Goal: Task Accomplishment & Management: Manage account settings

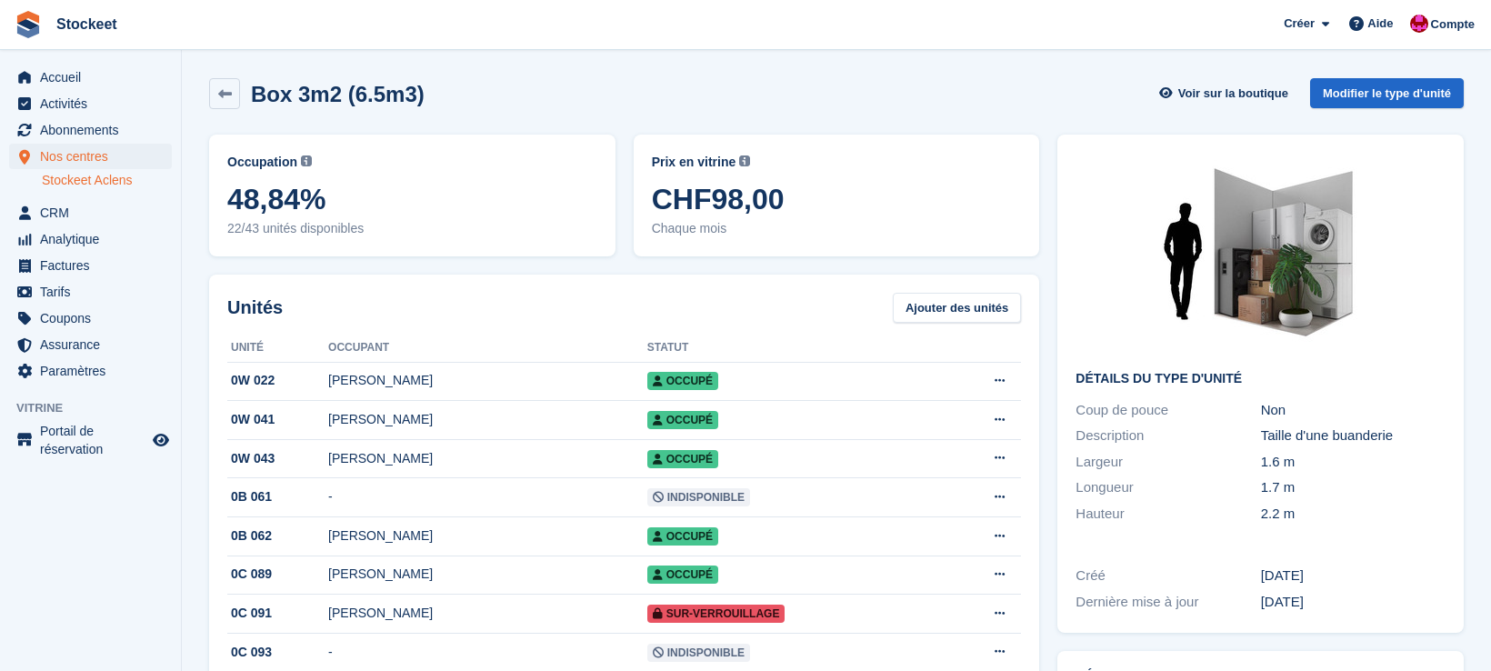
scroll to position [121, 0]
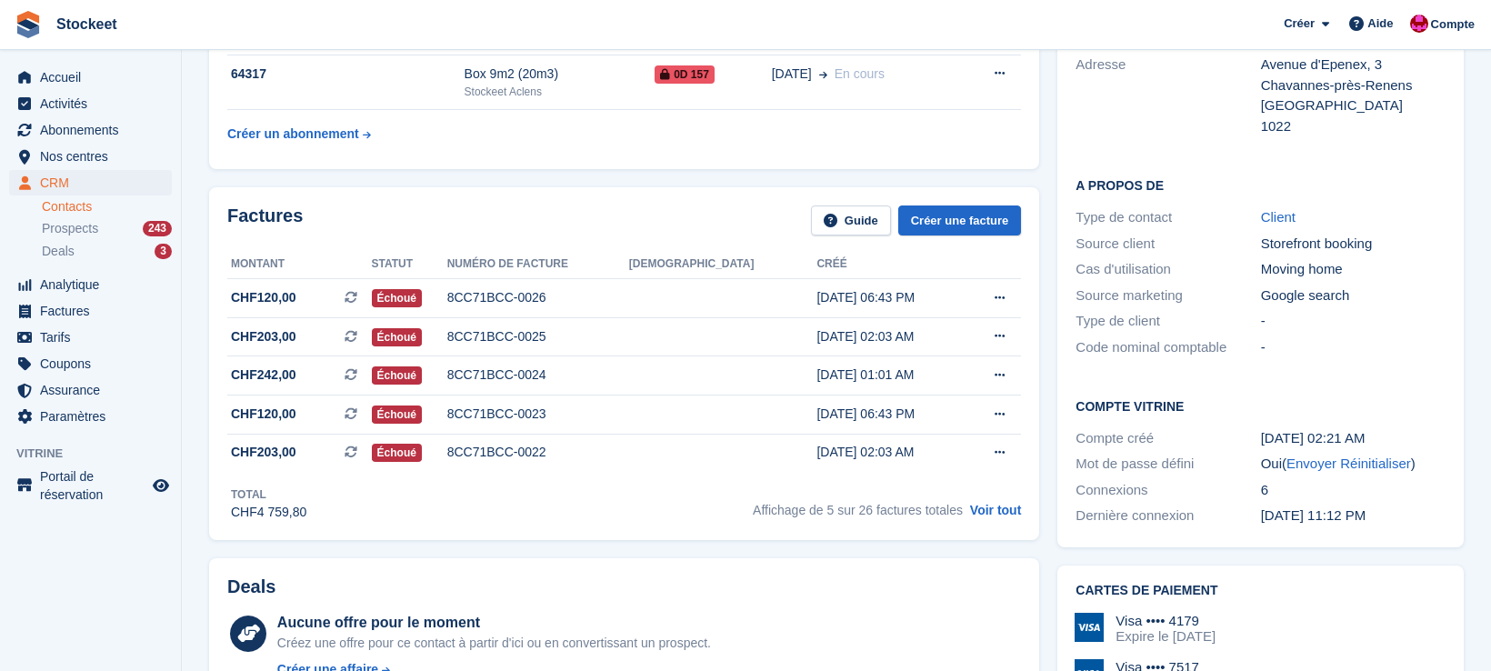
scroll to position [438, 0]
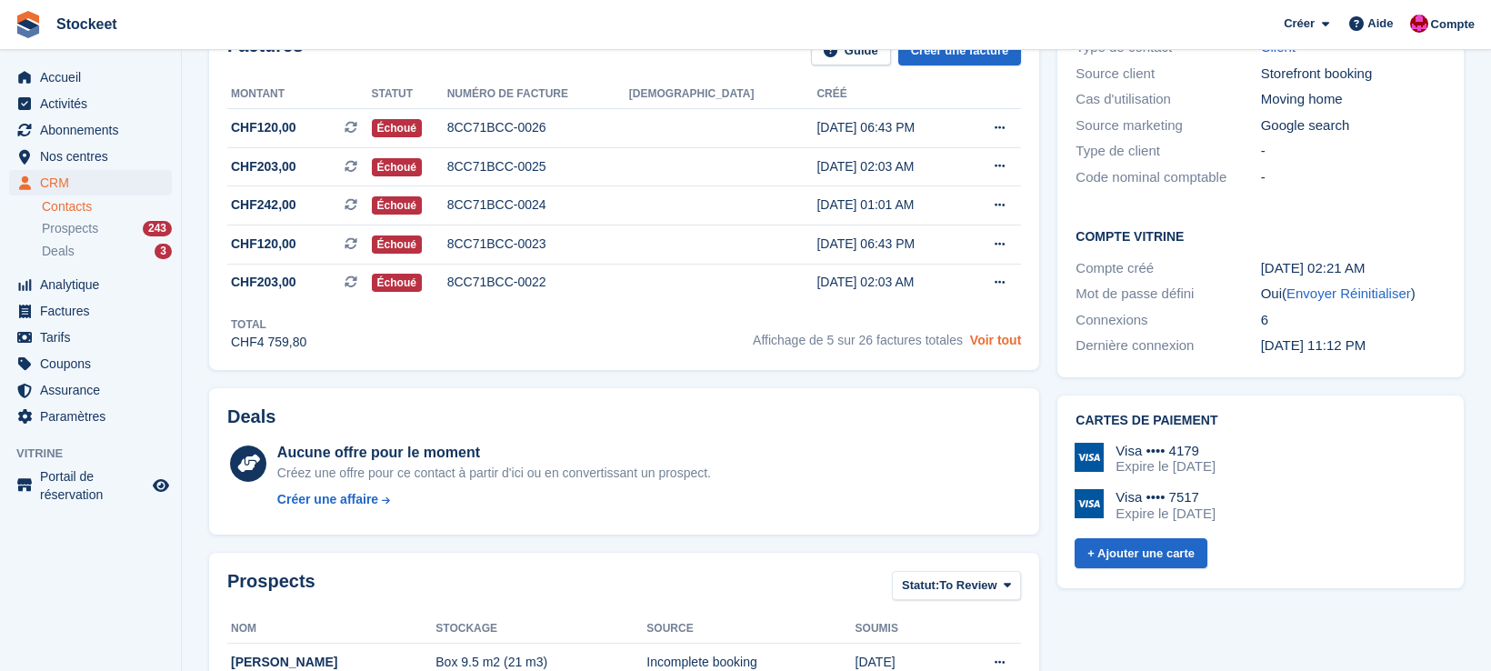
click at [985, 345] on link "Voir tout" at bounding box center [996, 340] width 52 height 15
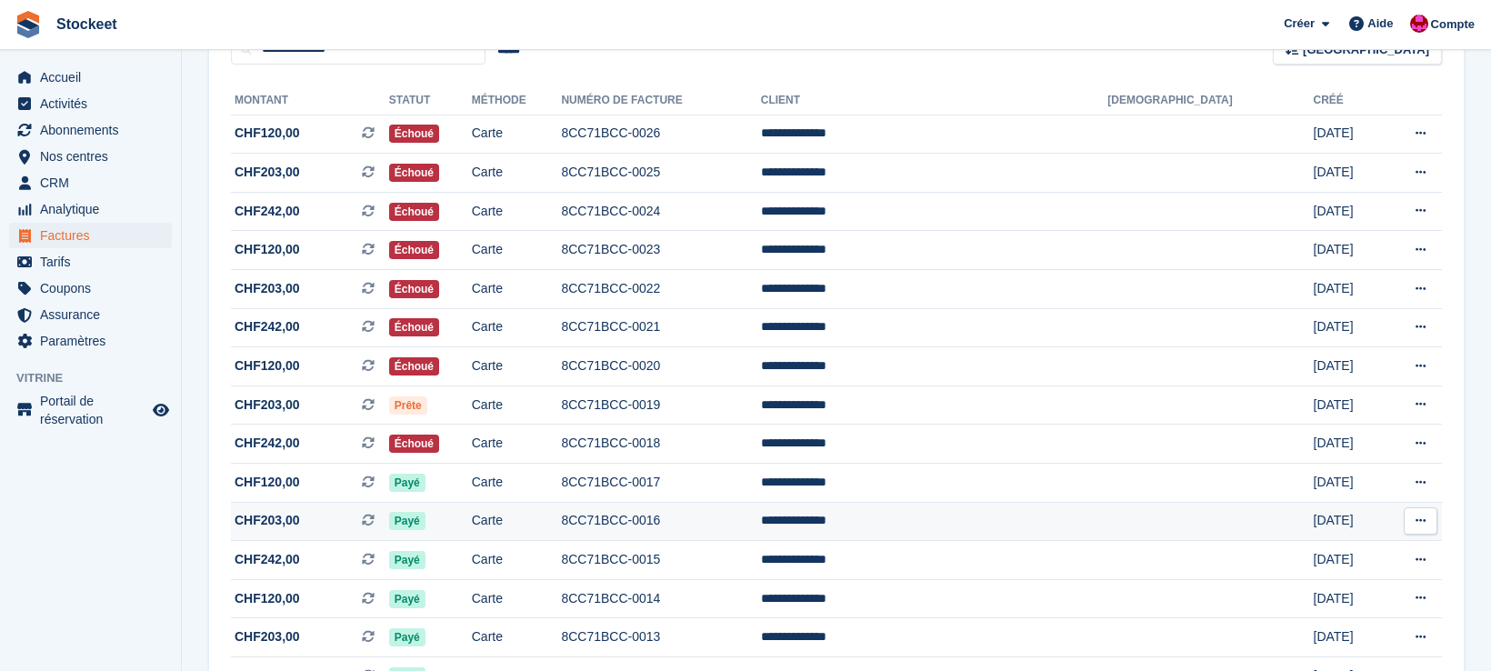
scroll to position [191, 0]
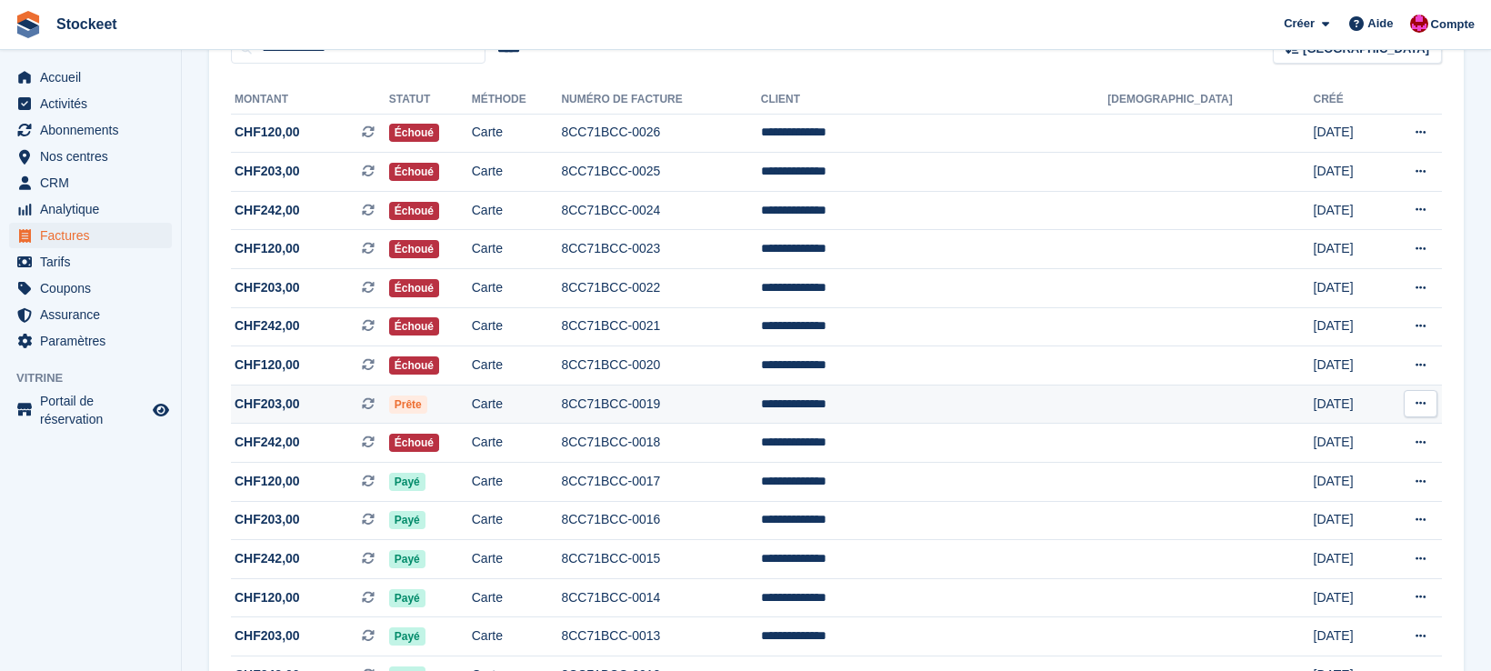
click at [760, 412] on td "8CC71BCC-0019" at bounding box center [660, 404] width 199 height 39
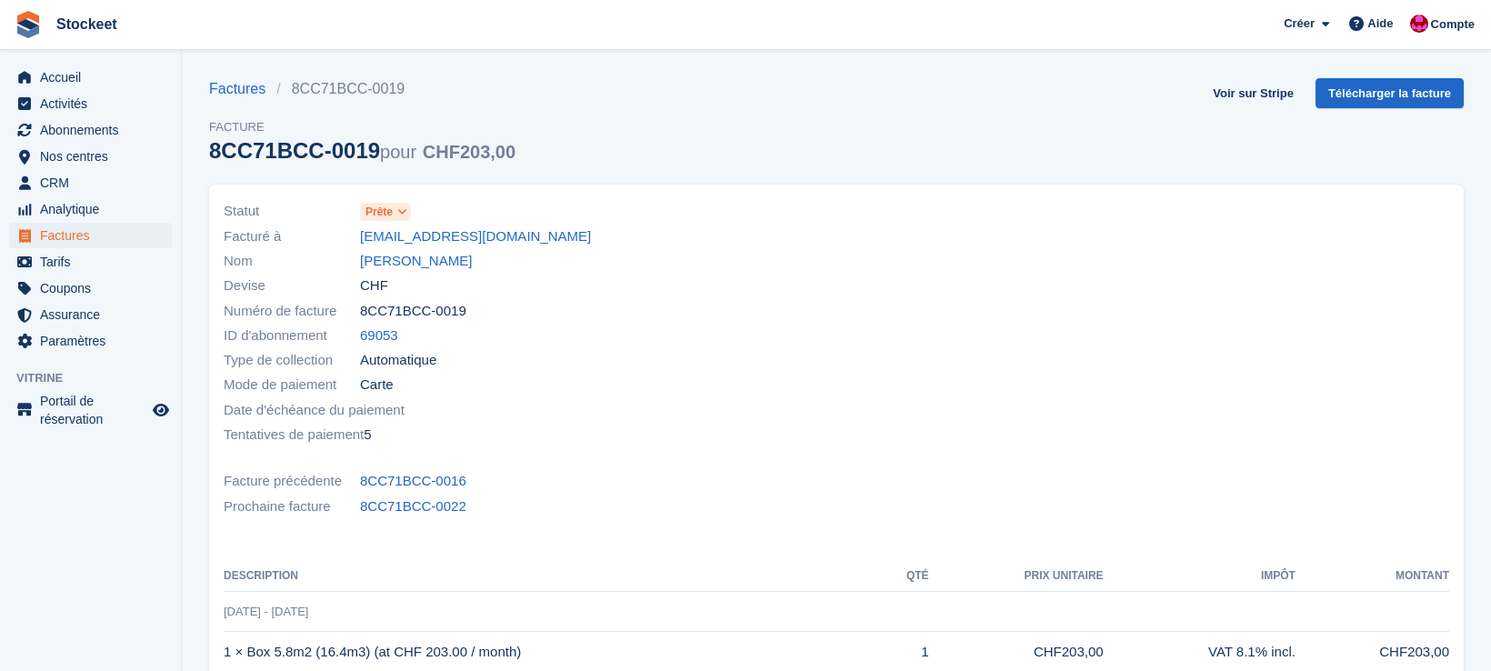
click at [408, 218] on span at bounding box center [402, 212] width 15 height 15
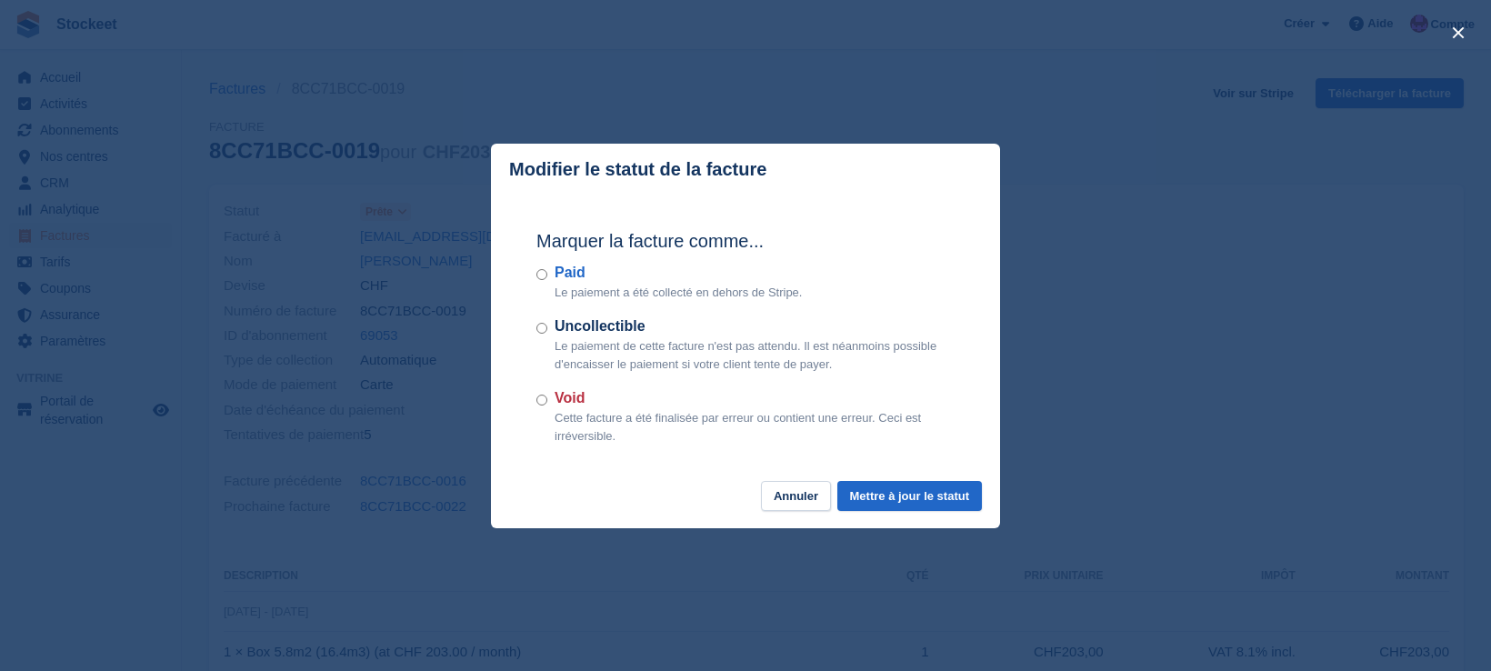
click at [806, 495] on button "Annuler" at bounding box center [796, 496] width 70 height 30
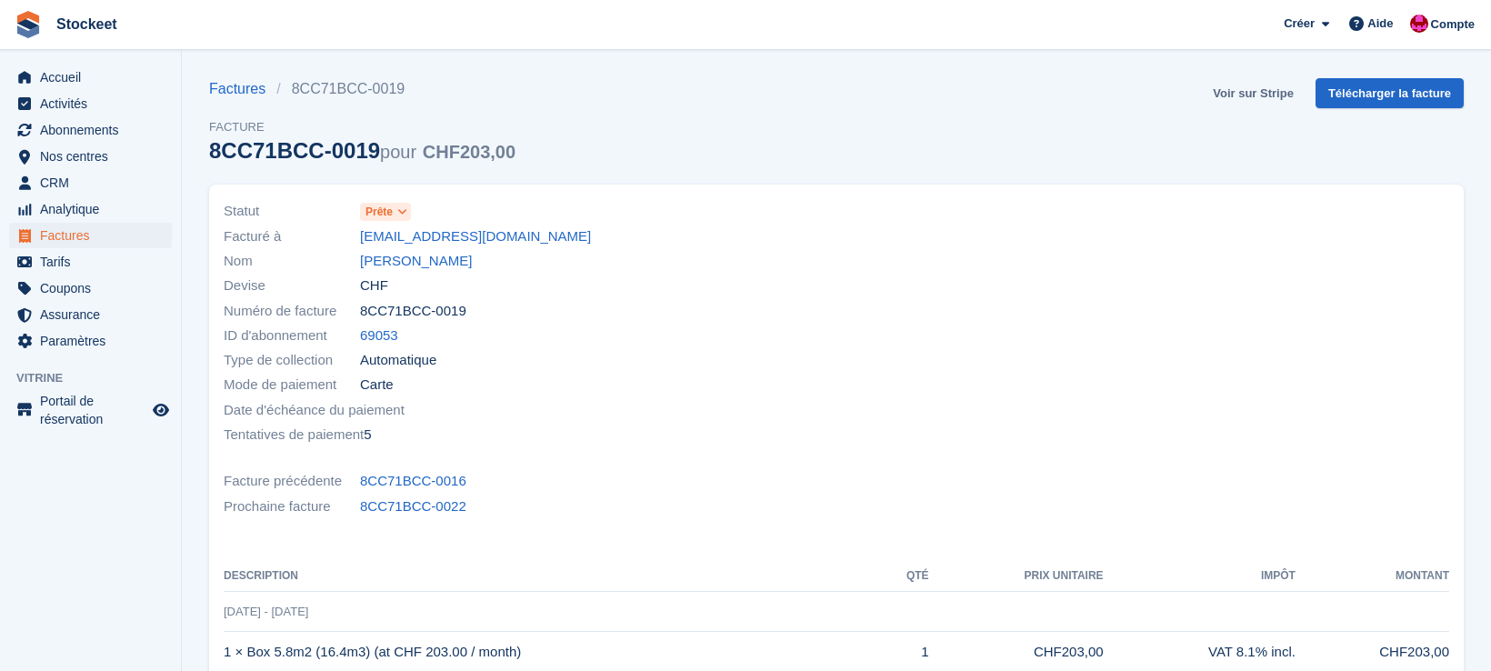
click at [1276, 93] on link "Voir sur Stripe" at bounding box center [1252, 93] width 95 height 30
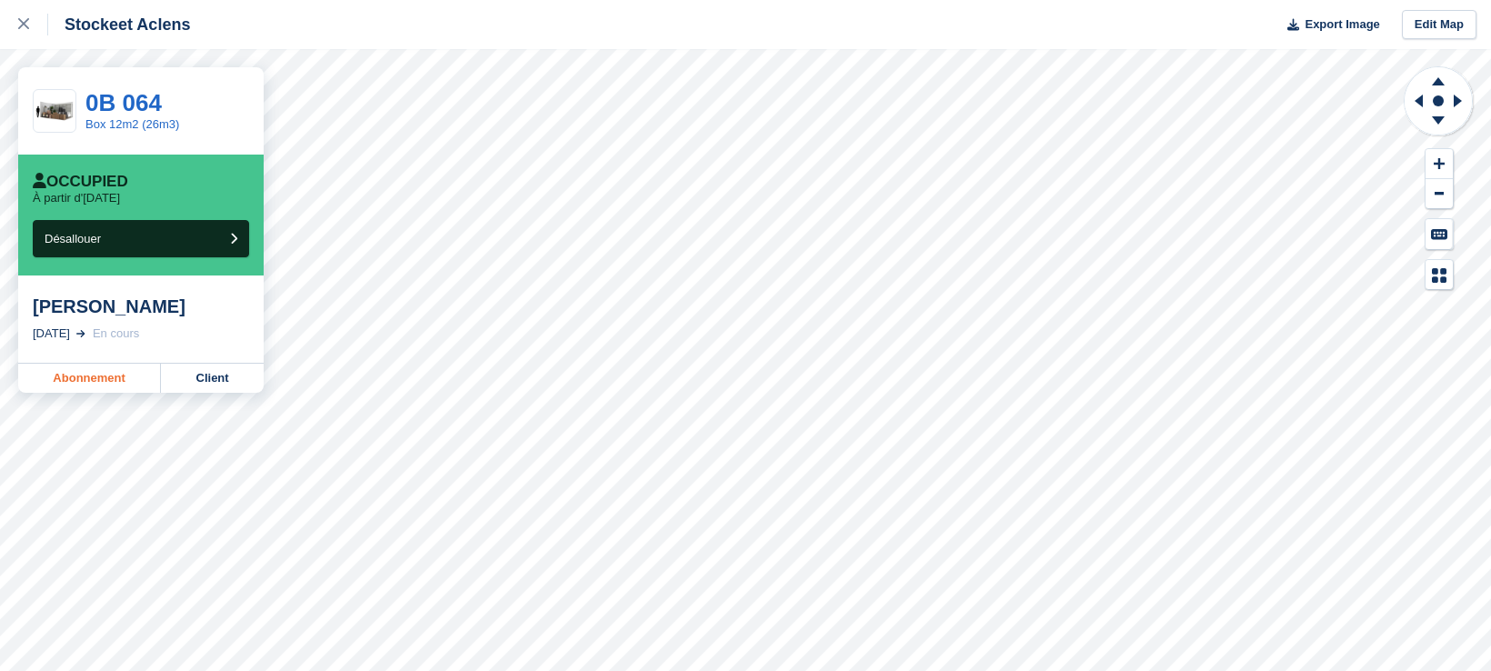
click at [94, 375] on link "Abonnement" at bounding box center [89, 378] width 143 height 29
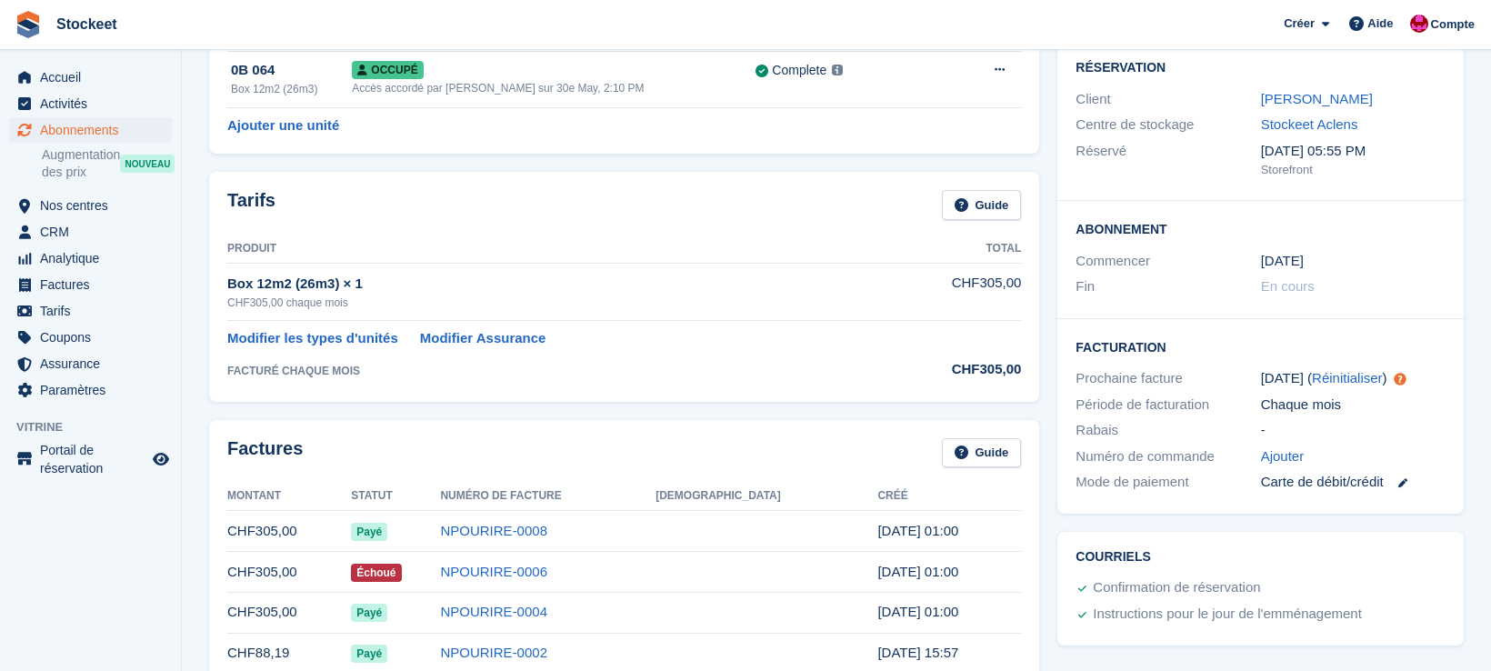
scroll to position [165, 0]
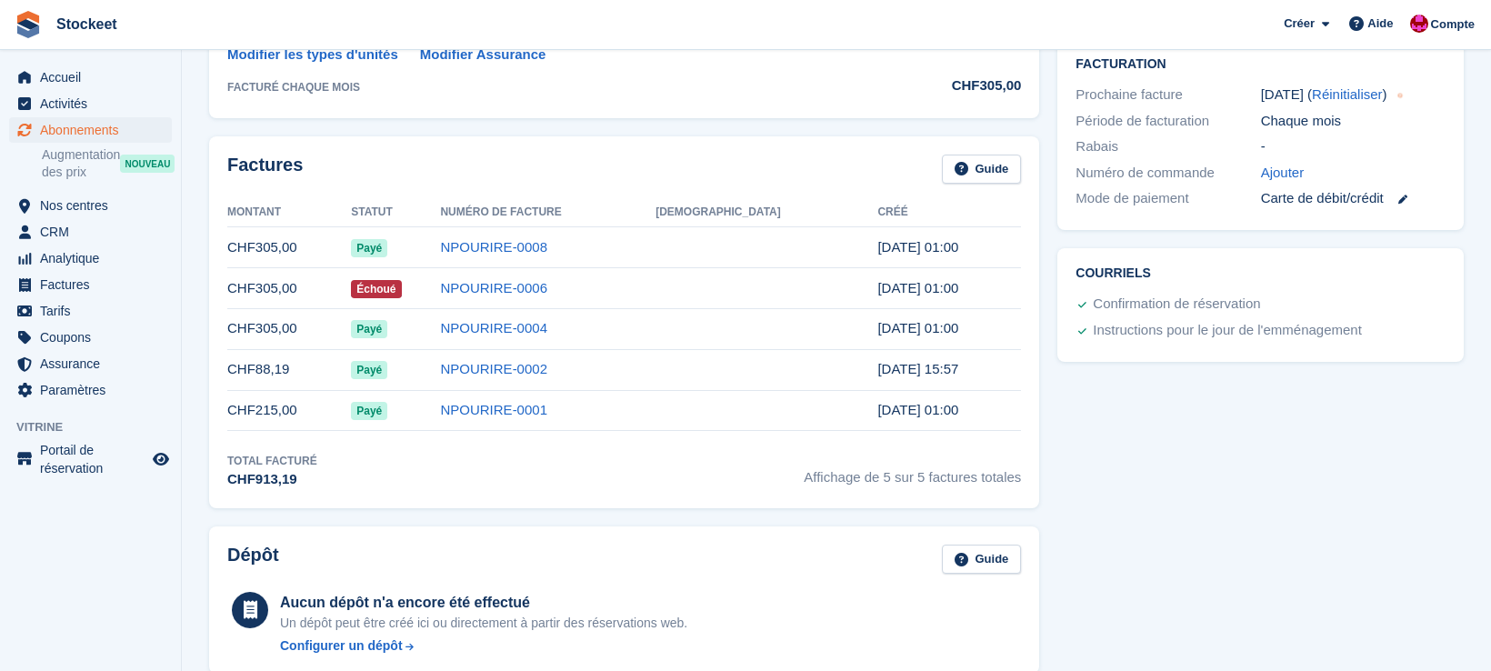
scroll to position [445, 0]
click at [547, 292] on link "NPOURIRE-0006" at bounding box center [493, 287] width 107 height 15
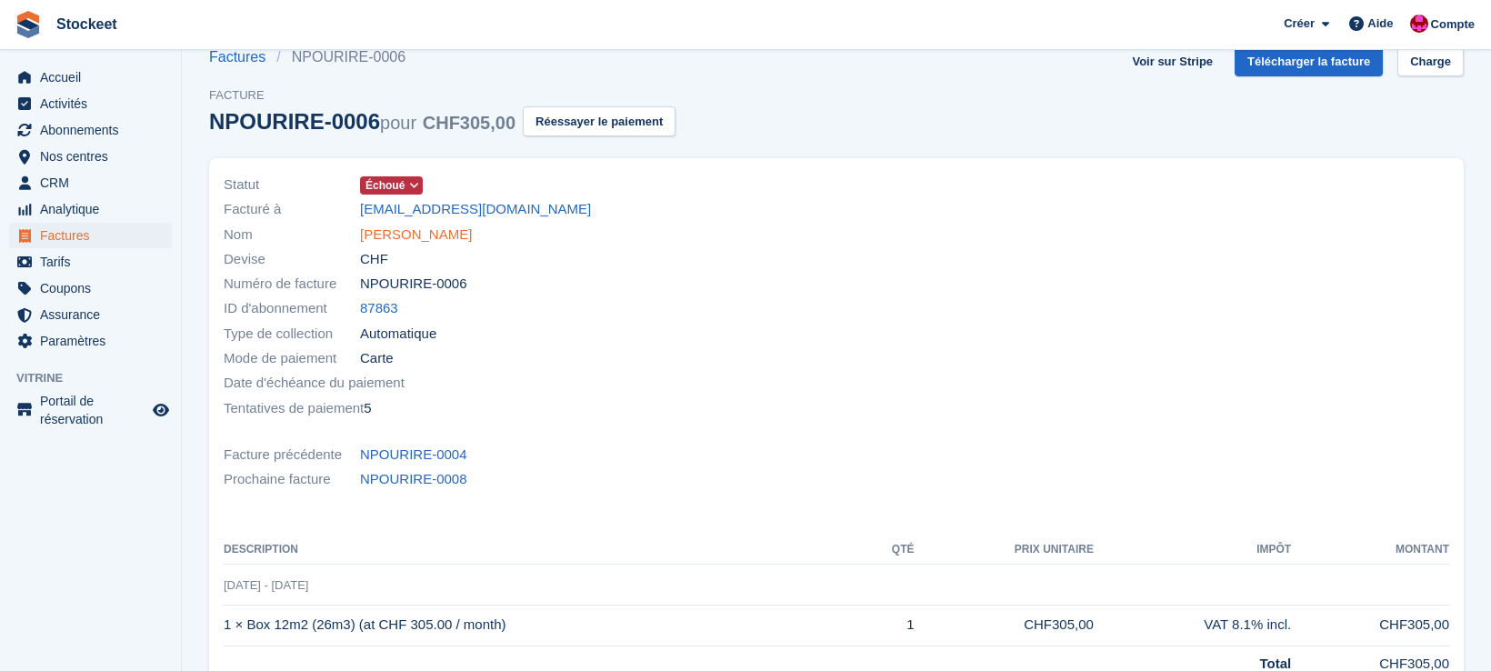
scroll to position [47, 0]
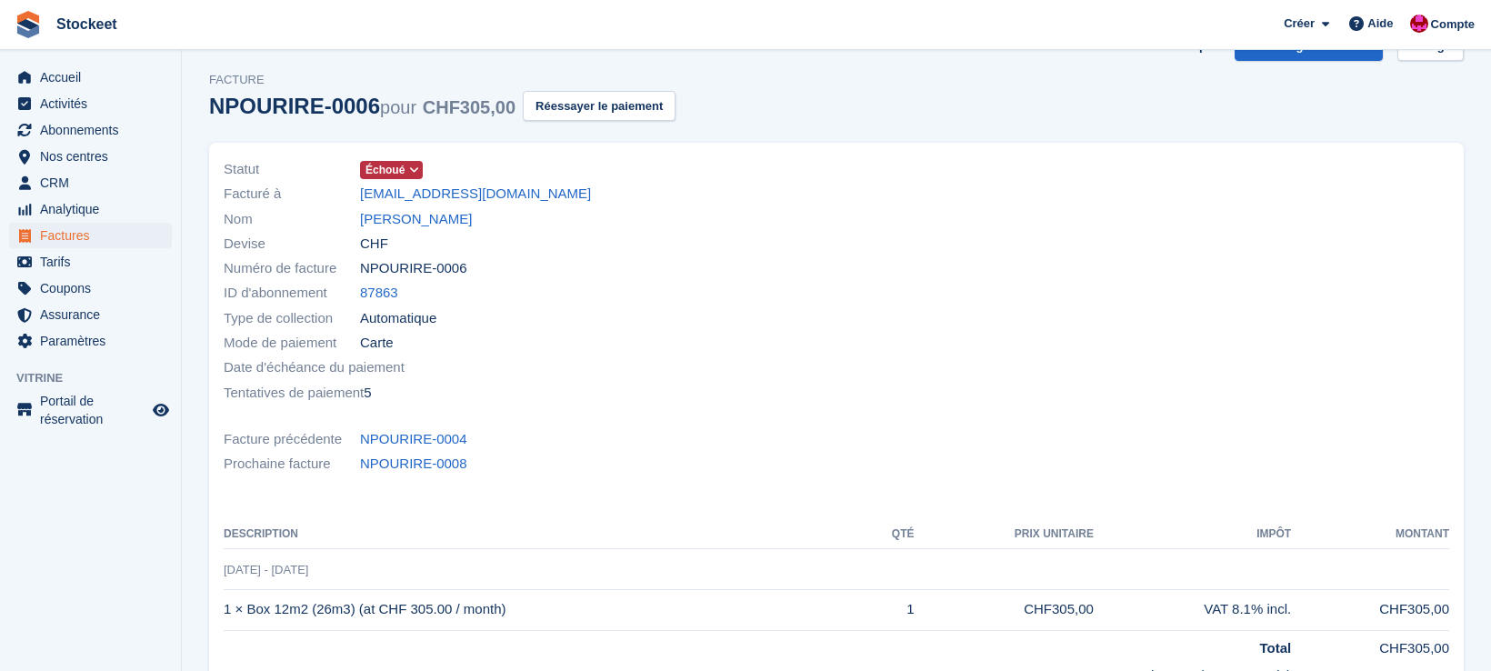
drag, startPoint x: 610, startPoint y: 106, endPoint x: 905, endPoint y: 328, distance: 368.7
click at [609, 106] on button "Réessayer le paiement" at bounding box center [599, 106] width 153 height 30
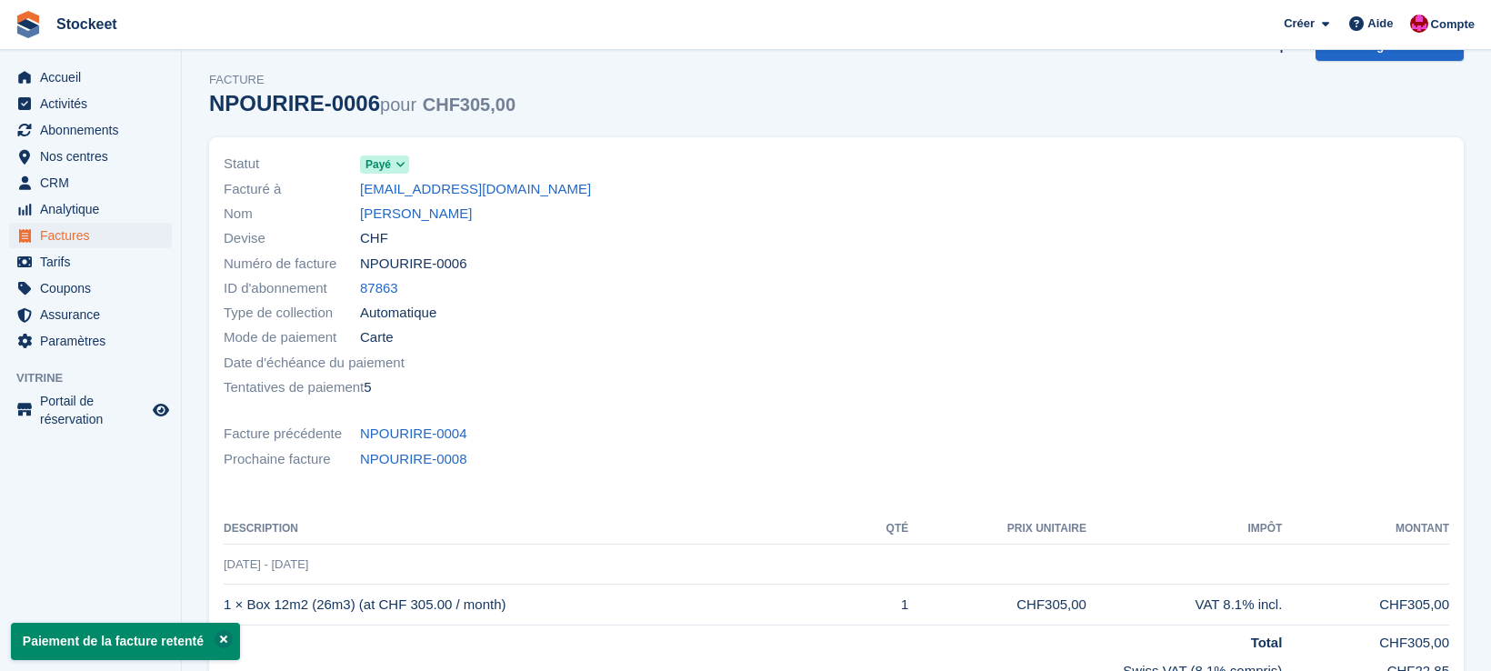
scroll to position [0, 0]
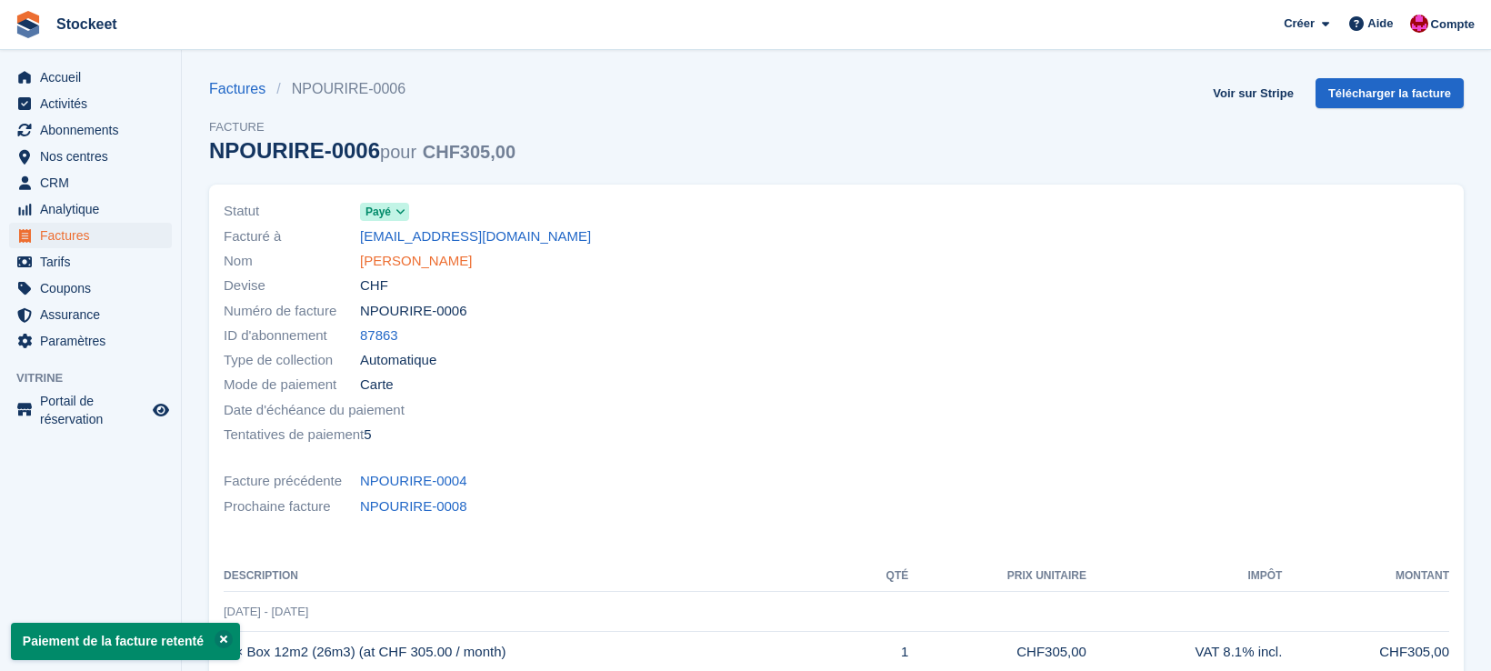
click at [407, 265] on link "Anilda Lopes" at bounding box center [416, 261] width 112 height 21
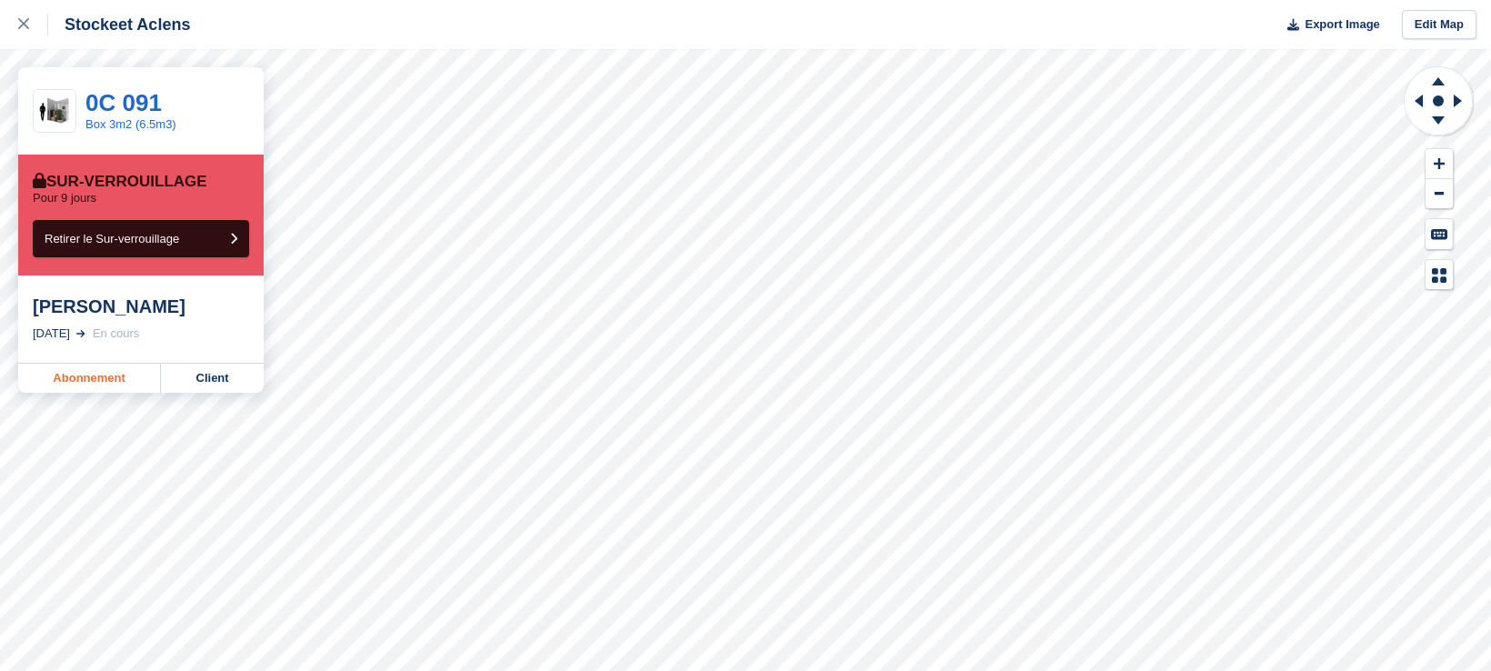
click at [96, 383] on link "Abonnement" at bounding box center [89, 378] width 143 height 29
click at [197, 382] on link "Client" at bounding box center [212, 378] width 103 height 29
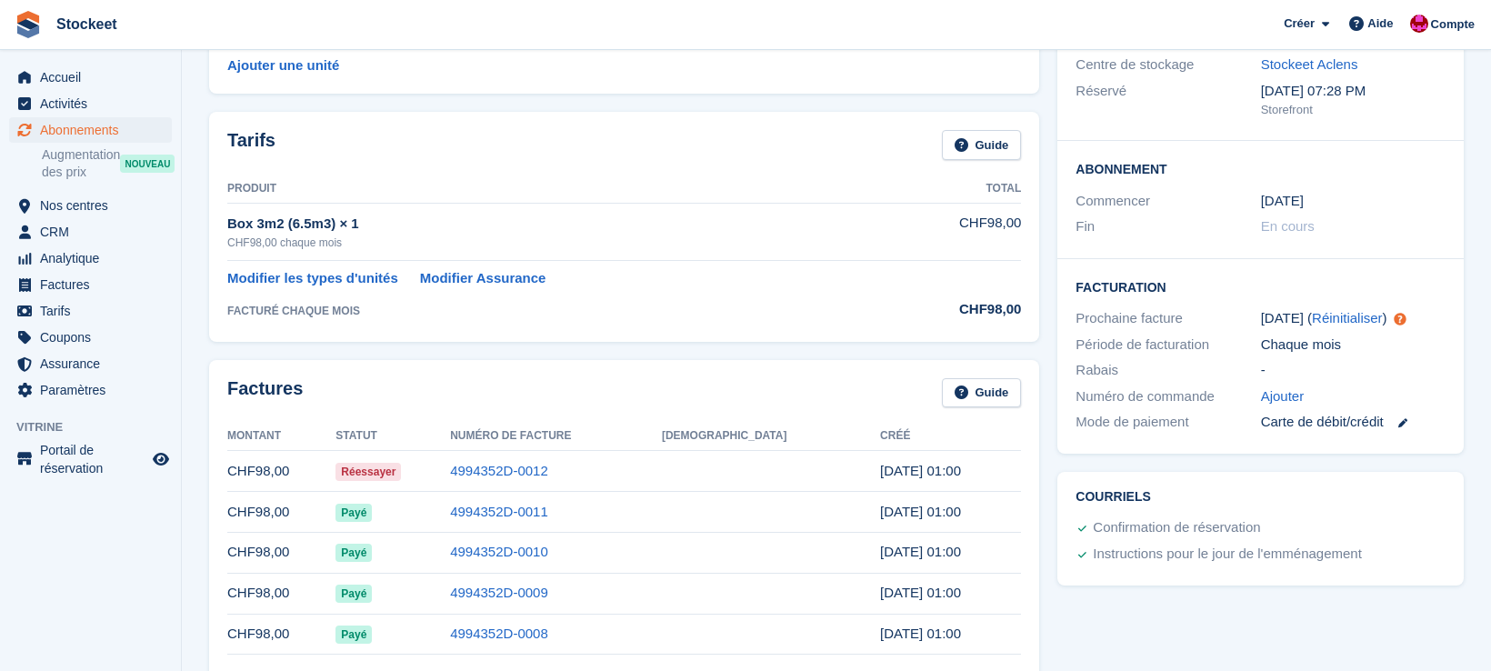
scroll to position [226, 0]
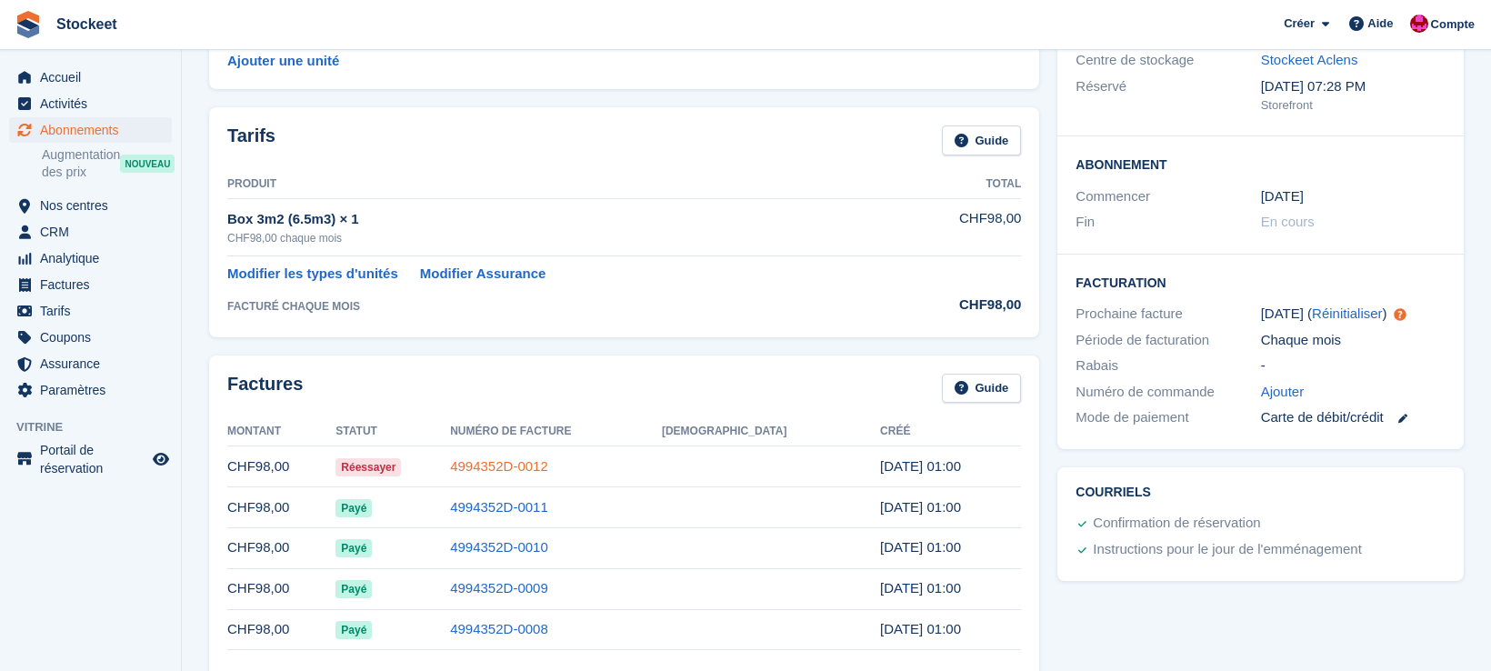
click at [548, 460] on link "4994352D-0012" at bounding box center [499, 465] width 98 height 15
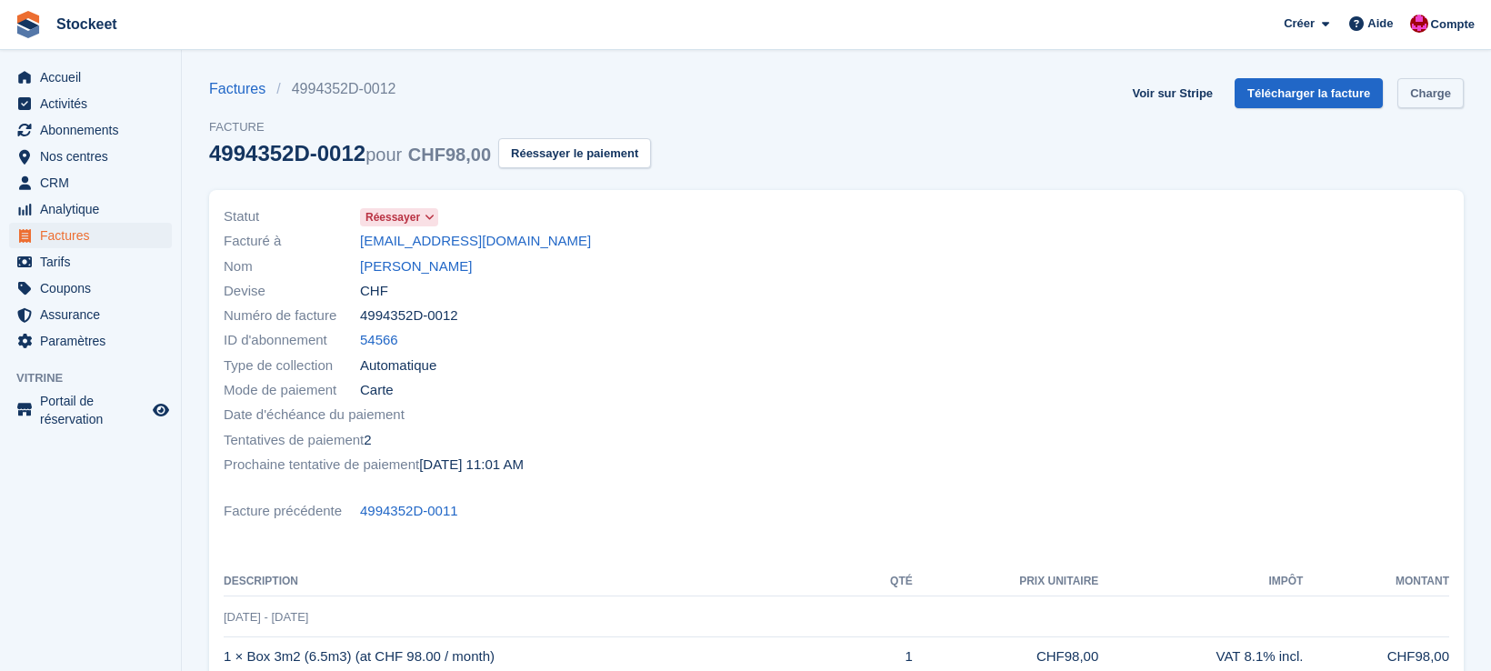
drag, startPoint x: 1414, startPoint y: 87, endPoint x: 1403, endPoint y: 97, distance: 14.8
click at [1414, 87] on link "Charge" at bounding box center [1430, 93] width 66 height 30
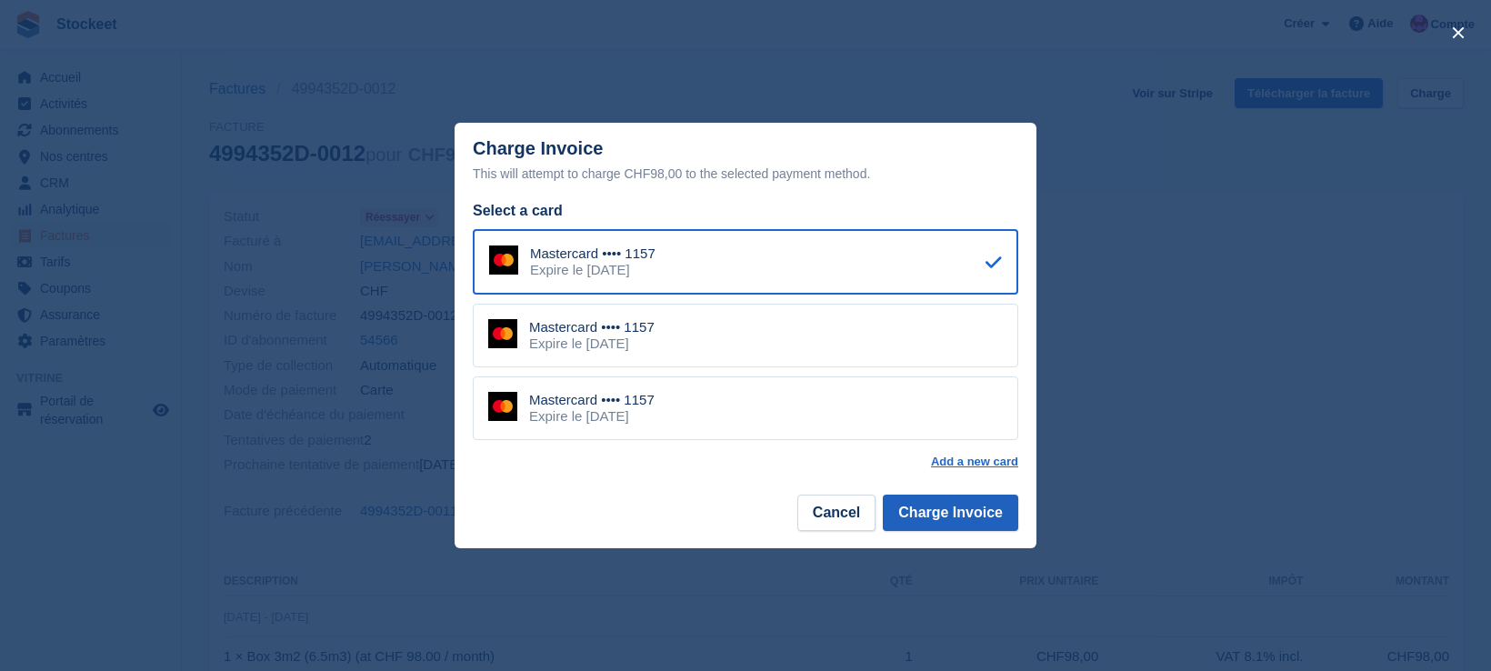
click at [945, 508] on button "Charge Invoice" at bounding box center [950, 513] width 135 height 36
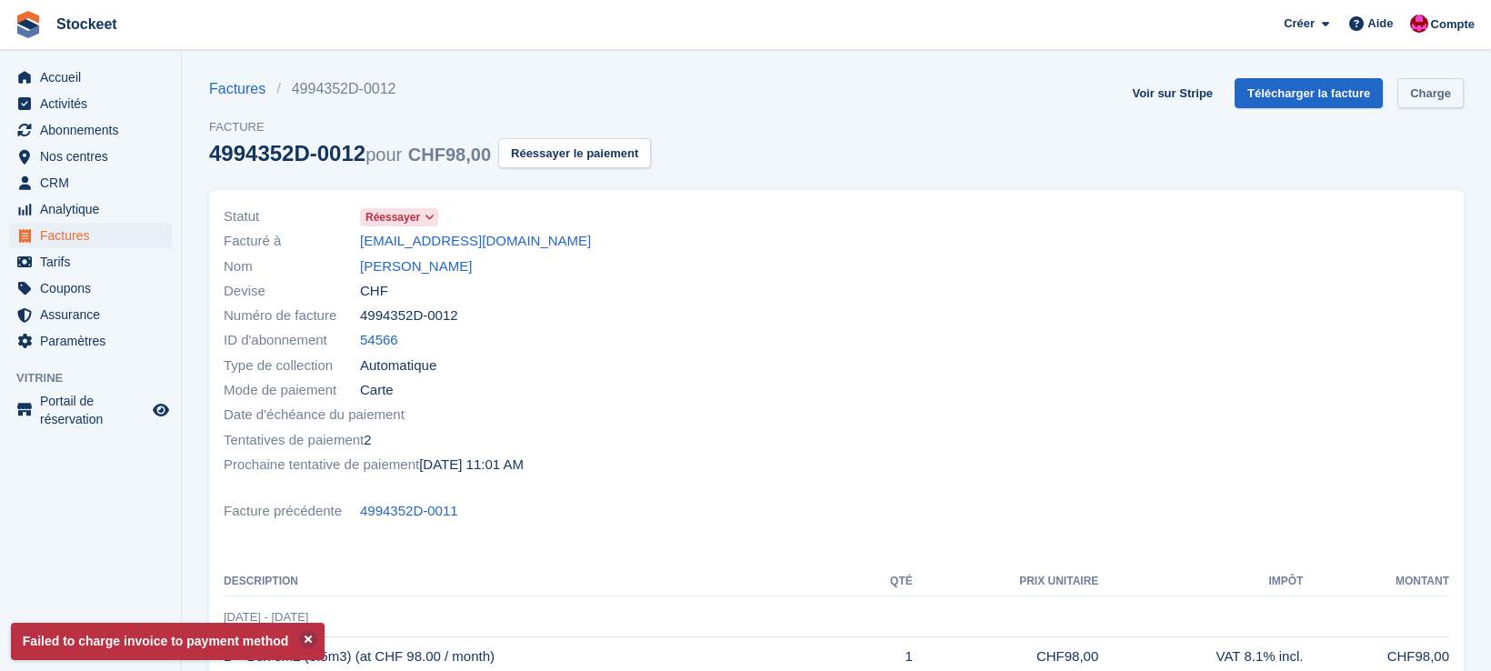
click at [1445, 83] on link "Charge" at bounding box center [1430, 93] width 66 height 30
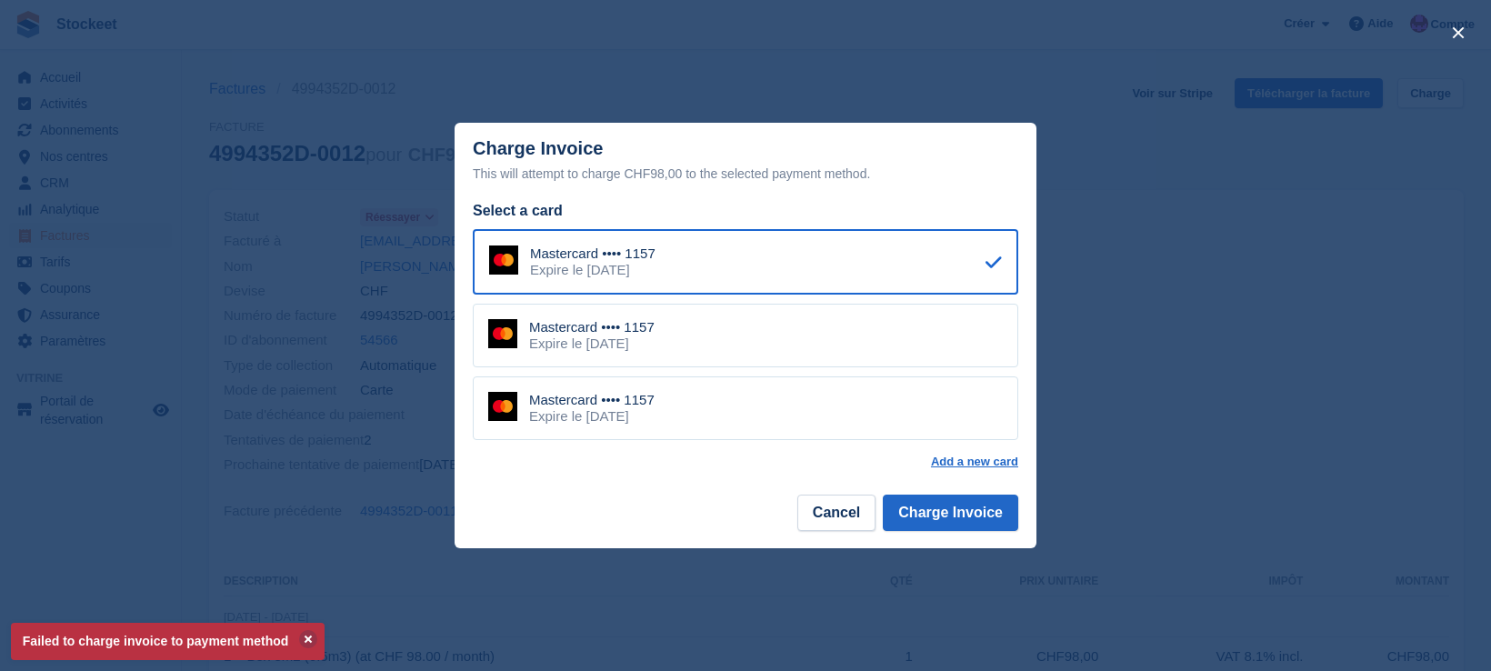
drag, startPoint x: 584, startPoint y: 346, endPoint x: 598, endPoint y: 345, distance: 14.7
click at [584, 345] on div "Expire le May 2027" at bounding box center [591, 343] width 125 height 16
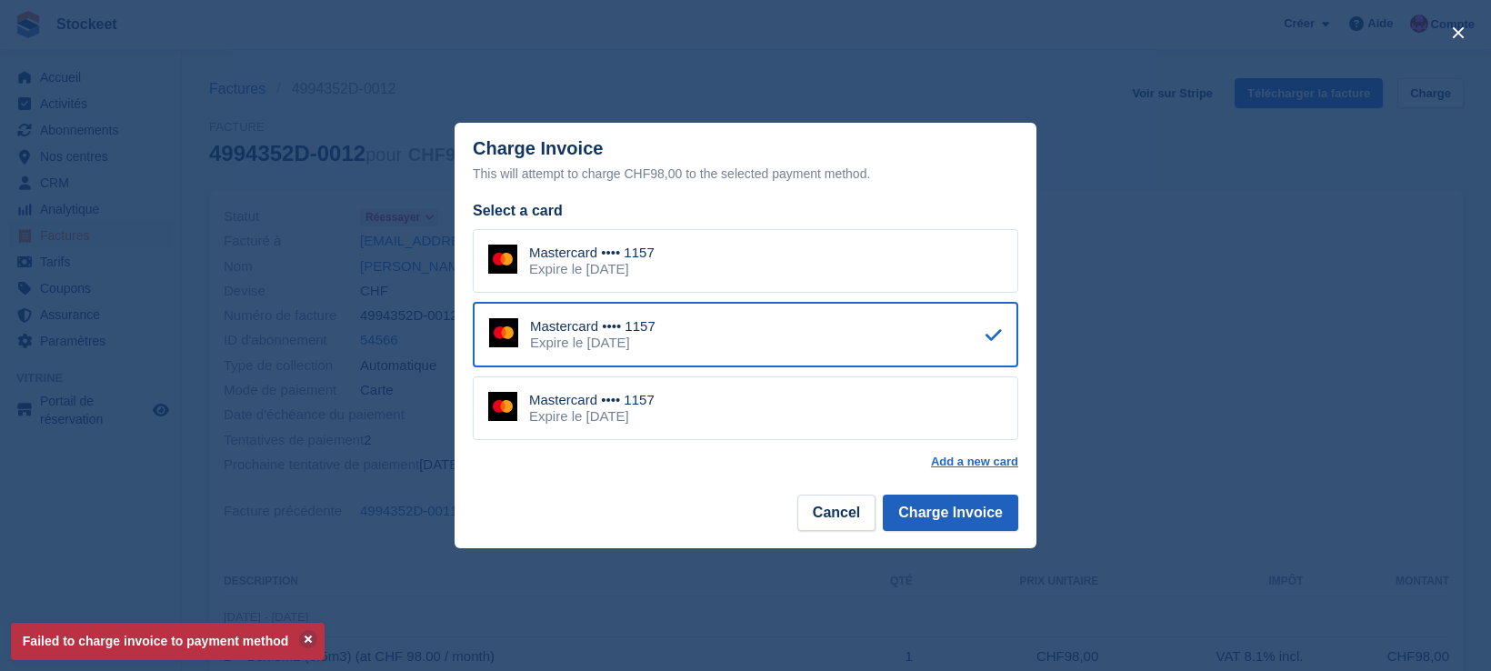
click at [935, 502] on button "Charge Invoice" at bounding box center [950, 513] width 135 height 36
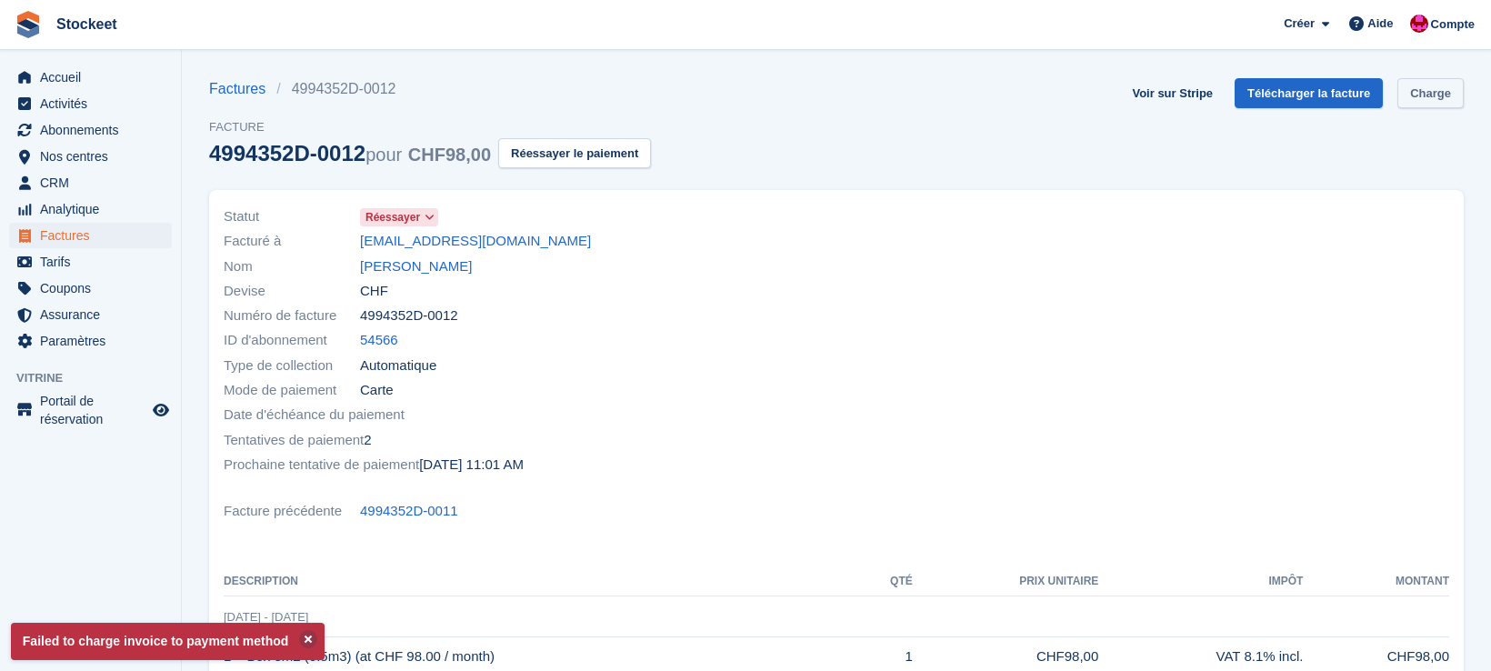
click at [1430, 96] on link "Charge" at bounding box center [1430, 93] width 66 height 30
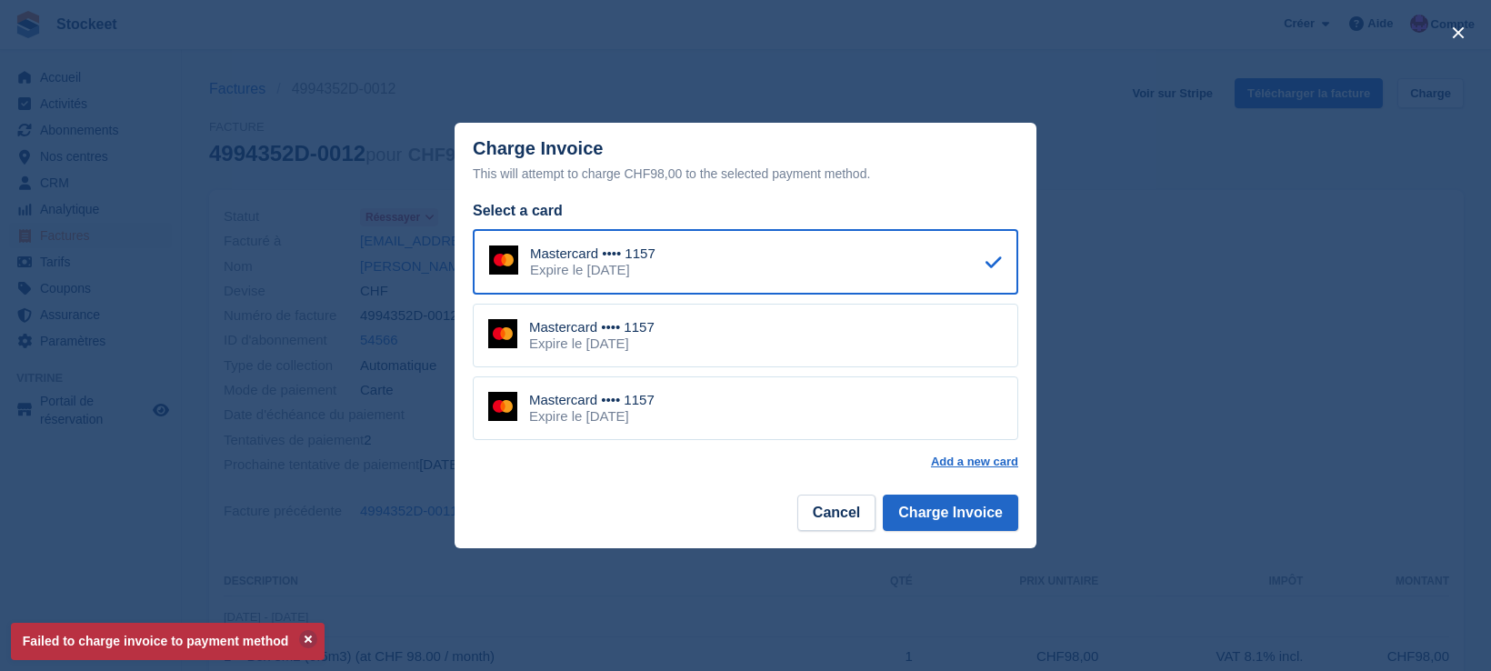
click at [735, 413] on div "Mastercard •••• 1157 Expire le May 2027" at bounding box center [745, 408] width 545 height 64
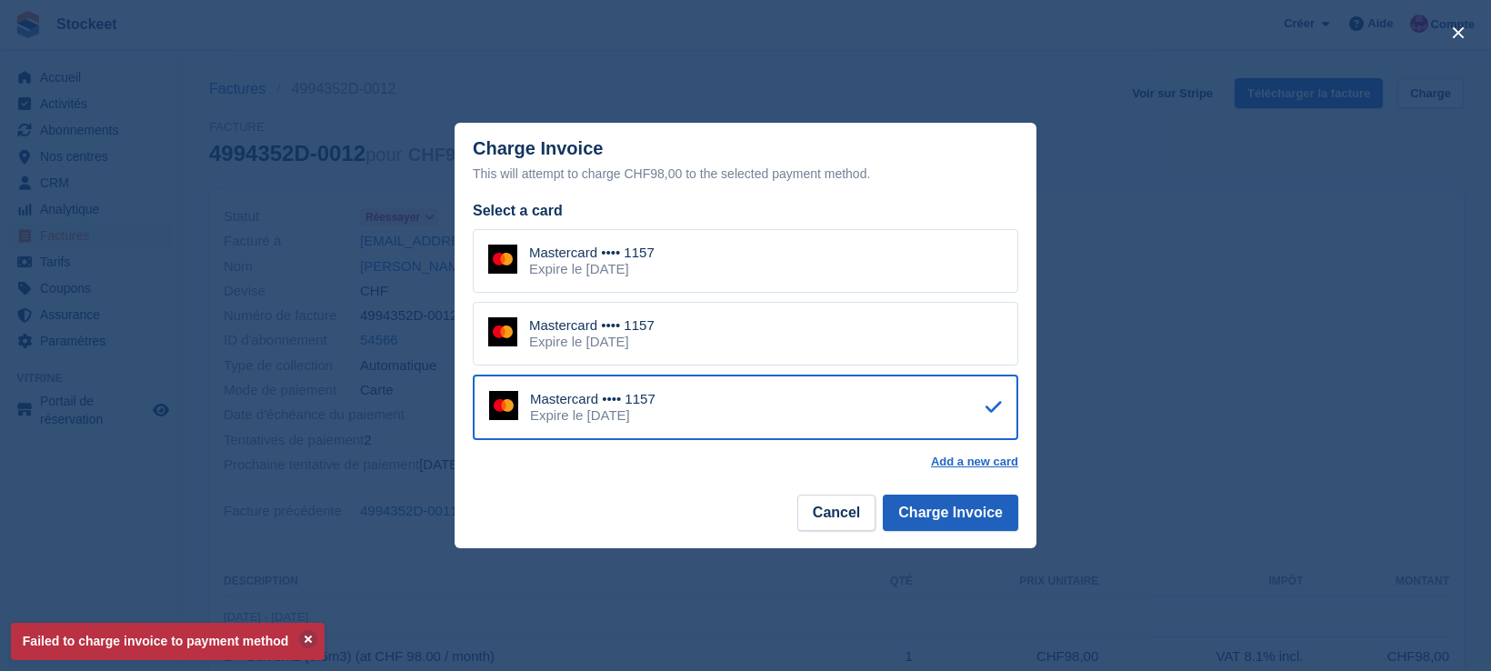
click at [913, 511] on button "Charge Invoice" at bounding box center [950, 513] width 135 height 36
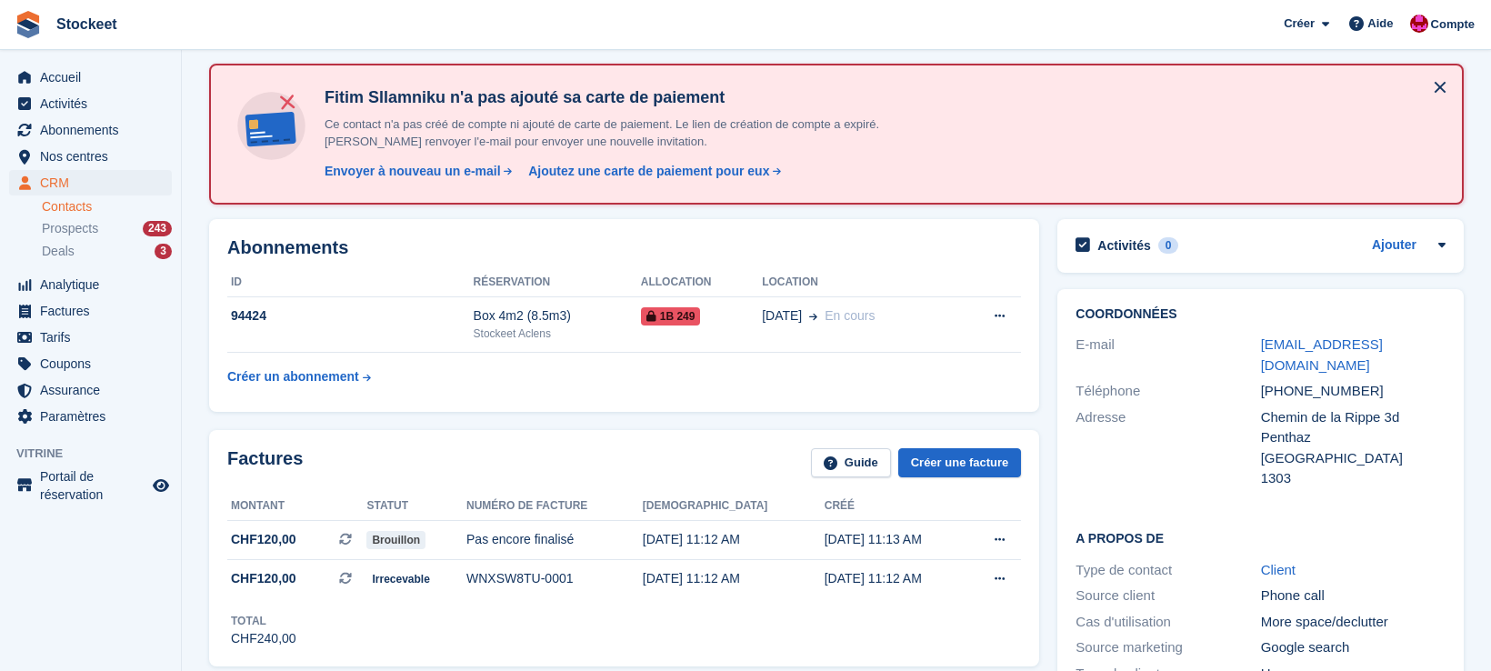
scroll to position [128, 0]
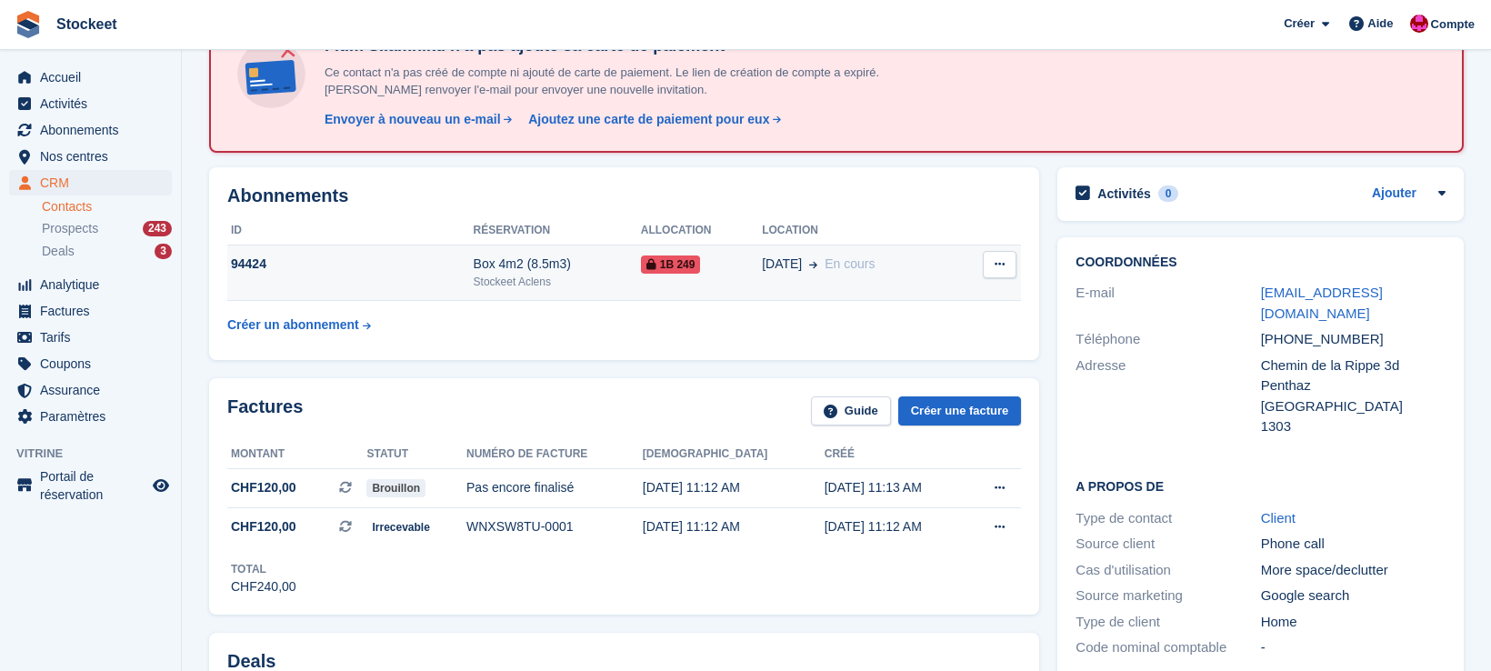
click at [475, 248] on td "Box 4m2 (8.5m3) Stockeet Aclens" at bounding box center [557, 272] width 167 height 55
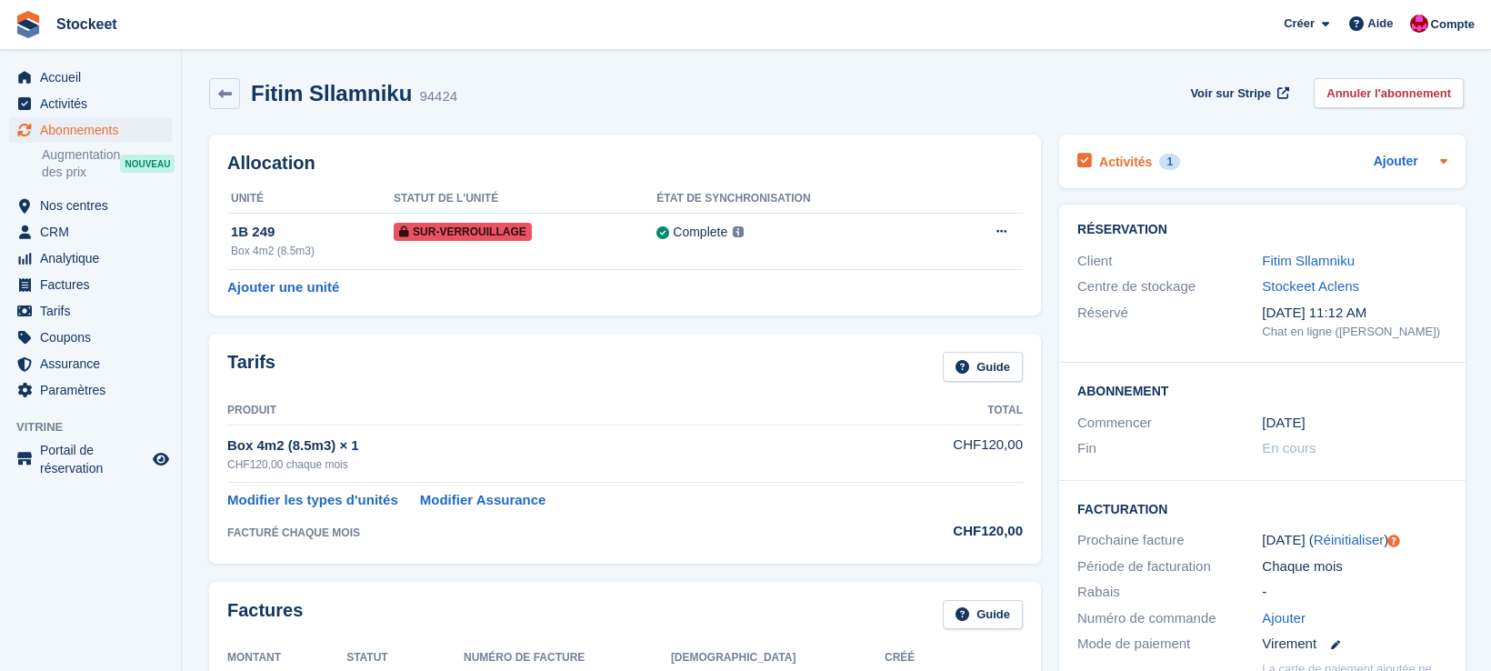
click at [1129, 169] on h2 "Activités" at bounding box center [1125, 162] width 53 height 16
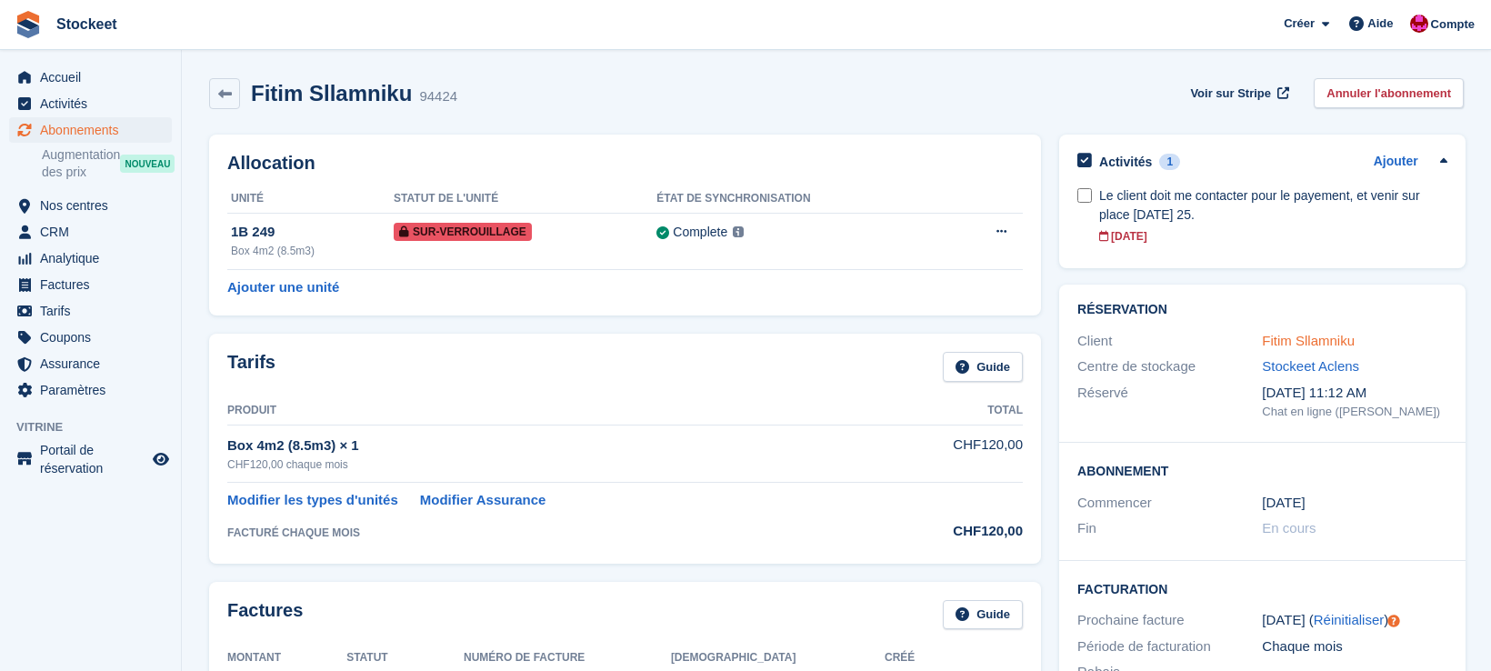
click at [1315, 345] on link "Fitim Sllamniku" at bounding box center [1308, 340] width 93 height 15
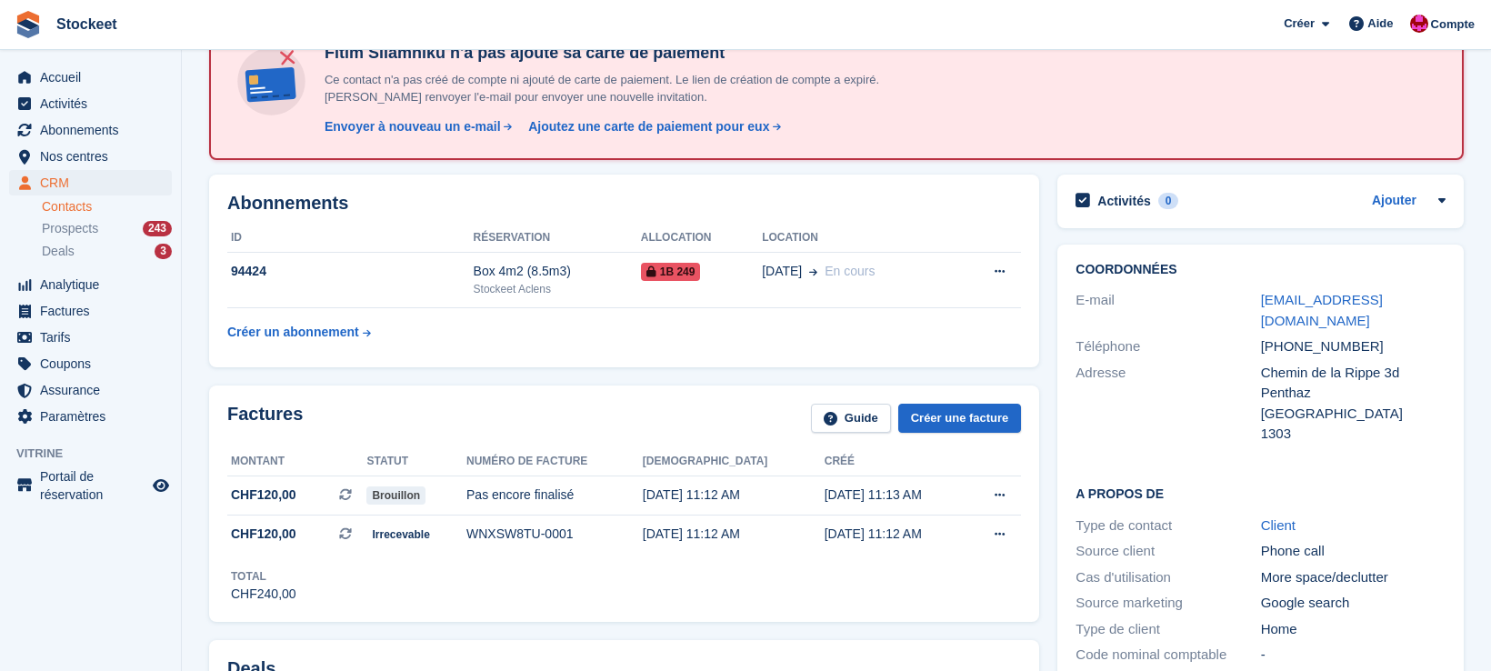
scroll to position [121, 0]
drag, startPoint x: 1370, startPoint y: 326, endPoint x: 1256, endPoint y: 329, distance: 113.7
click at [1256, 334] on div "Téléphone +41786595020" at bounding box center [1260, 347] width 370 height 26
click at [1325, 336] on div "+41786595020" at bounding box center [1353, 346] width 185 height 21
drag, startPoint x: 1263, startPoint y: 326, endPoint x: 1357, endPoint y: 326, distance: 94.5
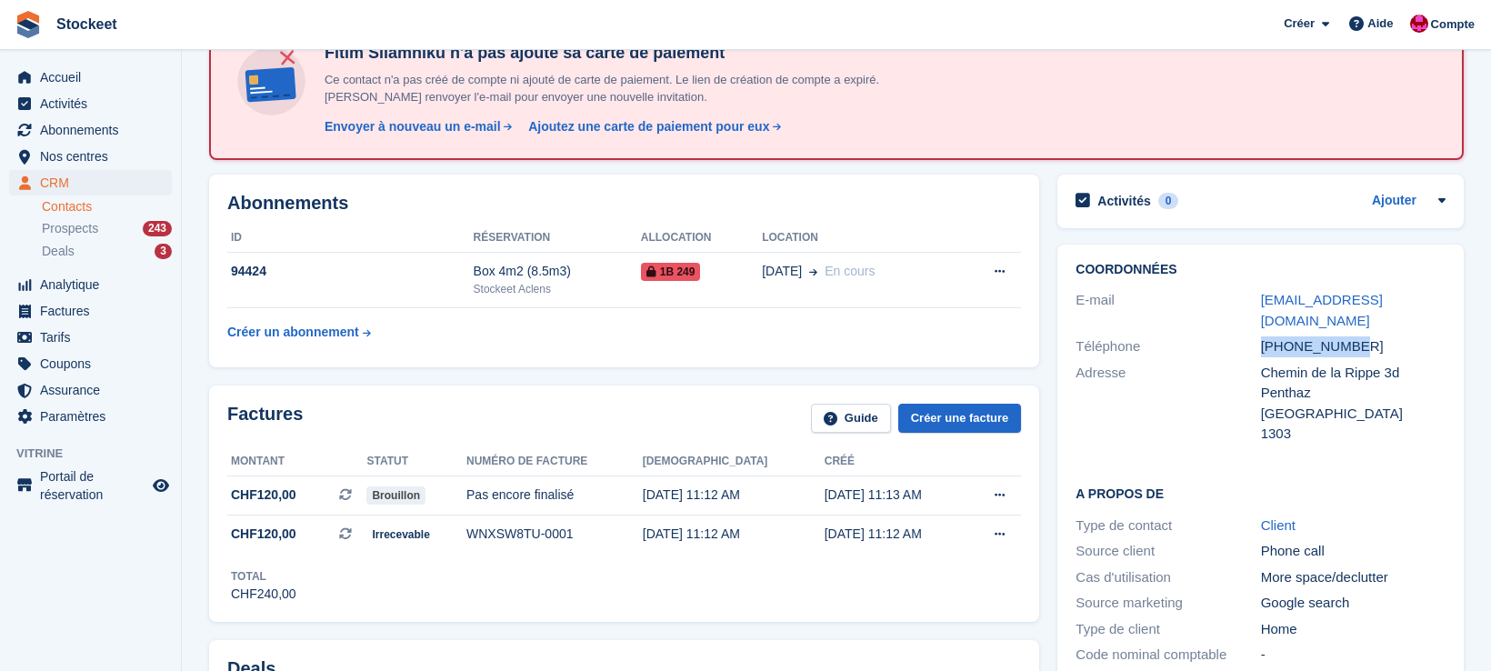
click at [1357, 336] on div "+41786595020" at bounding box center [1353, 346] width 185 height 21
copy div "+41786595020"
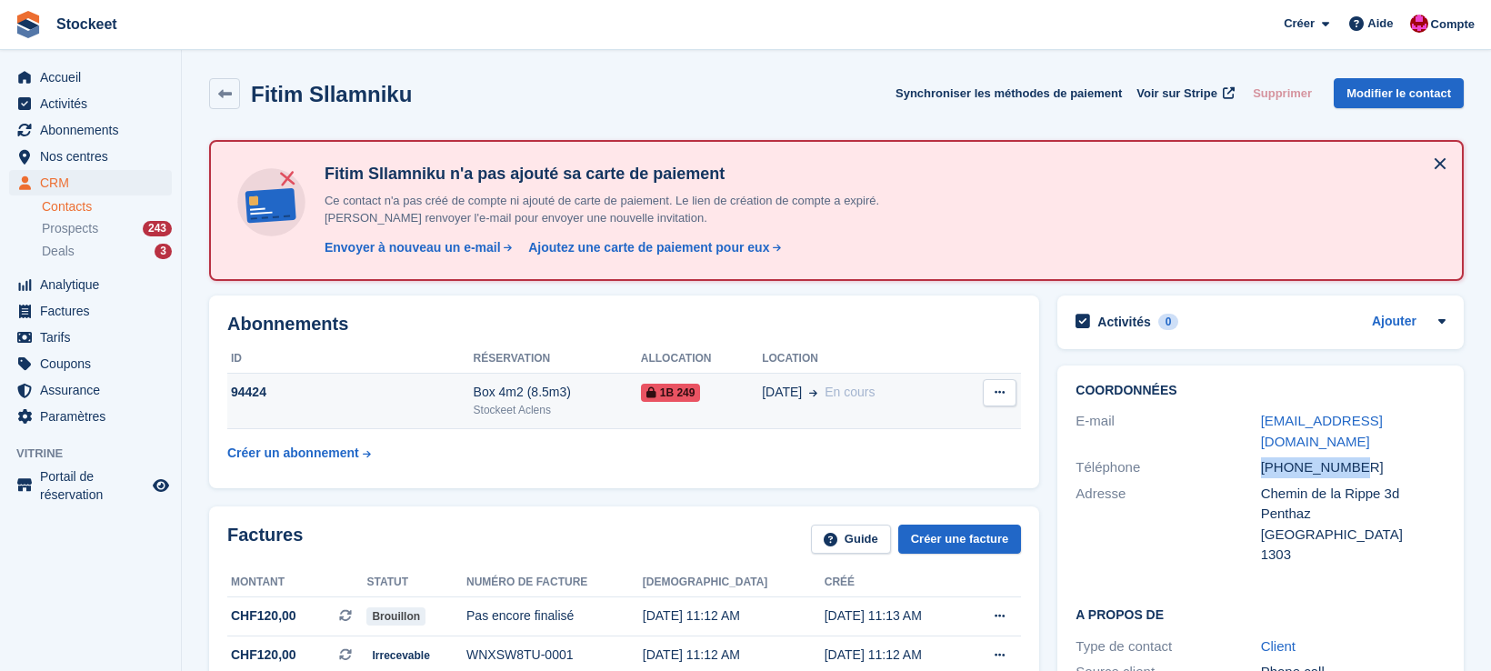
scroll to position [0, 0]
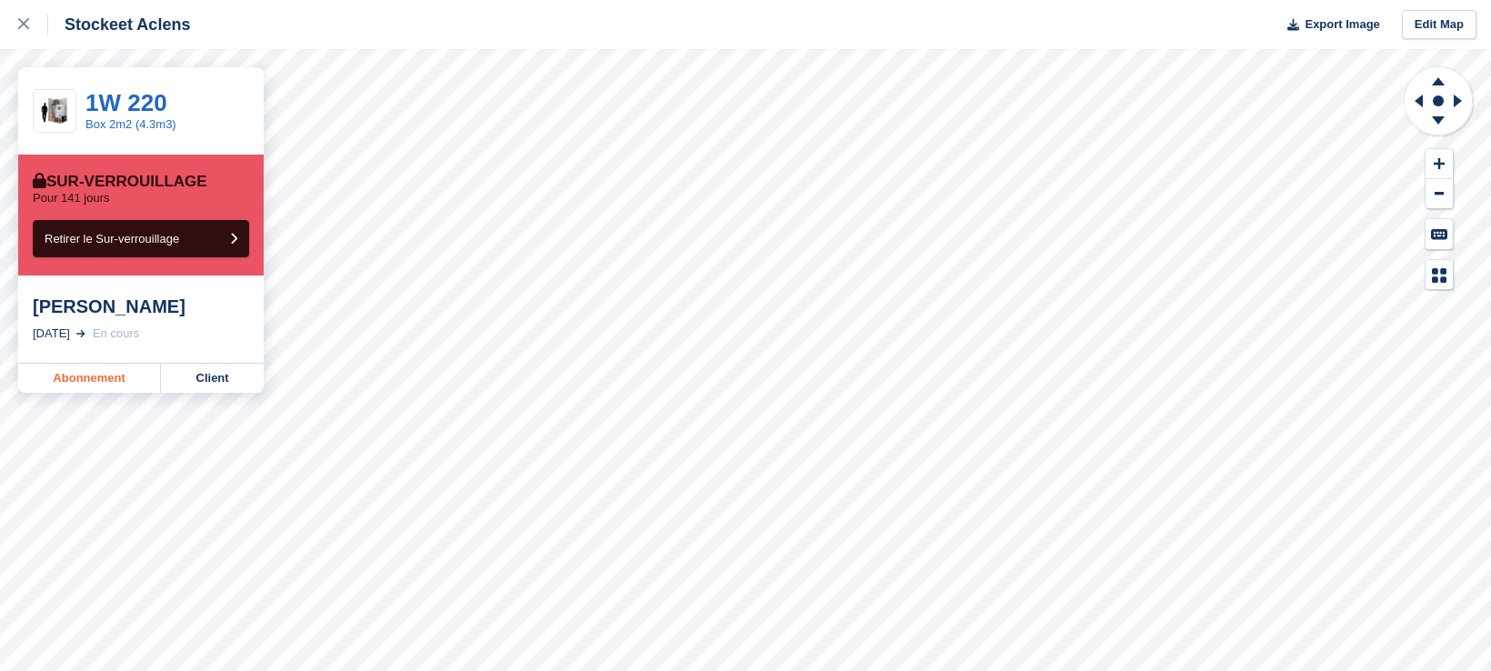
click at [108, 378] on link "Abonnement" at bounding box center [89, 378] width 143 height 29
click at [98, 385] on link "Abonnement" at bounding box center [89, 378] width 143 height 29
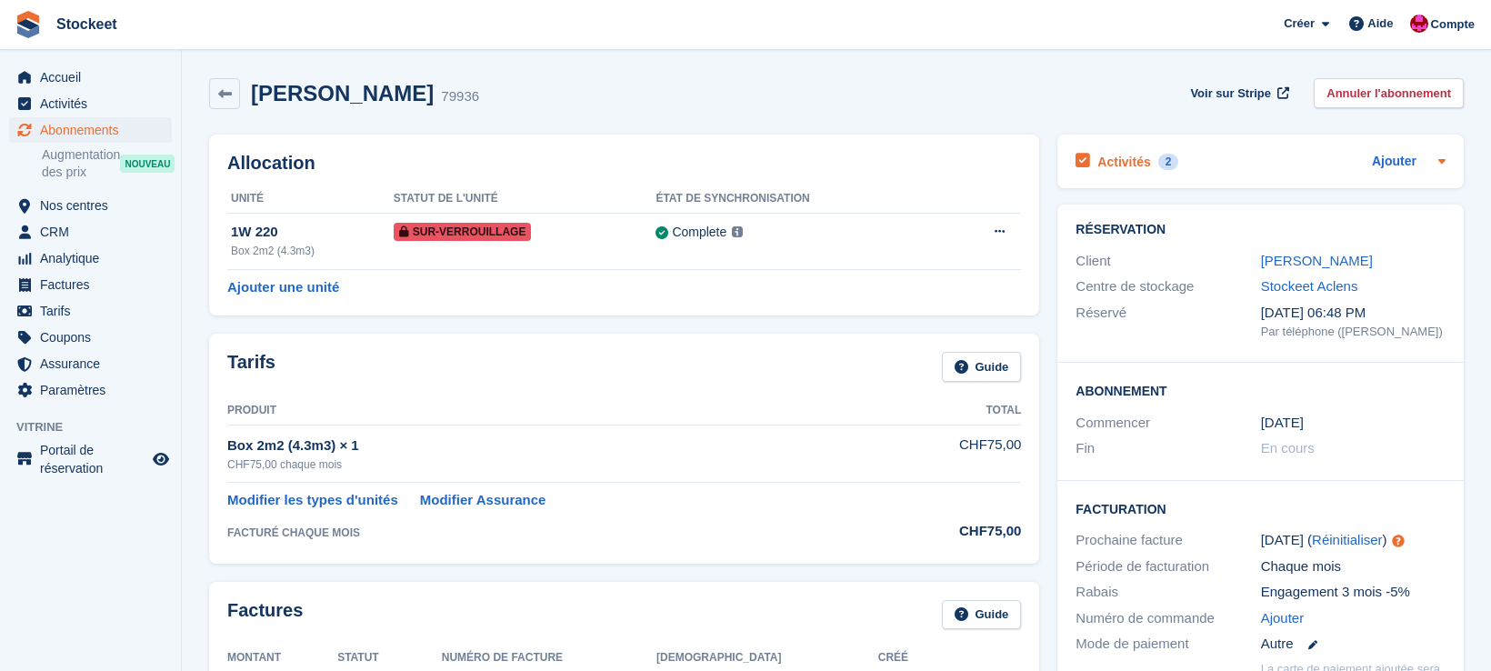
click at [1135, 166] on h2 "Activités" at bounding box center [1123, 162] width 53 height 16
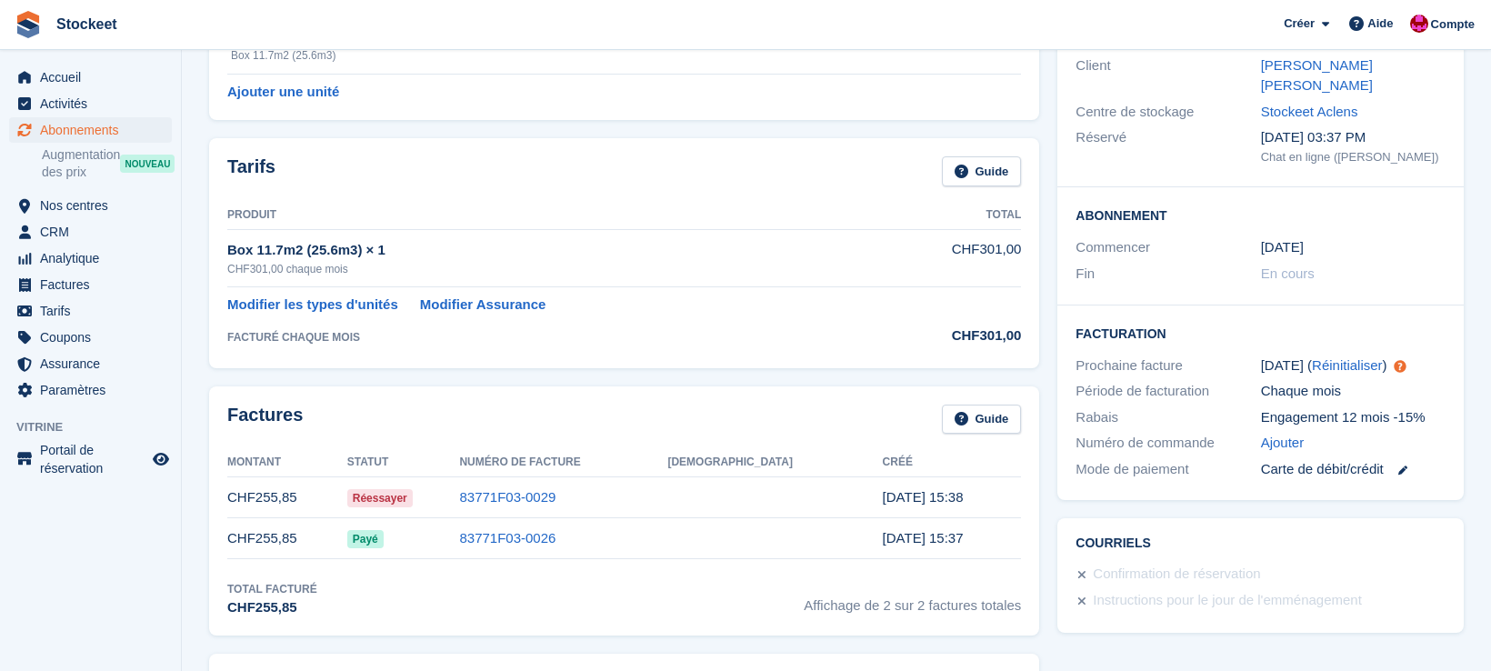
scroll to position [196, 0]
click at [555, 491] on link "83771F03-0029" at bounding box center [507, 495] width 96 height 15
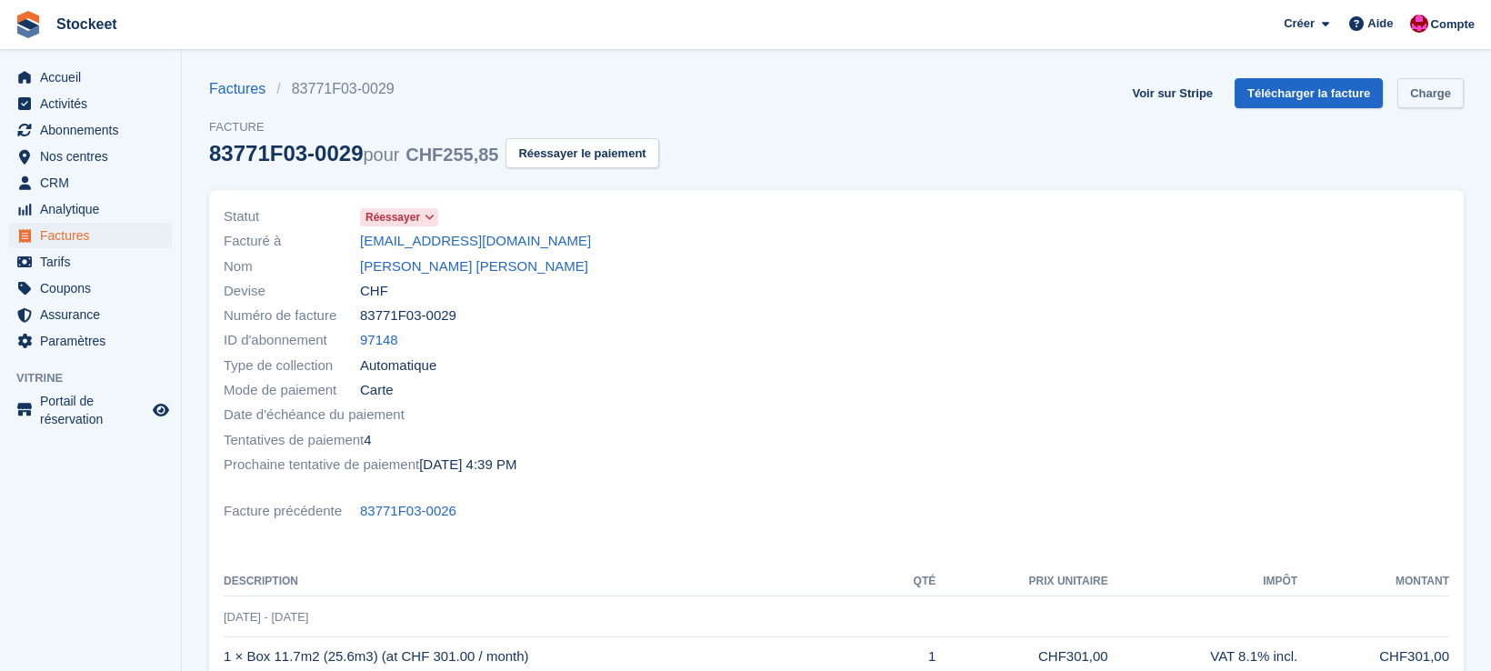
click at [1445, 96] on link "Charge" at bounding box center [1430, 93] width 66 height 30
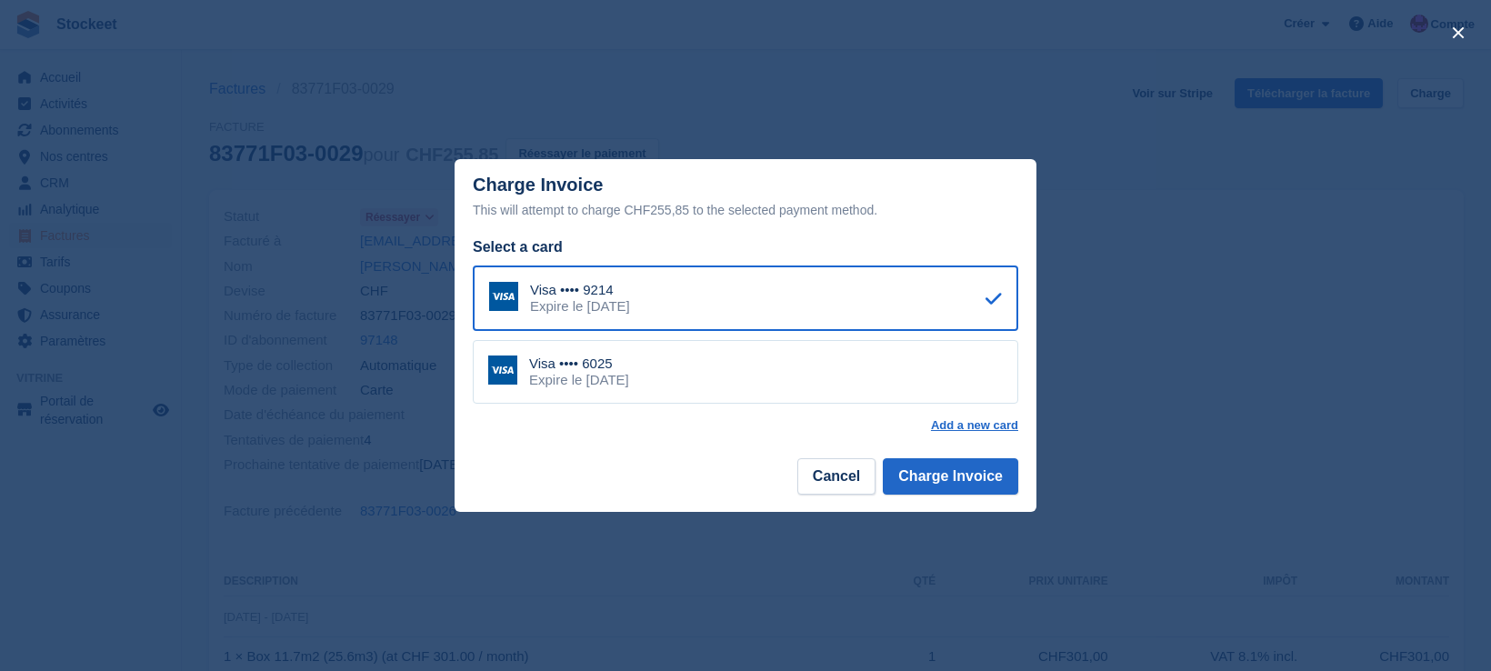
click at [784, 378] on div "Visa •••• 6025 Expire le April 2027" at bounding box center [745, 372] width 545 height 64
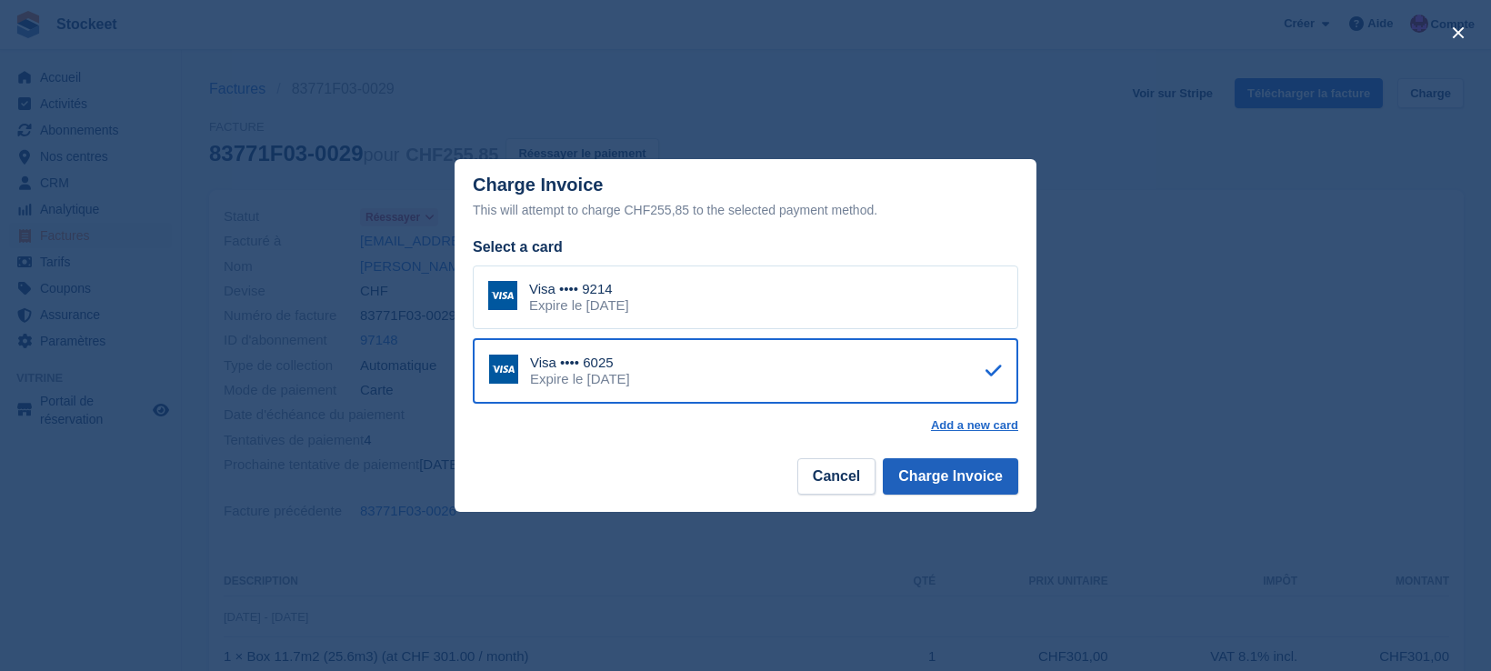
click at [942, 470] on button "Charge Invoice" at bounding box center [950, 476] width 135 height 36
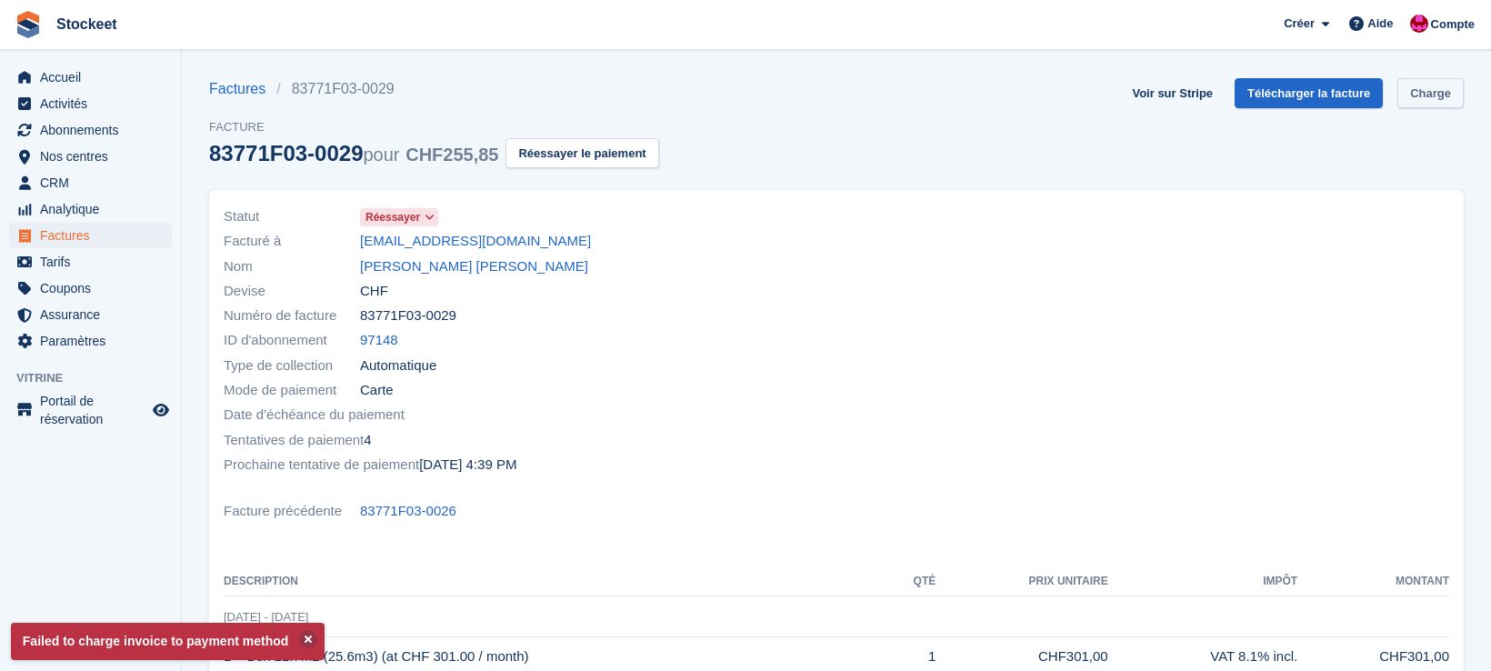
click at [1432, 101] on link "Charge" at bounding box center [1430, 93] width 66 height 30
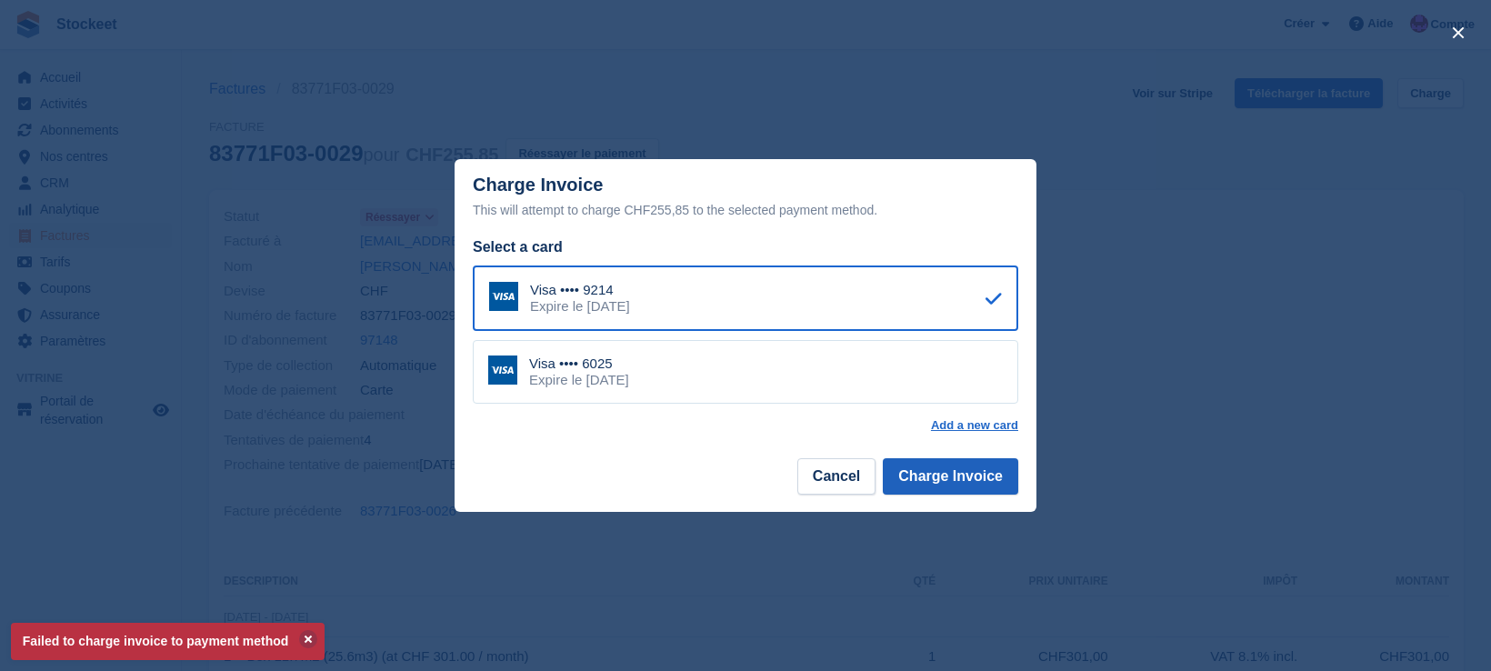
click at [978, 476] on button "Charge Invoice" at bounding box center [950, 476] width 135 height 36
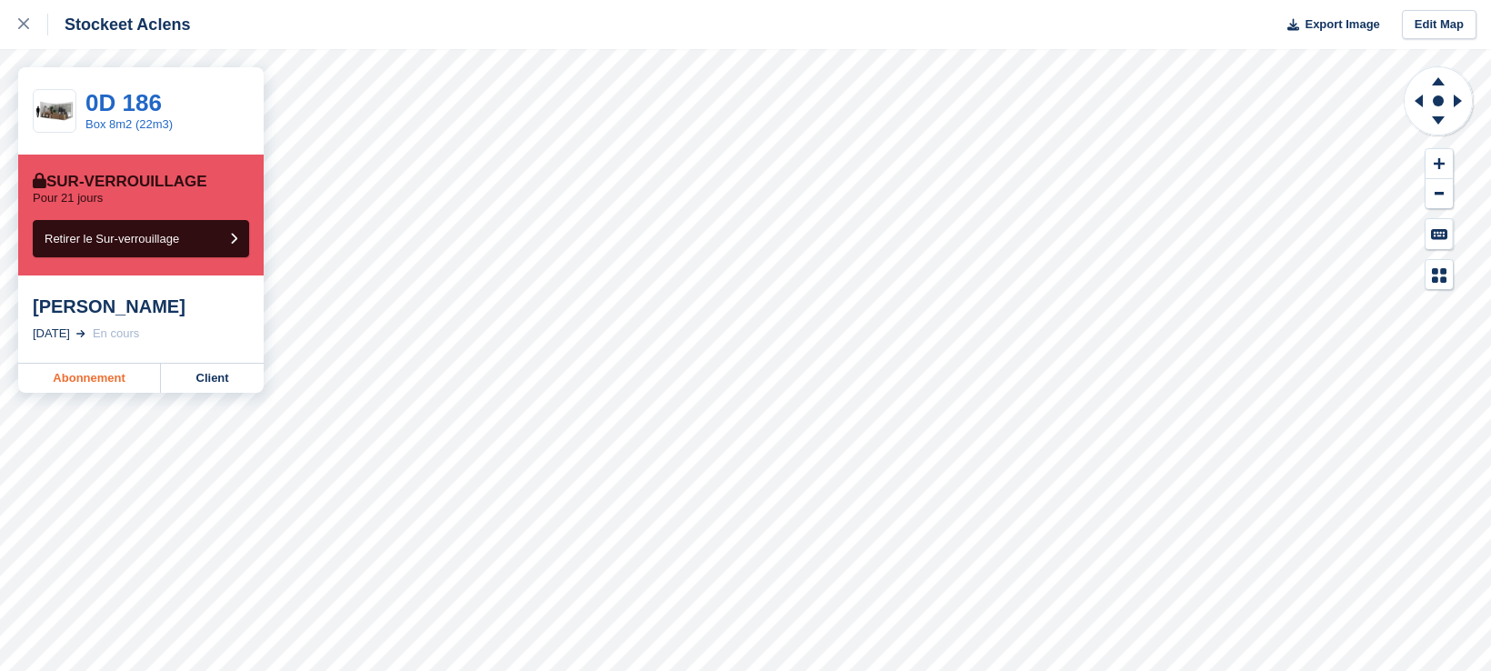
click at [89, 386] on link "Abonnement" at bounding box center [89, 378] width 143 height 29
click at [81, 382] on link "Abonnement" at bounding box center [89, 378] width 143 height 29
click at [115, 381] on link "Abonnement" at bounding box center [89, 378] width 143 height 29
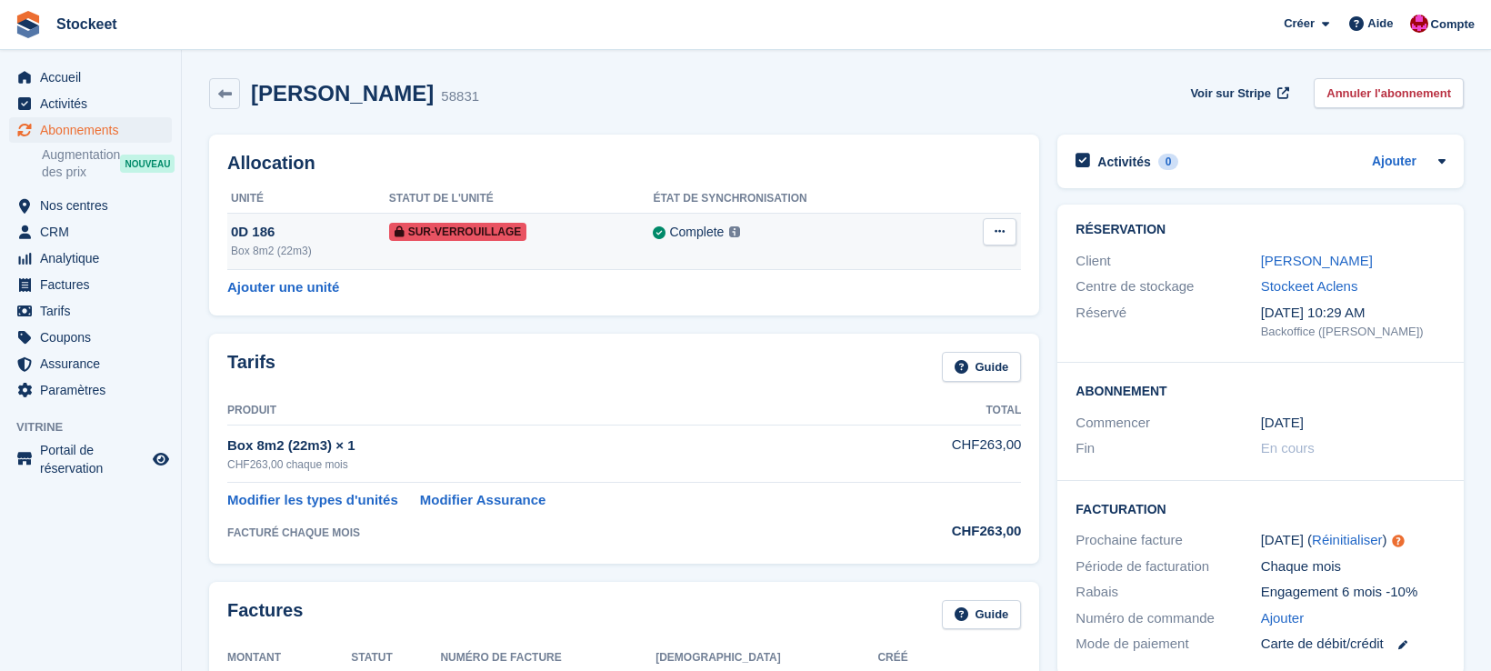
click at [577, 253] on td "Sur-verrouillage" at bounding box center [521, 241] width 265 height 56
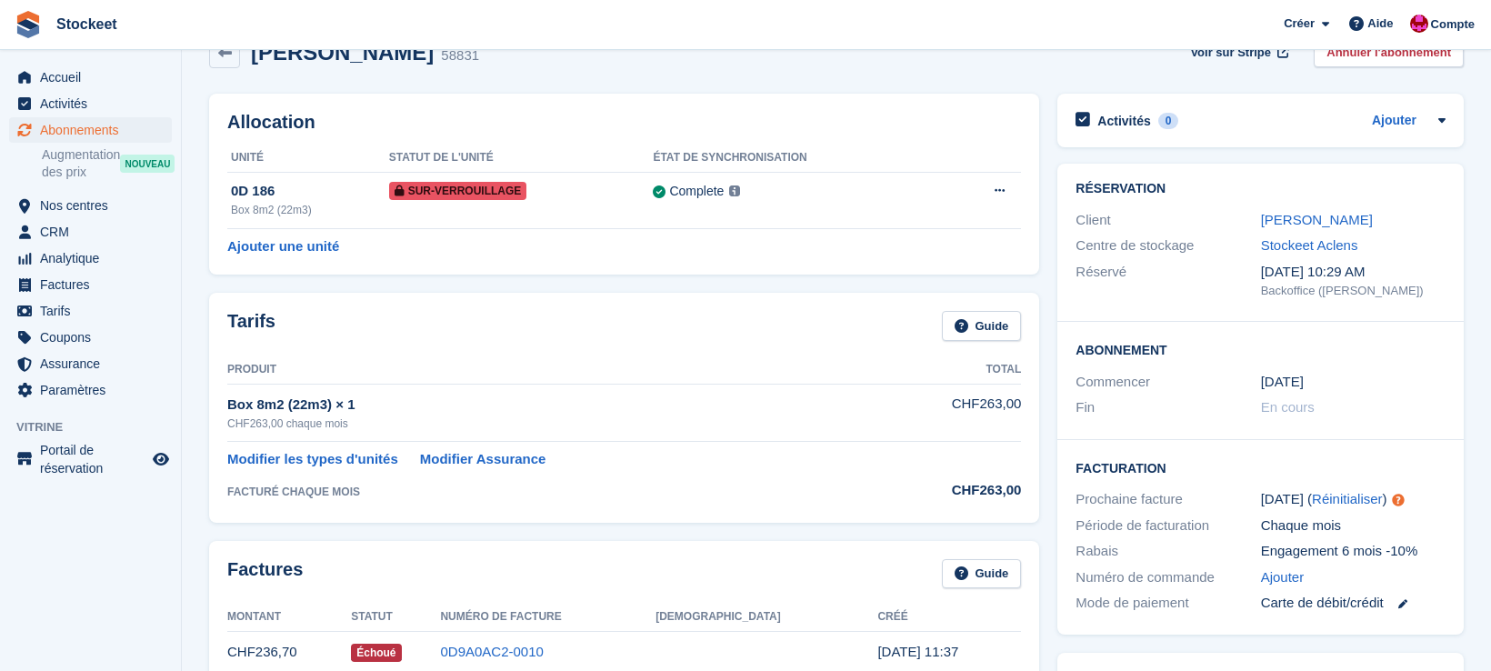
scroll to position [38, 0]
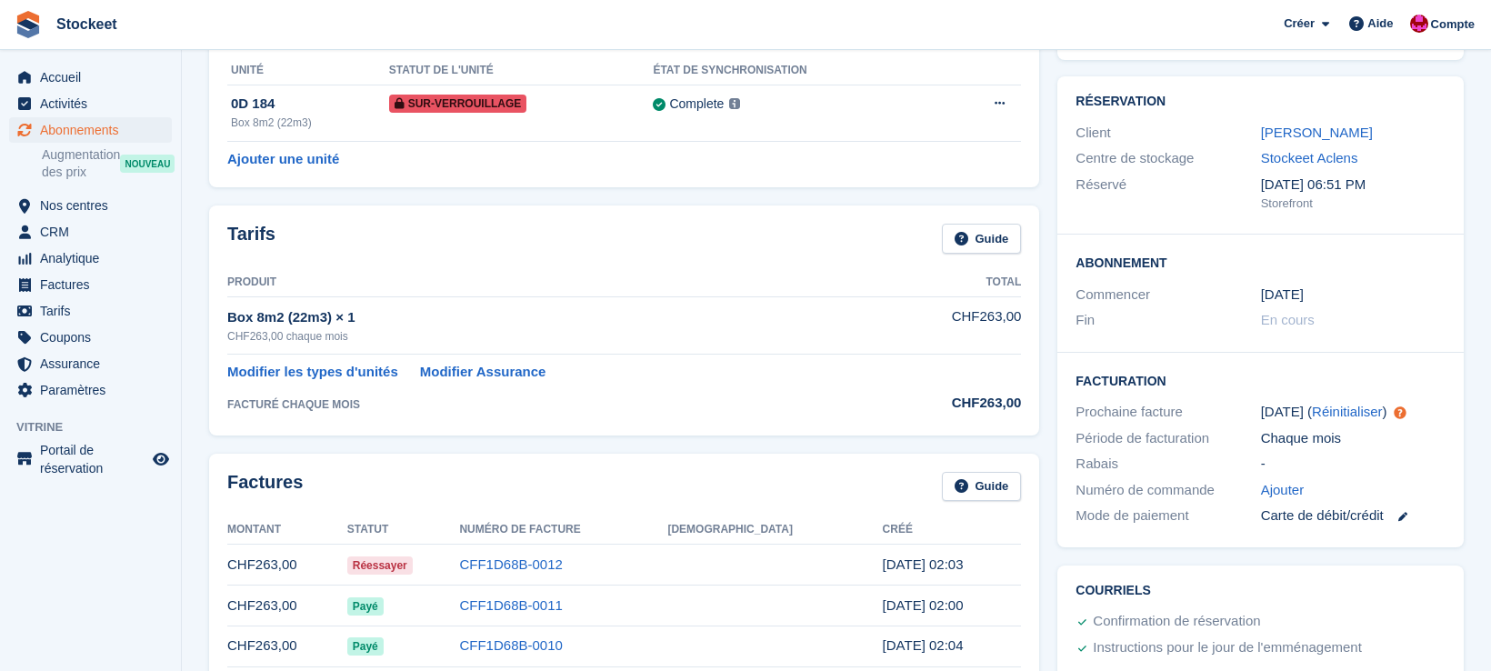
scroll to position [162, 0]
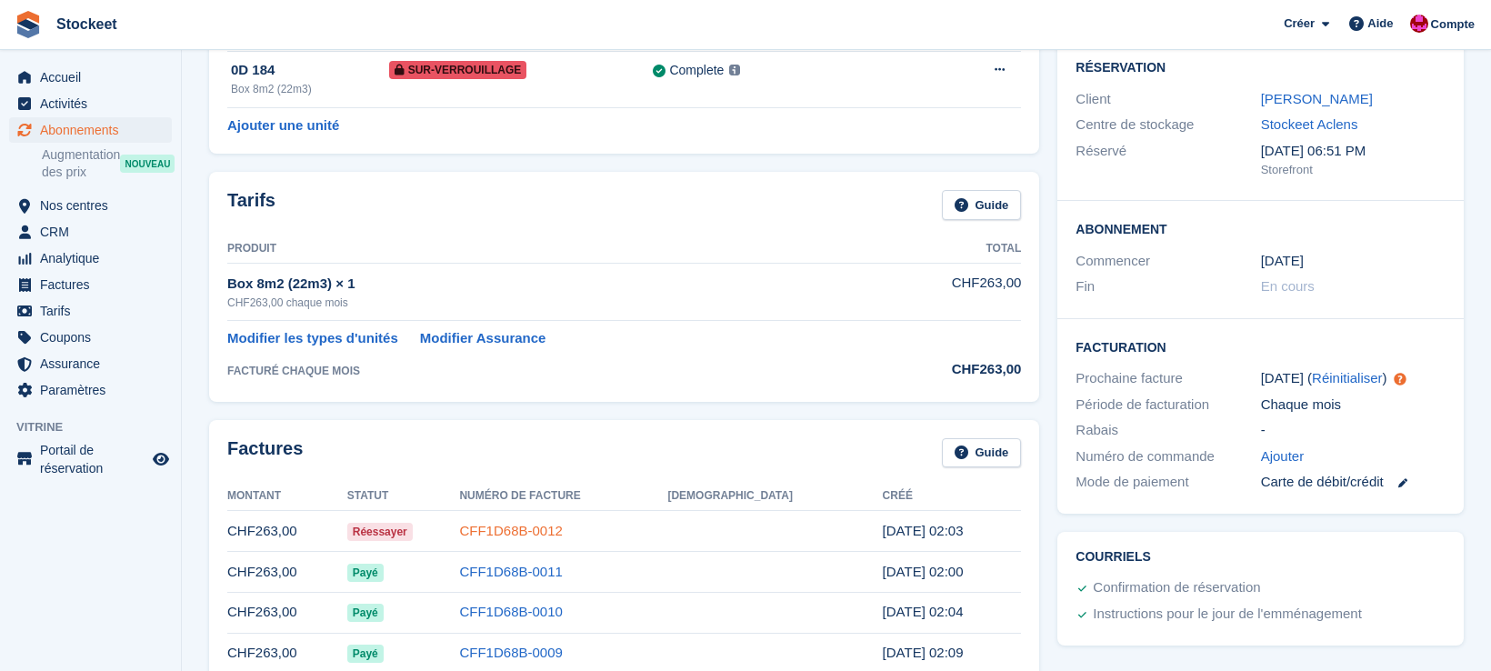
click at [562, 533] on link "CFF1D68B-0012" at bounding box center [510, 530] width 103 height 15
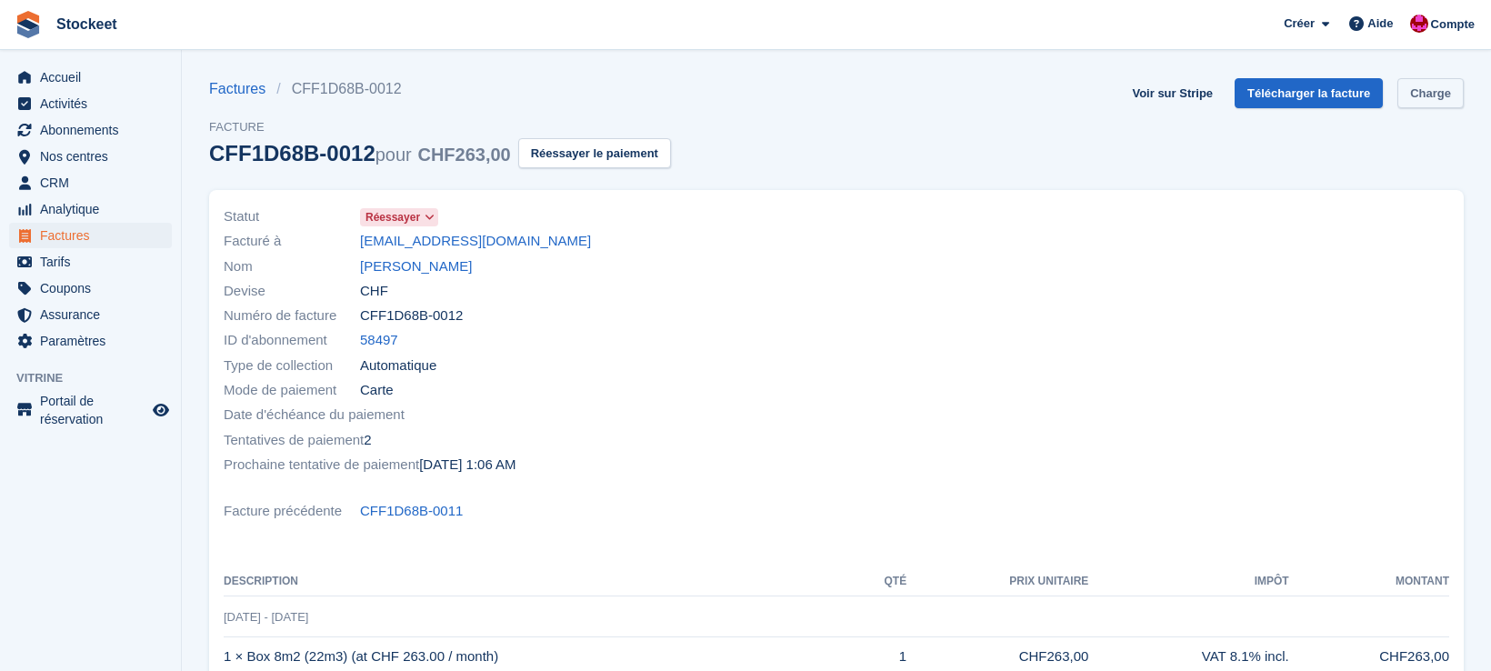
click at [1433, 94] on link "Charge" at bounding box center [1430, 93] width 66 height 30
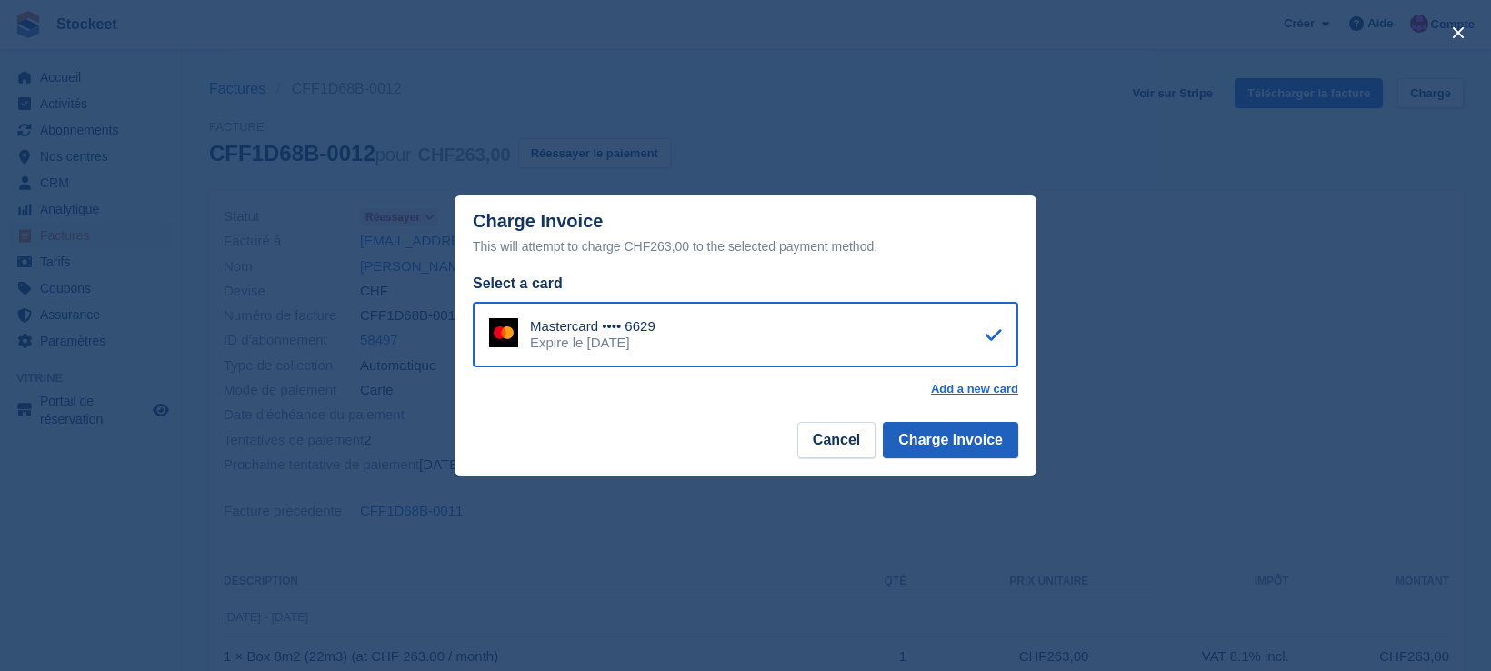
click at [955, 448] on button "Charge Invoice" at bounding box center [950, 440] width 135 height 36
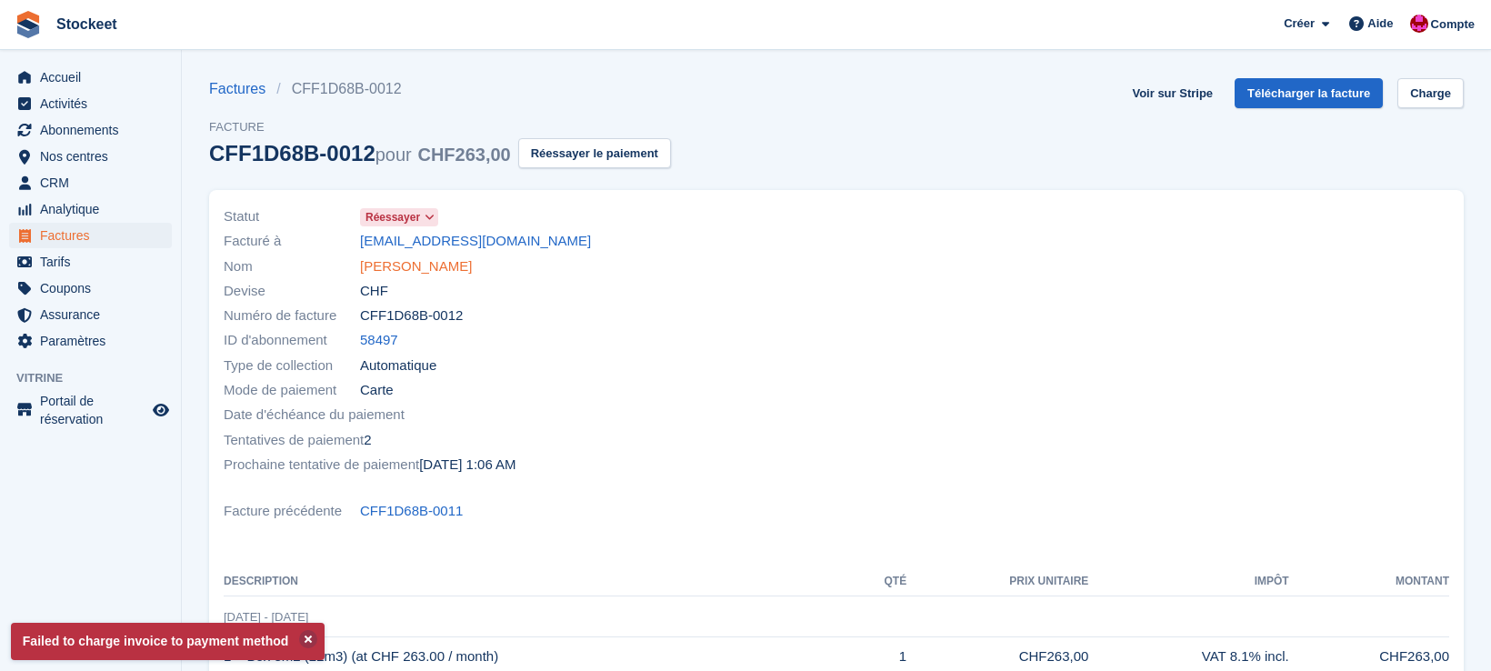
click at [414, 265] on link "Prins Jan" at bounding box center [416, 266] width 112 height 21
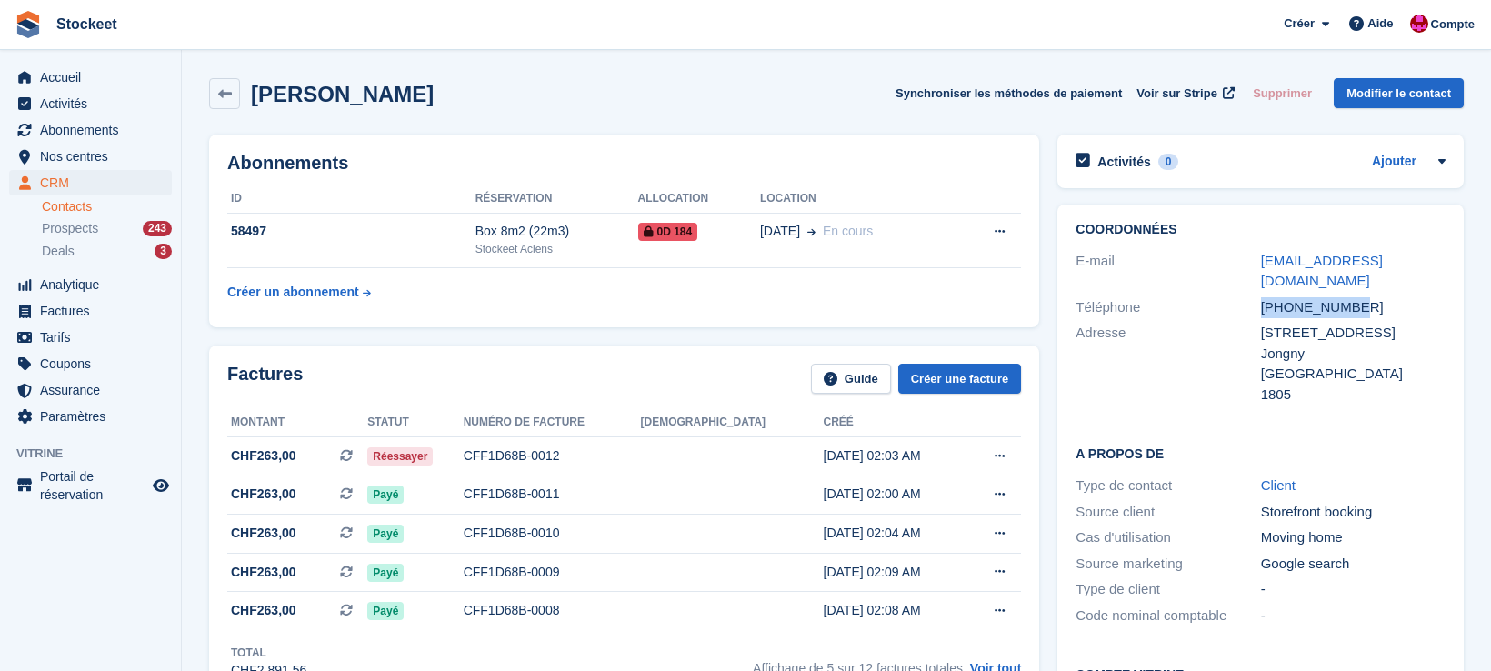
drag, startPoint x: 1356, startPoint y: 285, endPoint x: 1261, endPoint y: 281, distance: 95.6
click at [1263, 297] on div "+41797393705" at bounding box center [1353, 307] width 185 height 21
copy div "+41797393705"
drag, startPoint x: 1354, startPoint y: 285, endPoint x: 1255, endPoint y: 281, distance: 99.2
click at [1255, 295] on div "Téléphone +41797393705" at bounding box center [1260, 308] width 370 height 26
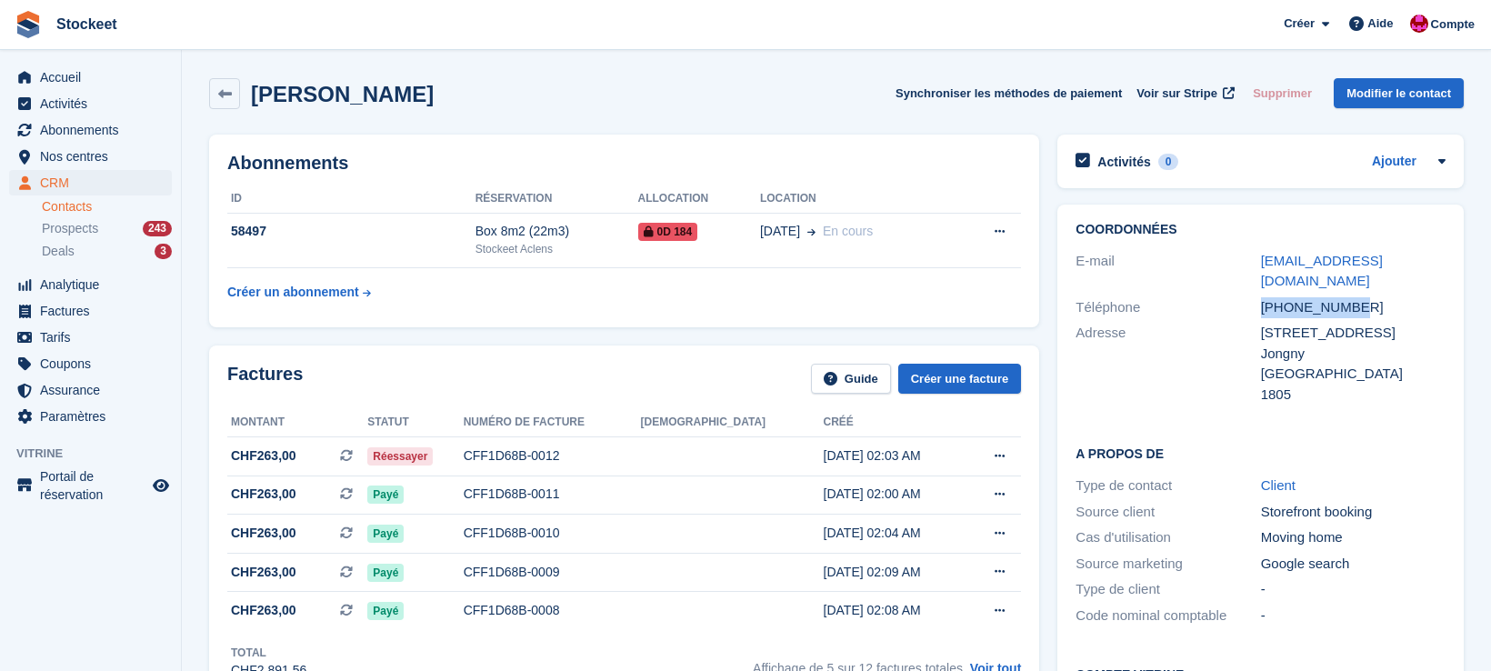
copy div "+41797393705"
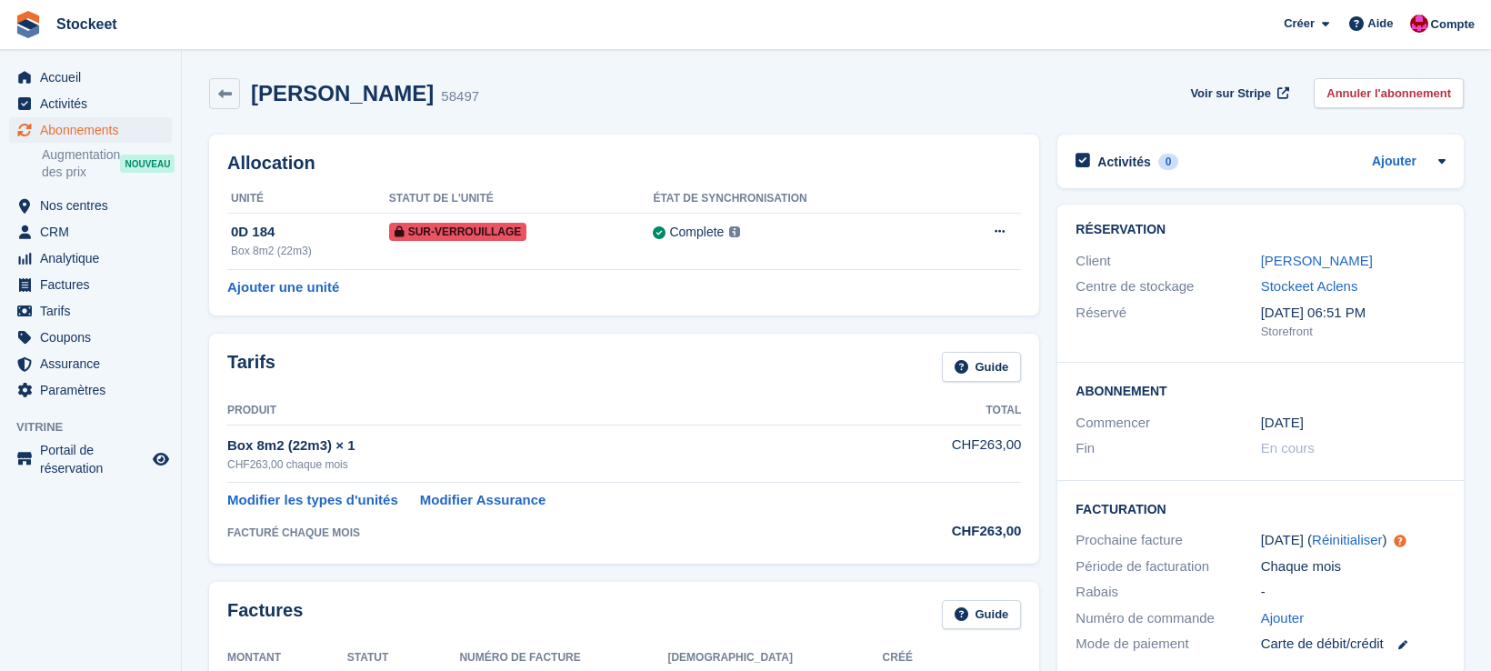
click at [77, 126] on span "Abonnements" at bounding box center [94, 129] width 109 height 25
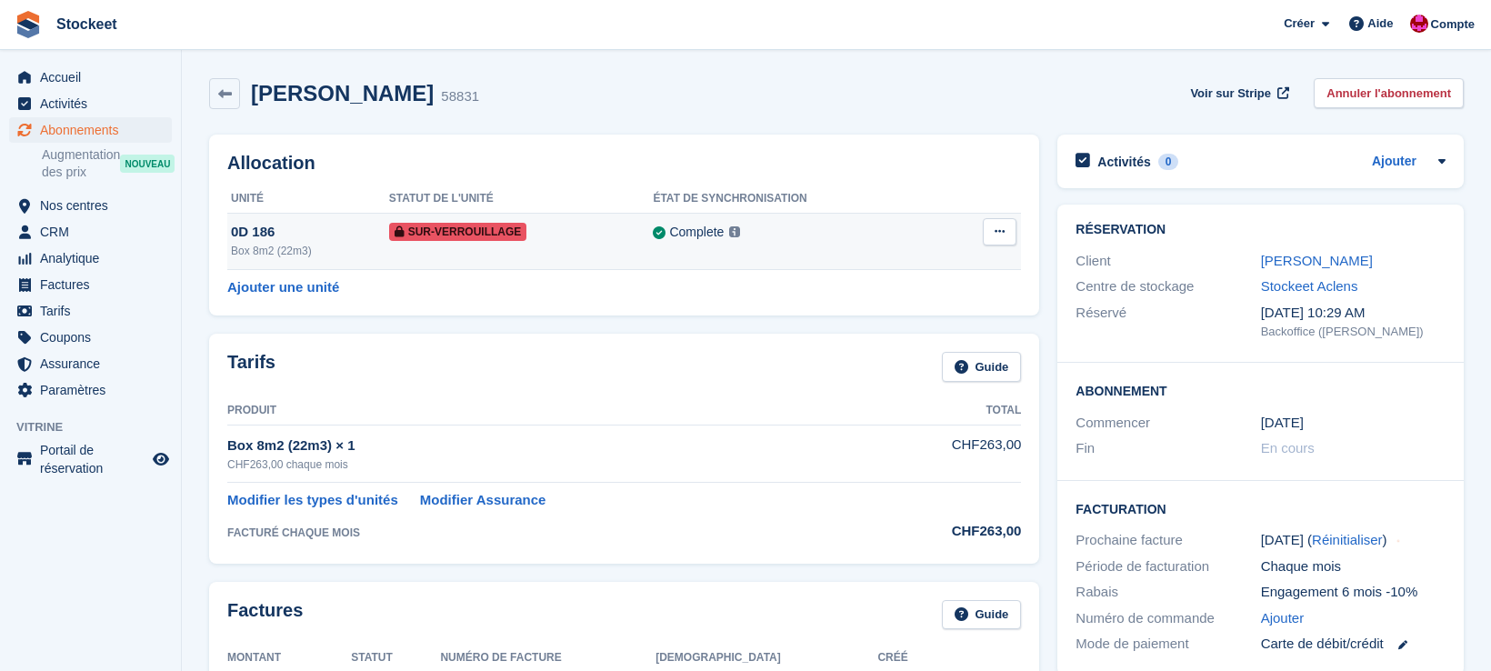
click at [570, 263] on td "Sur-verrouillage" at bounding box center [521, 241] width 265 height 56
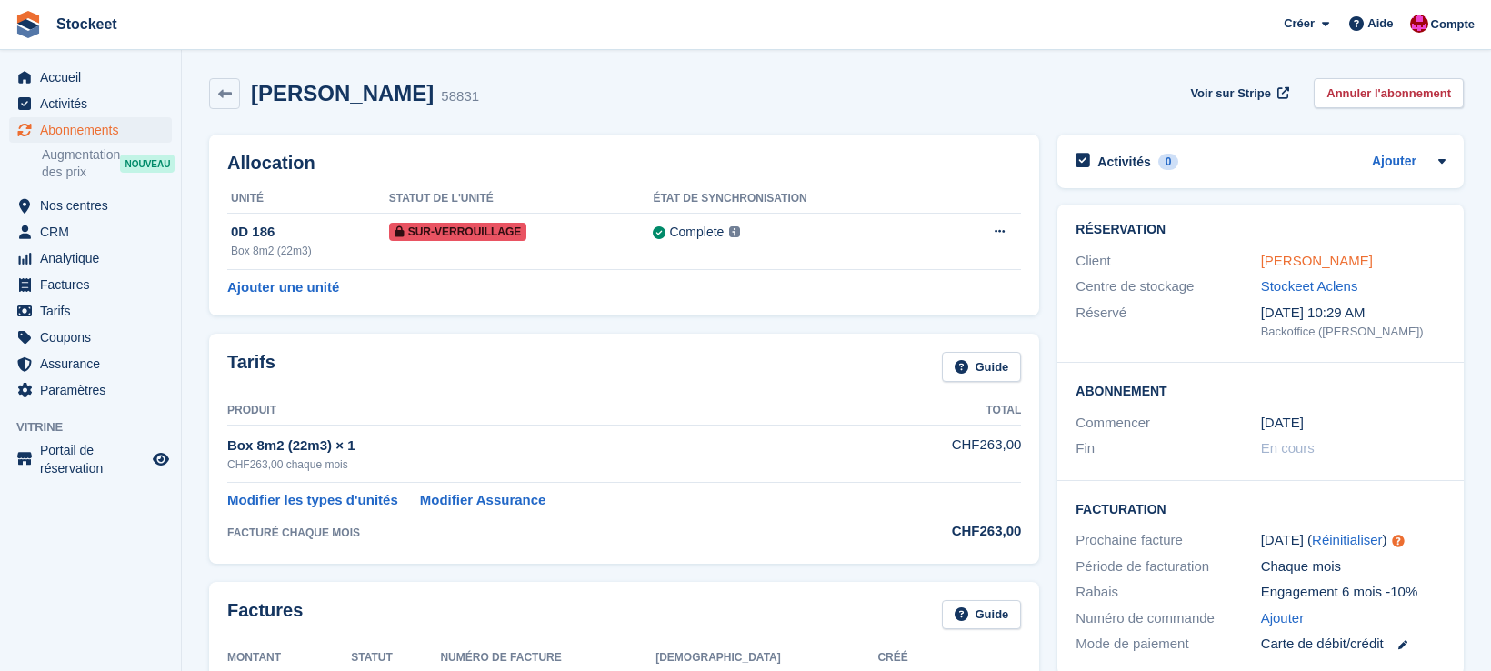
click at [1311, 260] on link "[PERSON_NAME]" at bounding box center [1317, 260] width 112 height 15
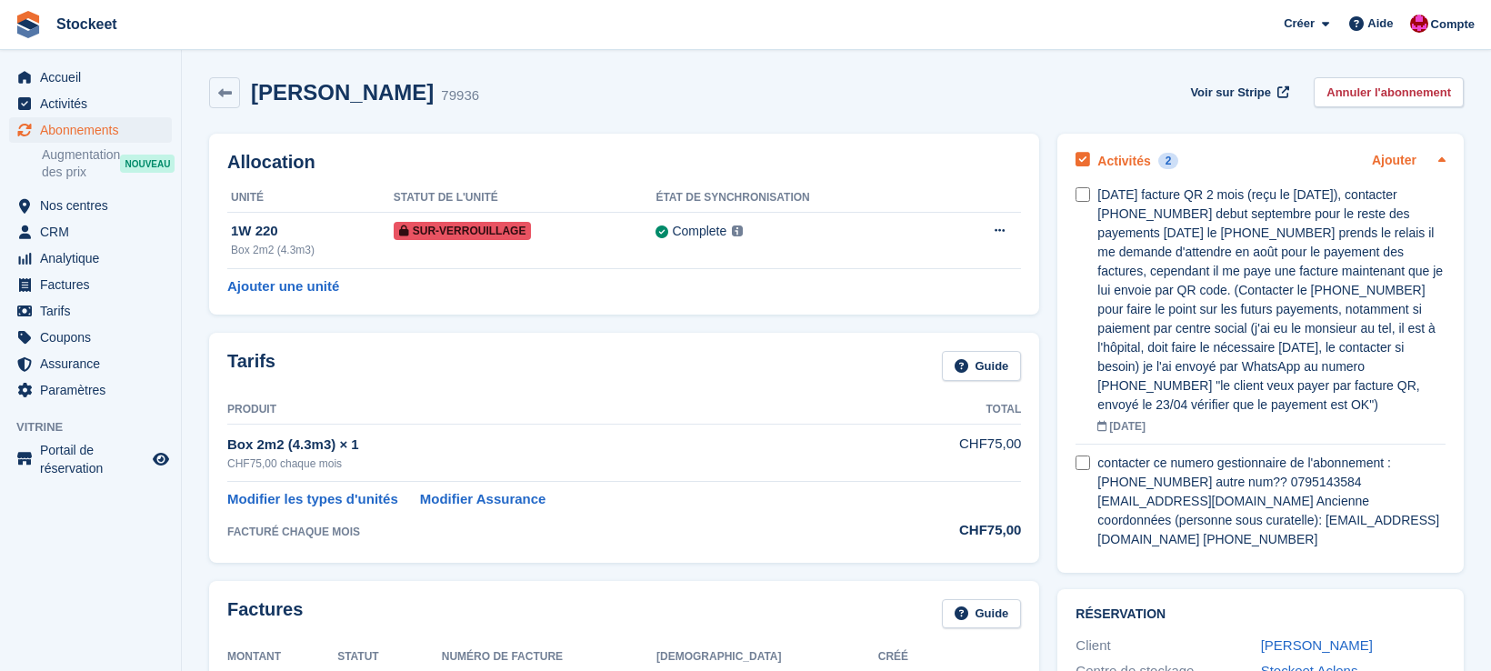
click at [1380, 161] on link "Ajouter" at bounding box center [1394, 161] width 45 height 21
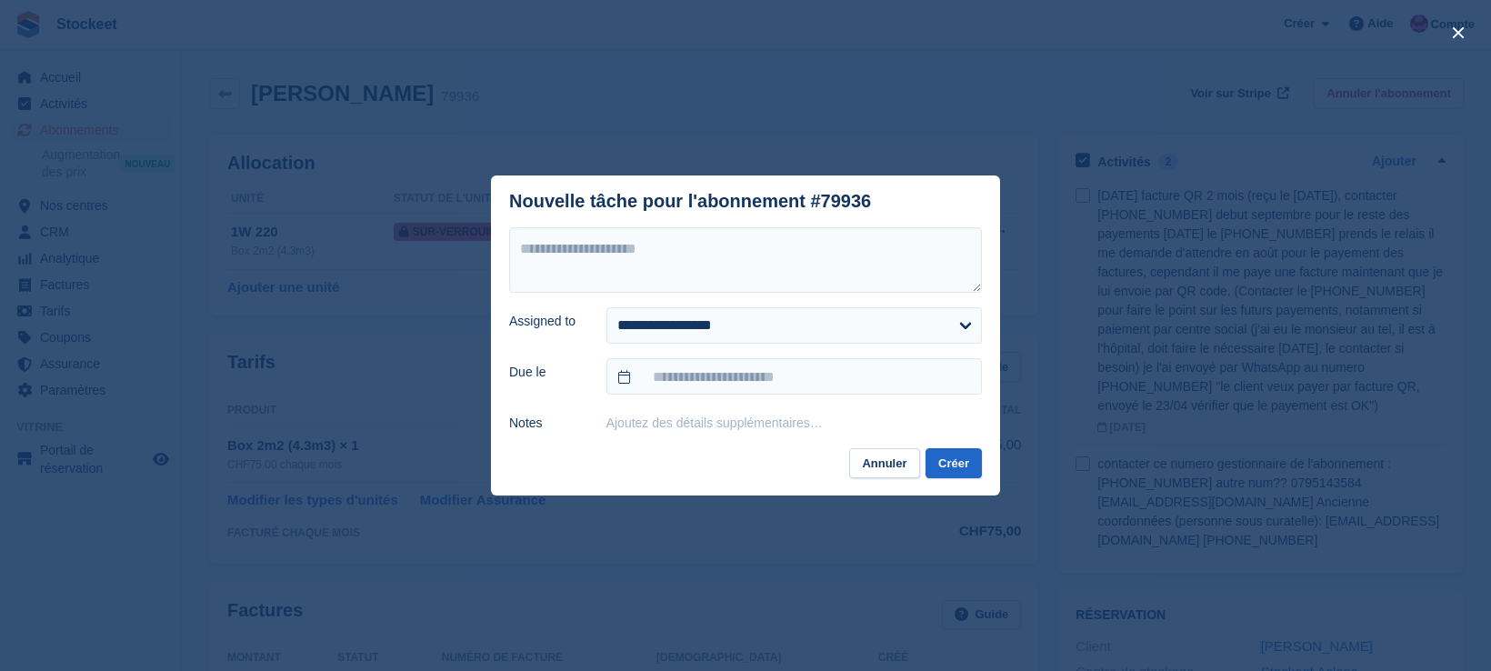
click at [863, 461] on button "Annuler" at bounding box center [884, 463] width 70 height 30
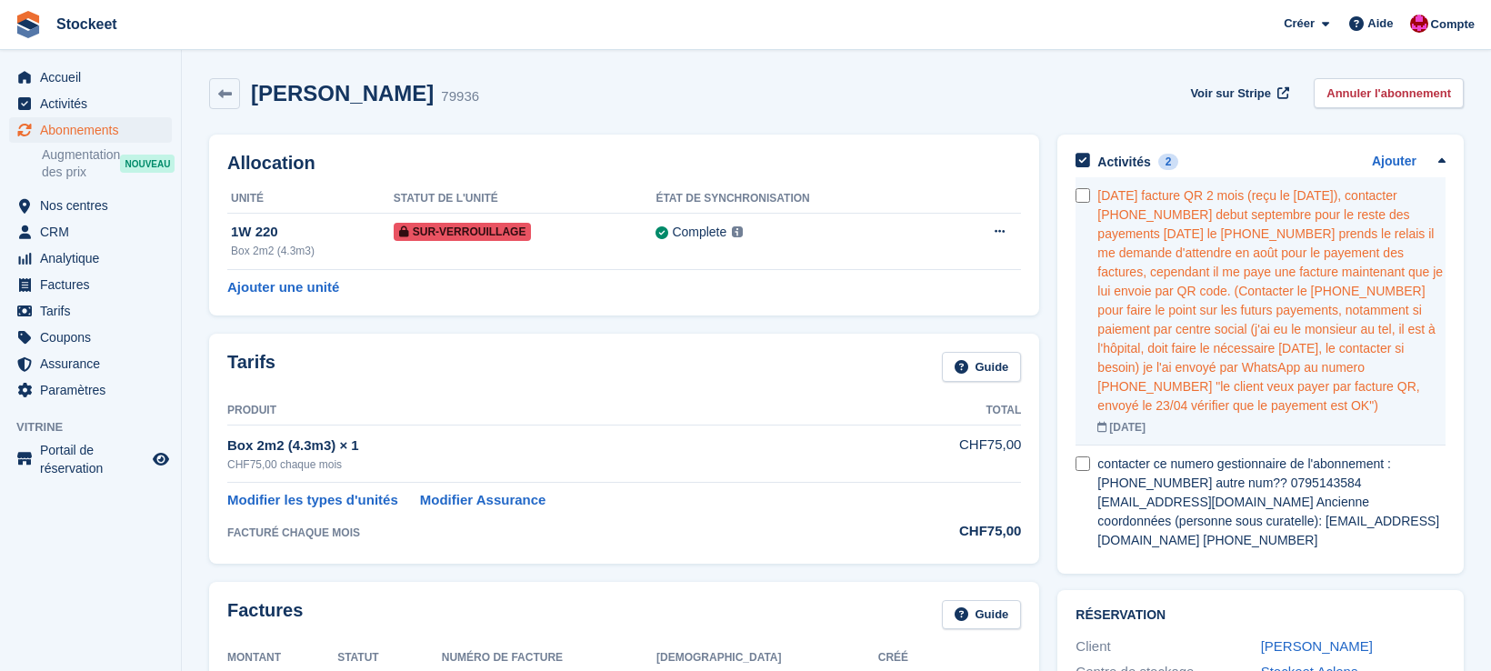
click at [1322, 212] on div "[DATE] facture QR 2 mois (reçu le [DATE]), contacter [PHONE_NUMBER] debut septe…" at bounding box center [1271, 300] width 348 height 229
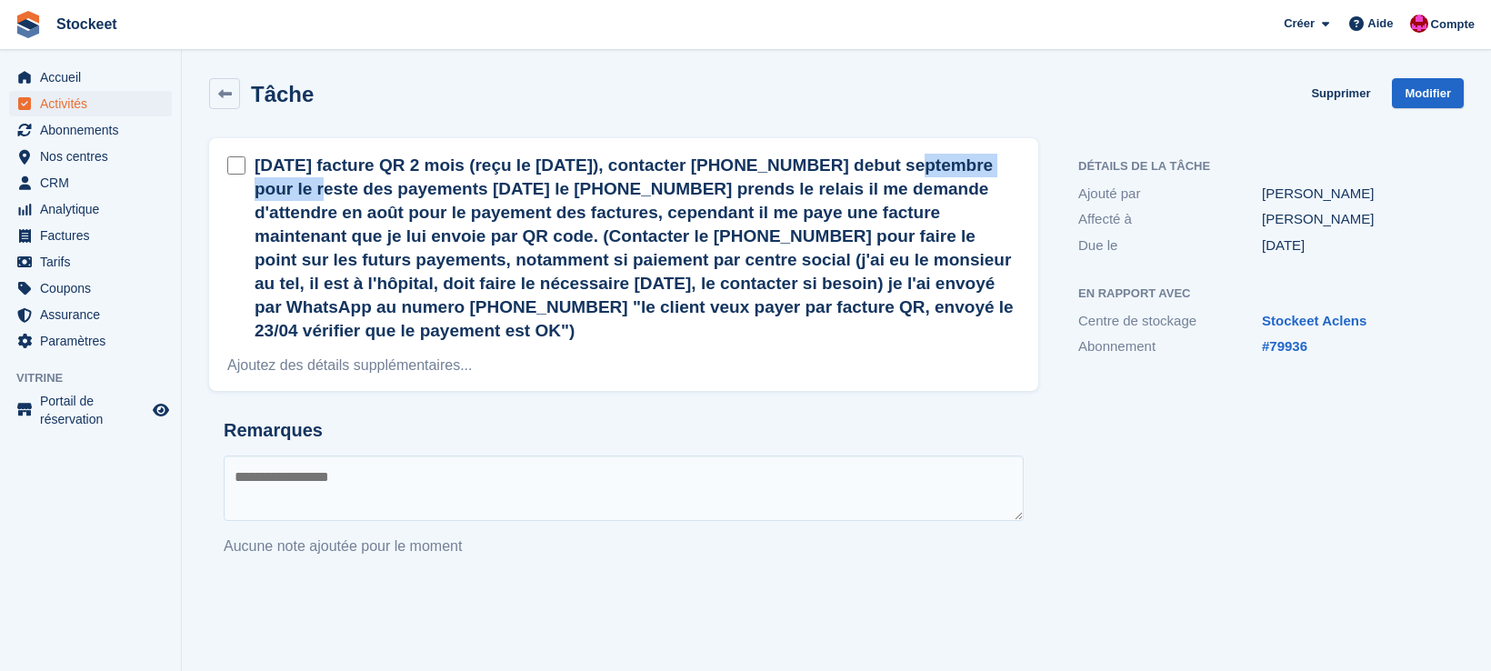
drag, startPoint x: 694, startPoint y: 165, endPoint x: 842, endPoint y: 167, distance: 148.2
click at [842, 167] on h2 "[DATE] facture QR 2 mois (reçu le [DATE]), contacter [PHONE_NUMBER] debut septe…" at bounding box center [637, 248] width 765 height 189
copy h2 "[PHONE_NUMBER]"
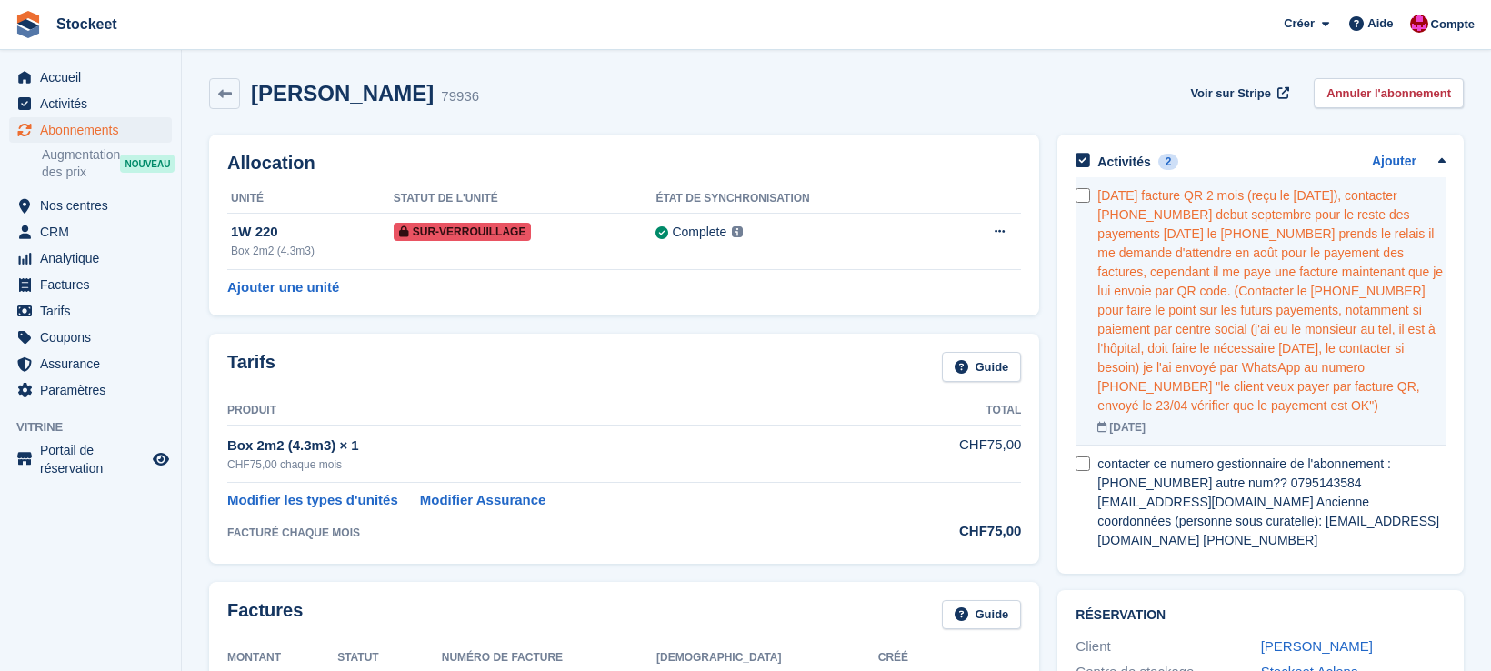
click at [1281, 309] on div "[DATE] facture QR 2 mois (reçu le [DATE]), contacter [PHONE_NUMBER] debut septe…" at bounding box center [1271, 300] width 348 height 229
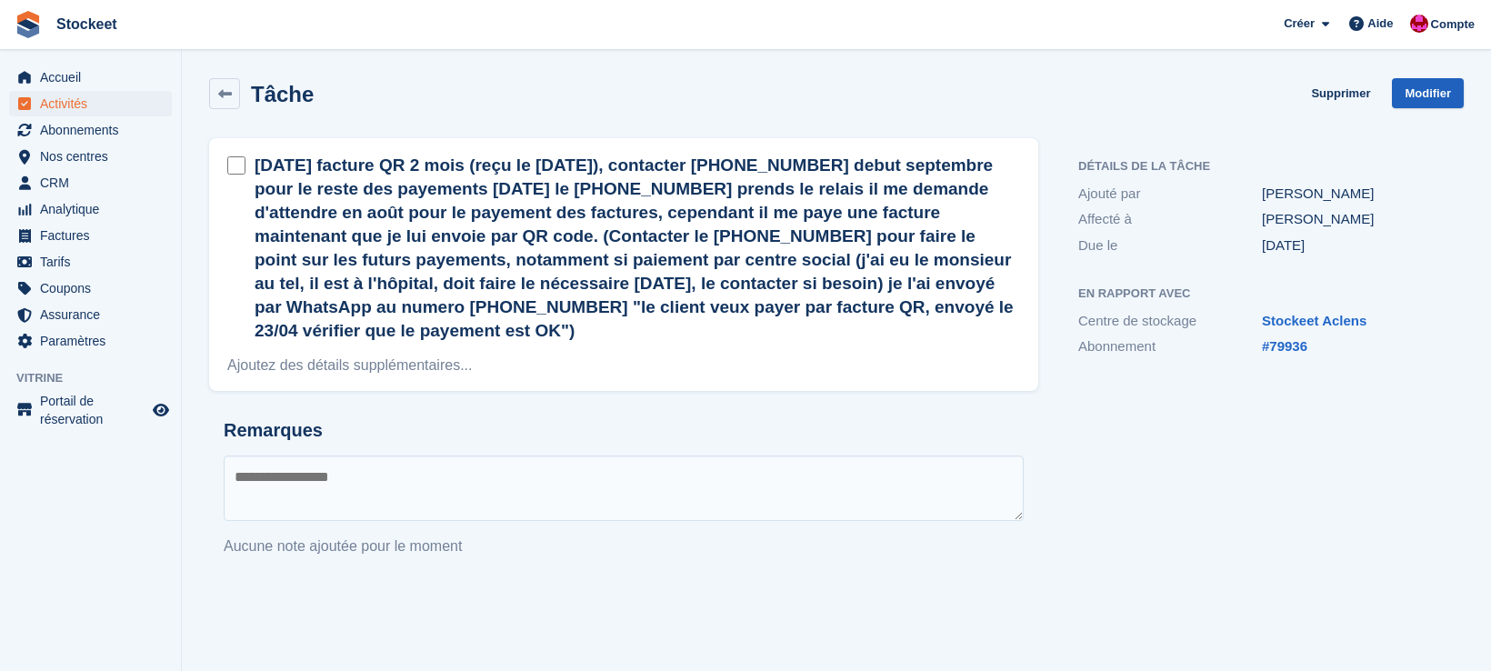
click at [1410, 92] on link "Modifier" at bounding box center [1428, 93] width 72 height 30
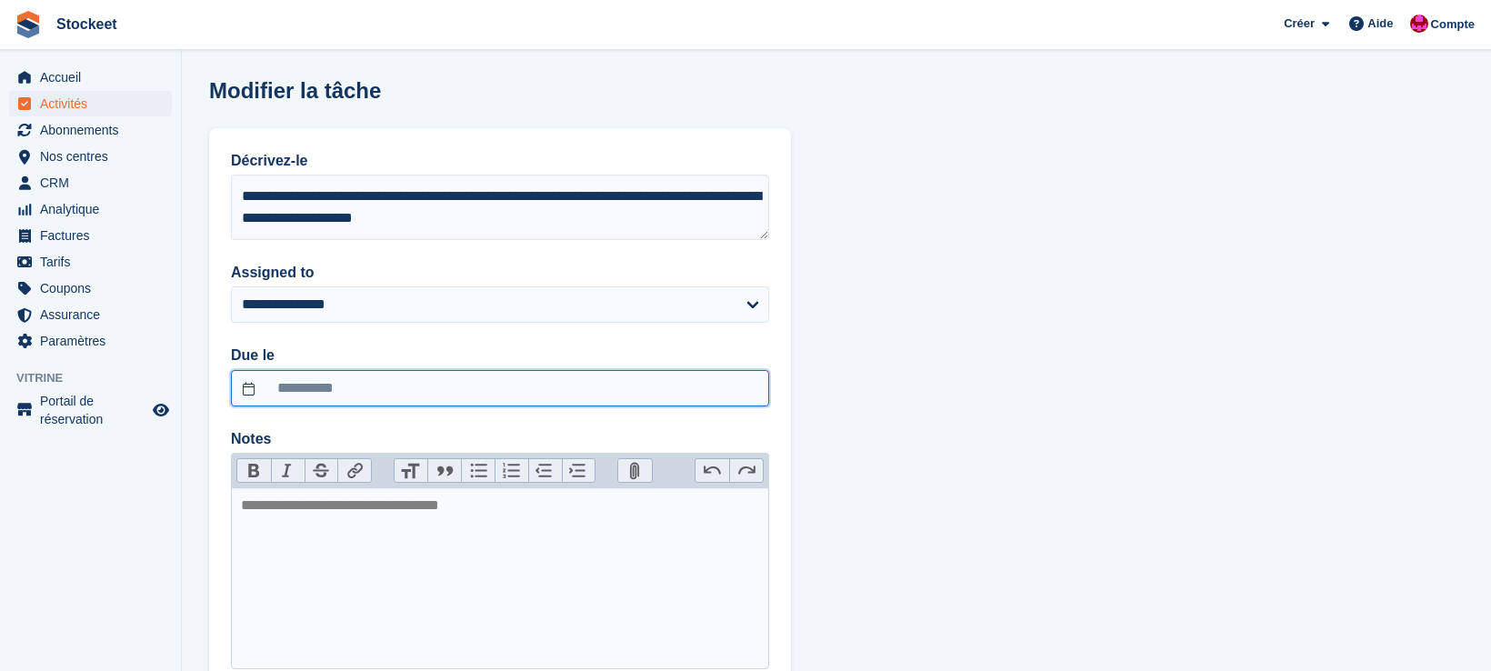
click at [318, 385] on input "**********" at bounding box center [500, 388] width 538 height 36
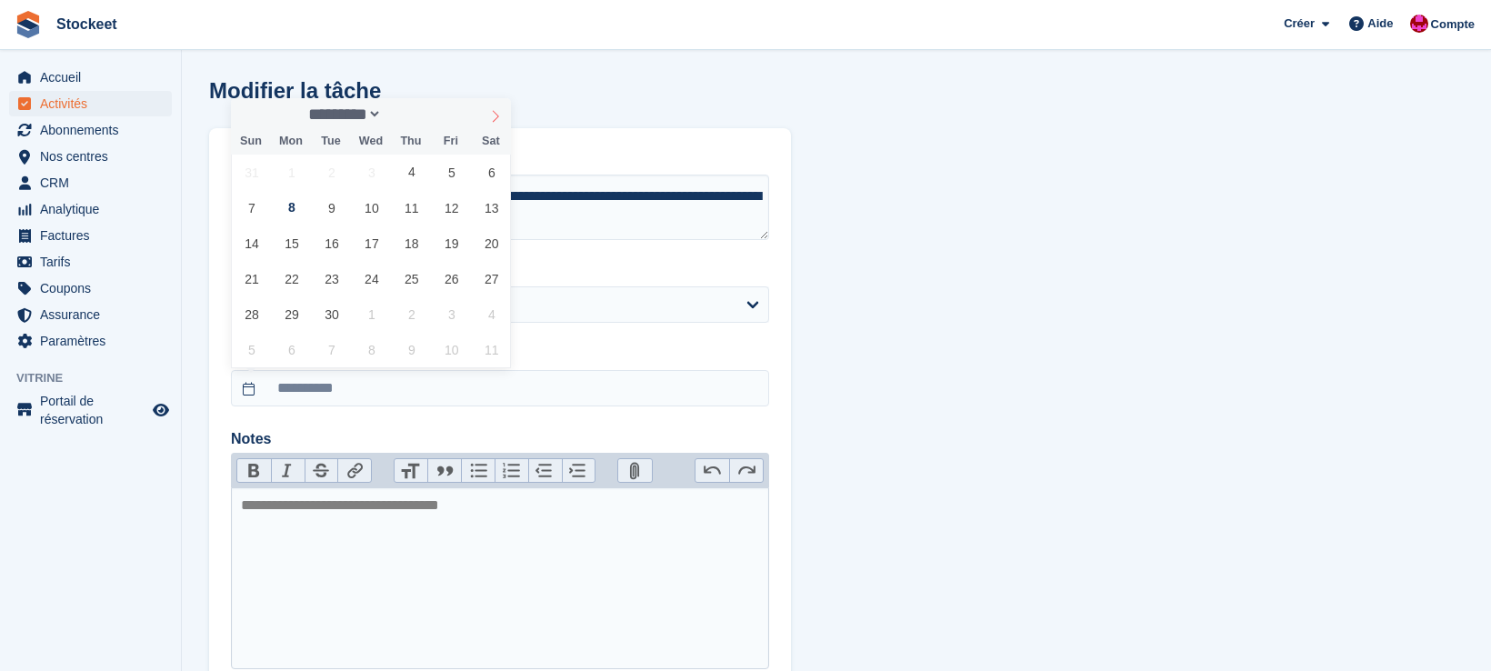
click at [492, 117] on icon at bounding box center [495, 116] width 13 height 13
select select "*"
click at [282, 207] on span "6" at bounding box center [291, 207] width 35 height 35
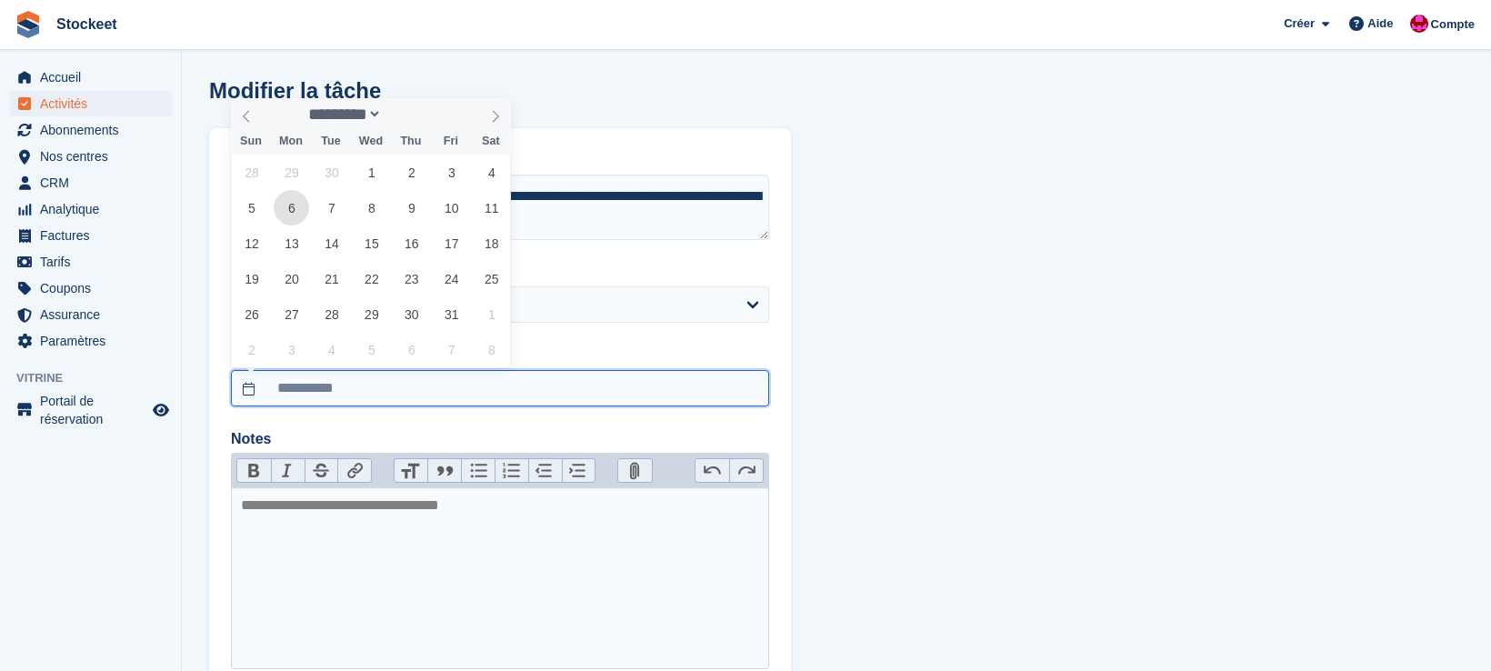
type input "**********"
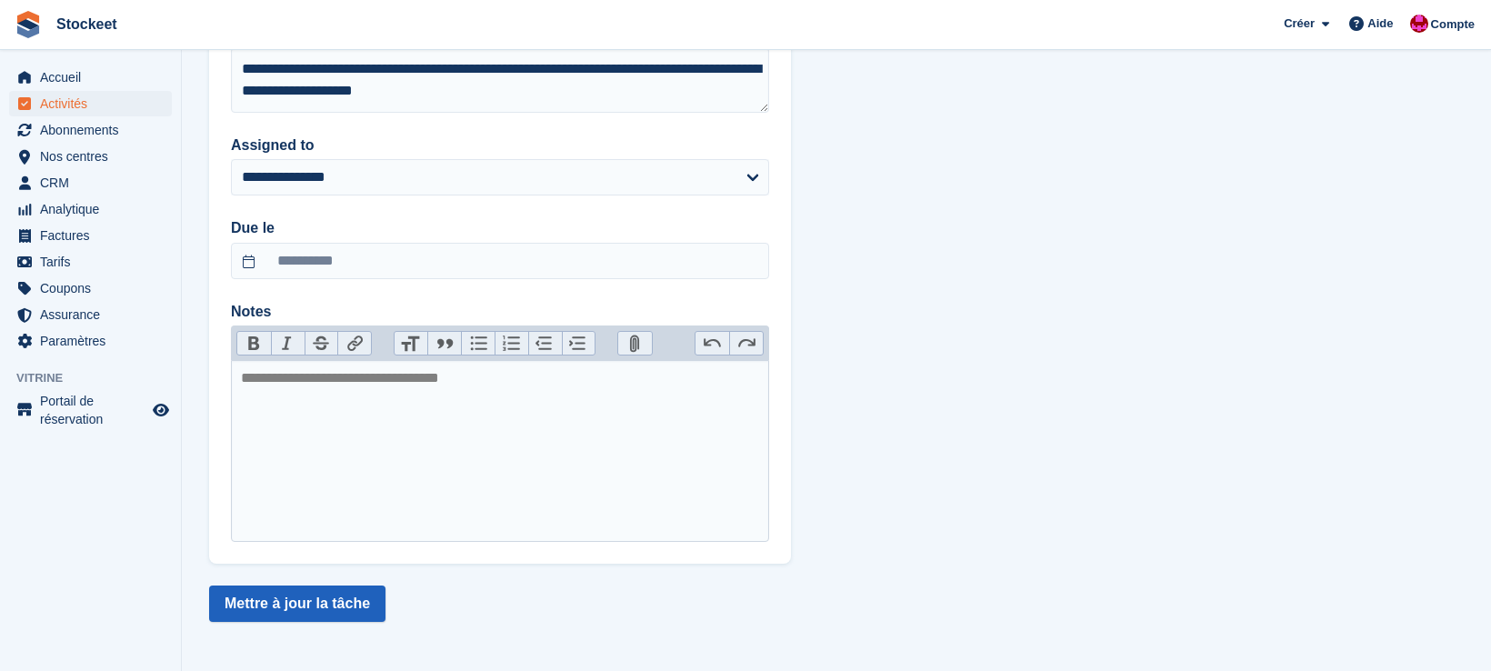
click at [350, 606] on button "Mettre à jour la tâche" at bounding box center [297, 603] width 176 height 36
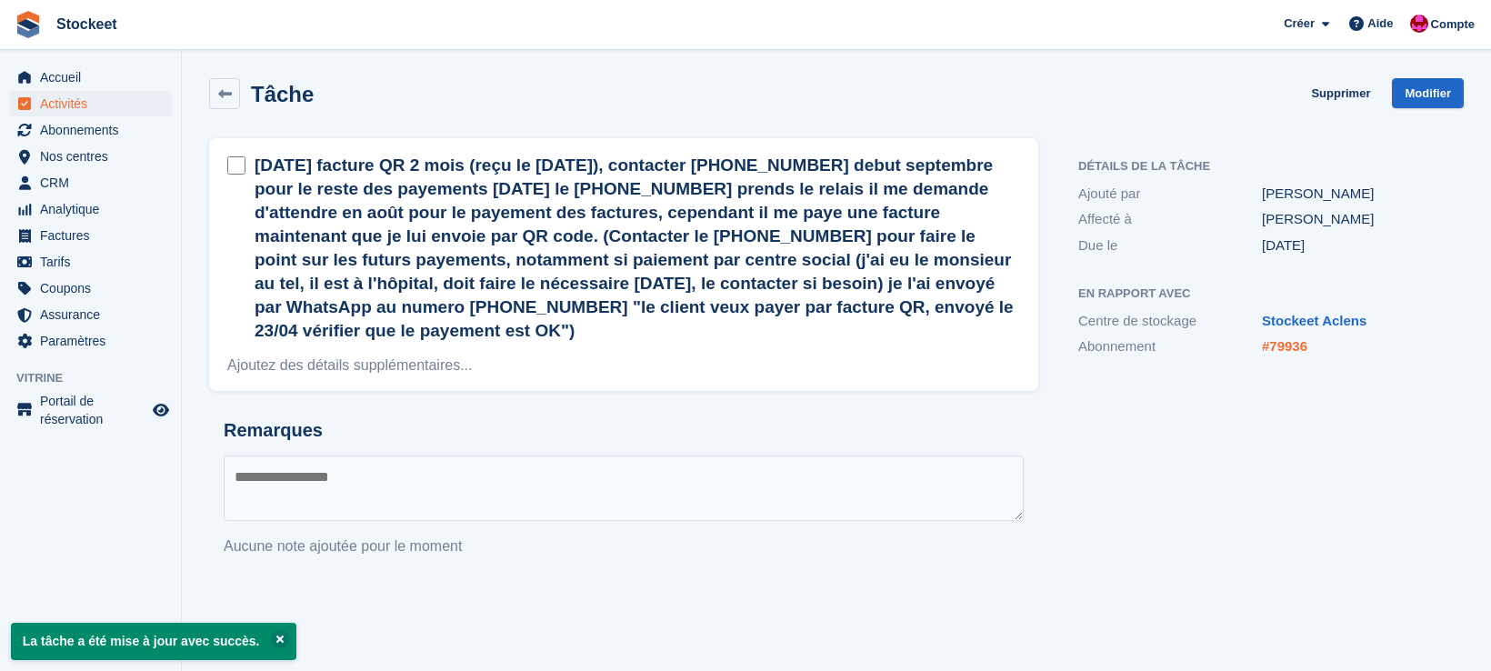
click at [1278, 347] on link "#79936" at bounding box center [1284, 345] width 45 height 15
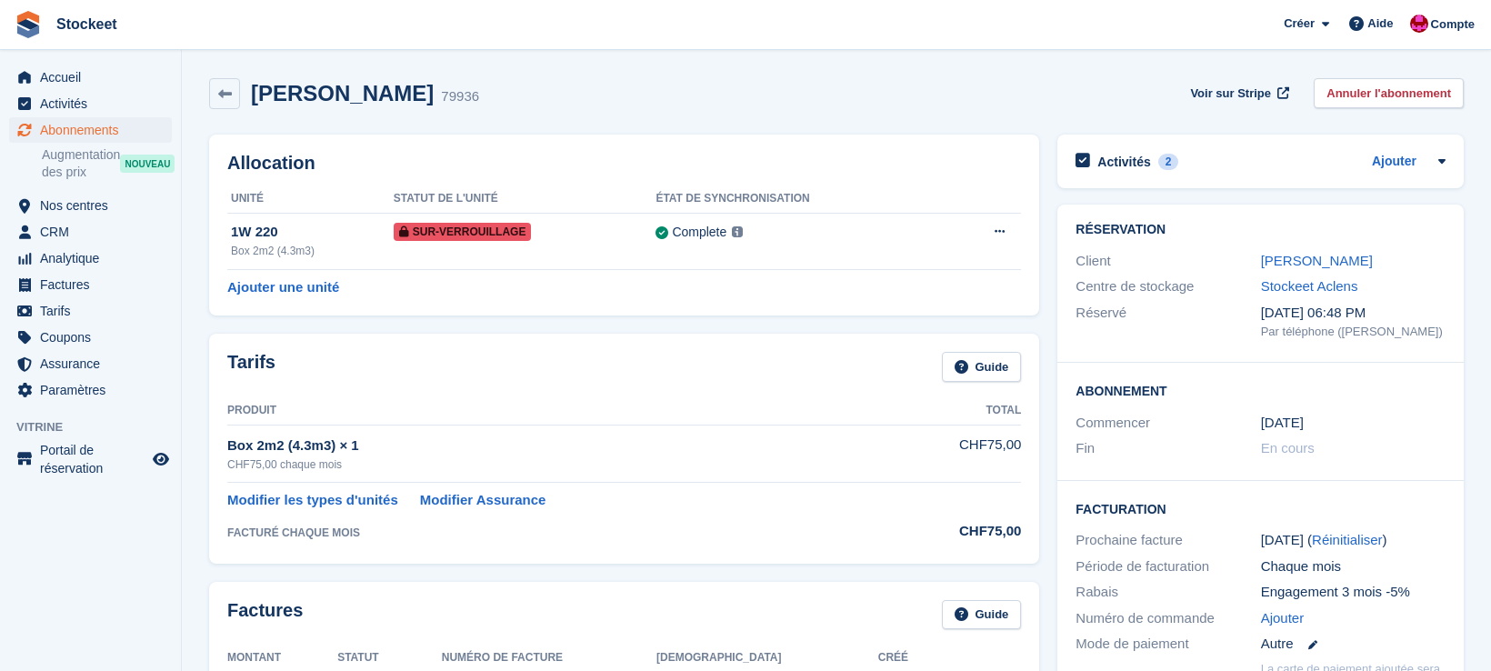
scroll to position [1, 0]
click at [1140, 161] on h2 "Activités" at bounding box center [1123, 161] width 53 height 16
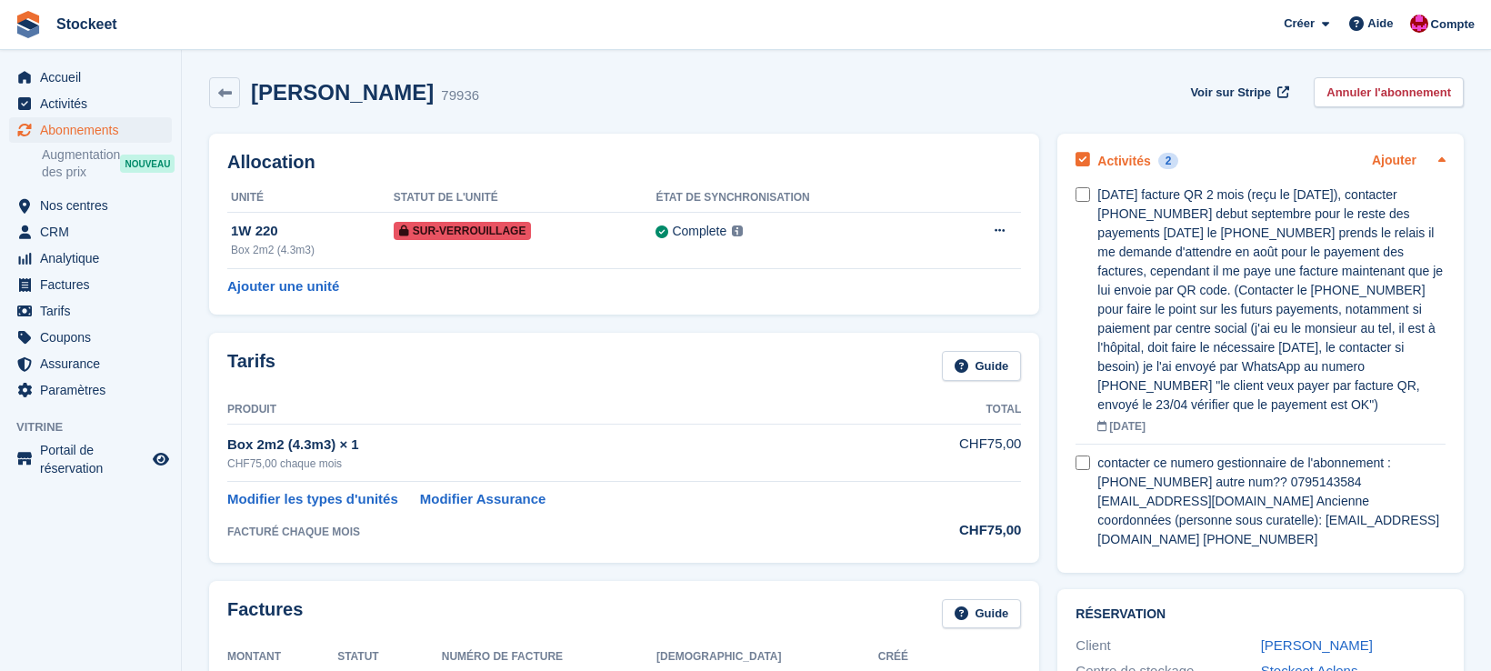
click at [1405, 165] on link "Ajouter" at bounding box center [1394, 161] width 45 height 21
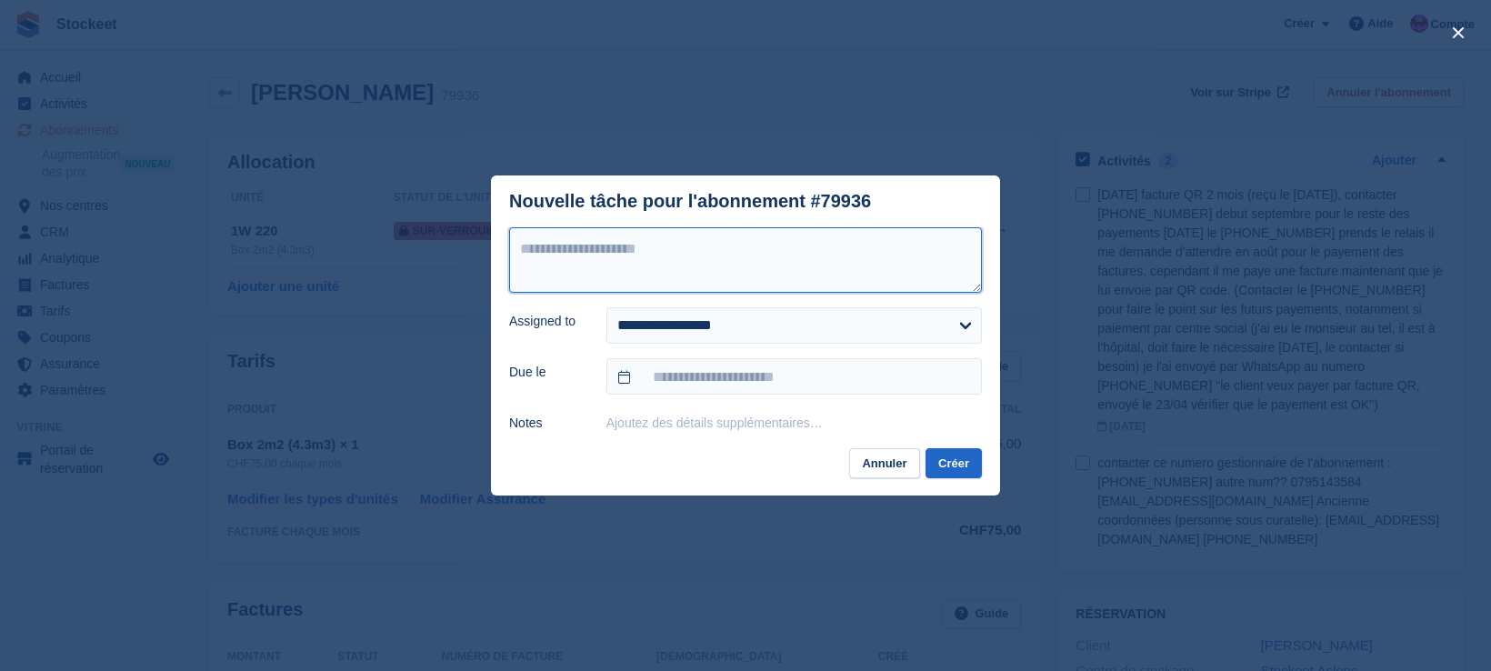
drag, startPoint x: 570, startPoint y: 278, endPoint x: 568, endPoint y: 267, distance: 11.1
click at [570, 278] on textarea at bounding box center [745, 259] width 473 height 65
paste textarea "**********"
click at [830, 250] on textarea "**********" at bounding box center [745, 259] width 473 height 65
click at [935, 252] on textarea "**********" at bounding box center [745, 259] width 473 height 65
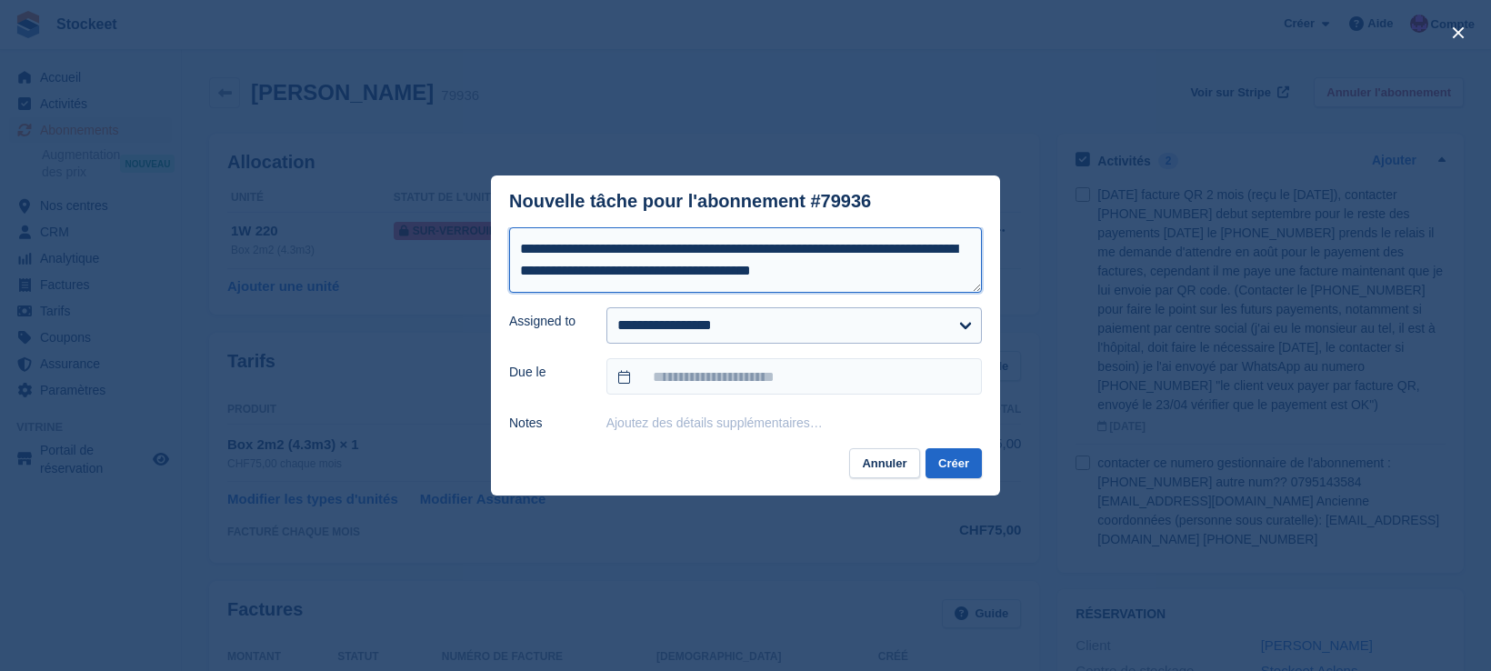
type textarea "**********"
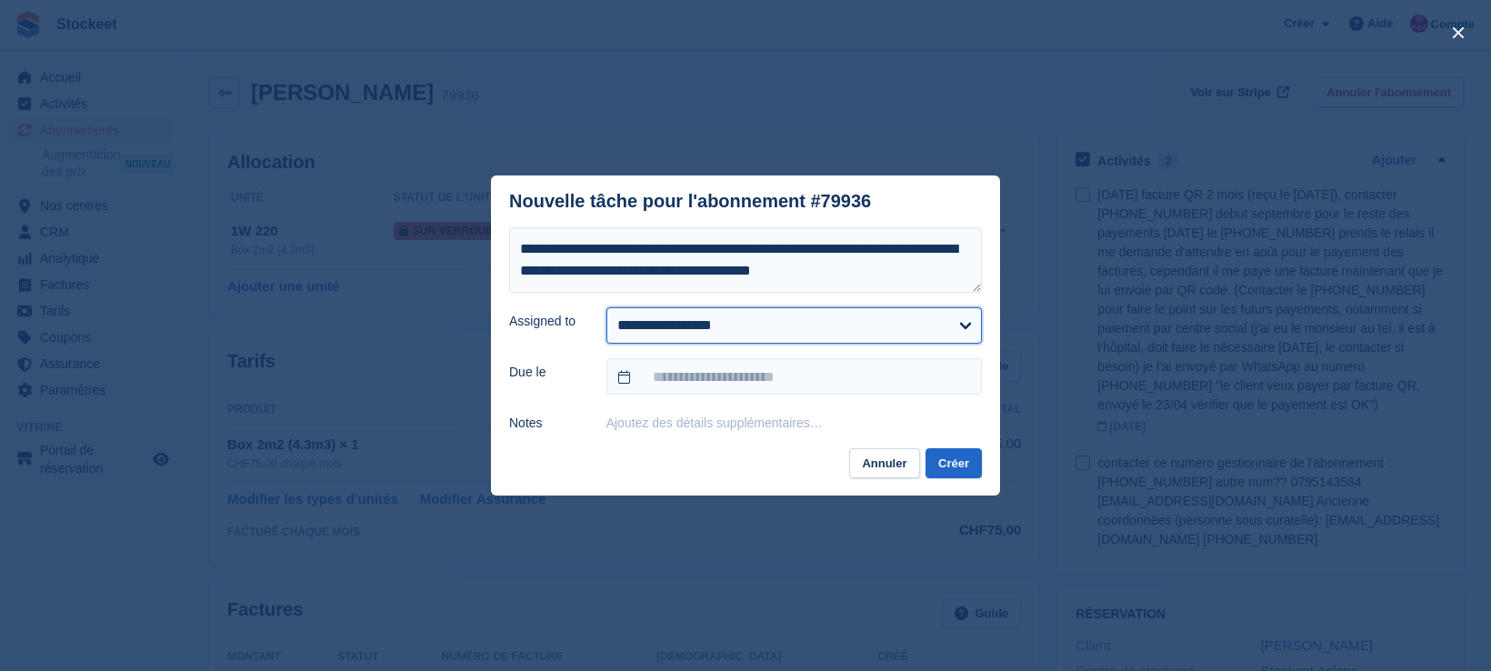
select select "****"
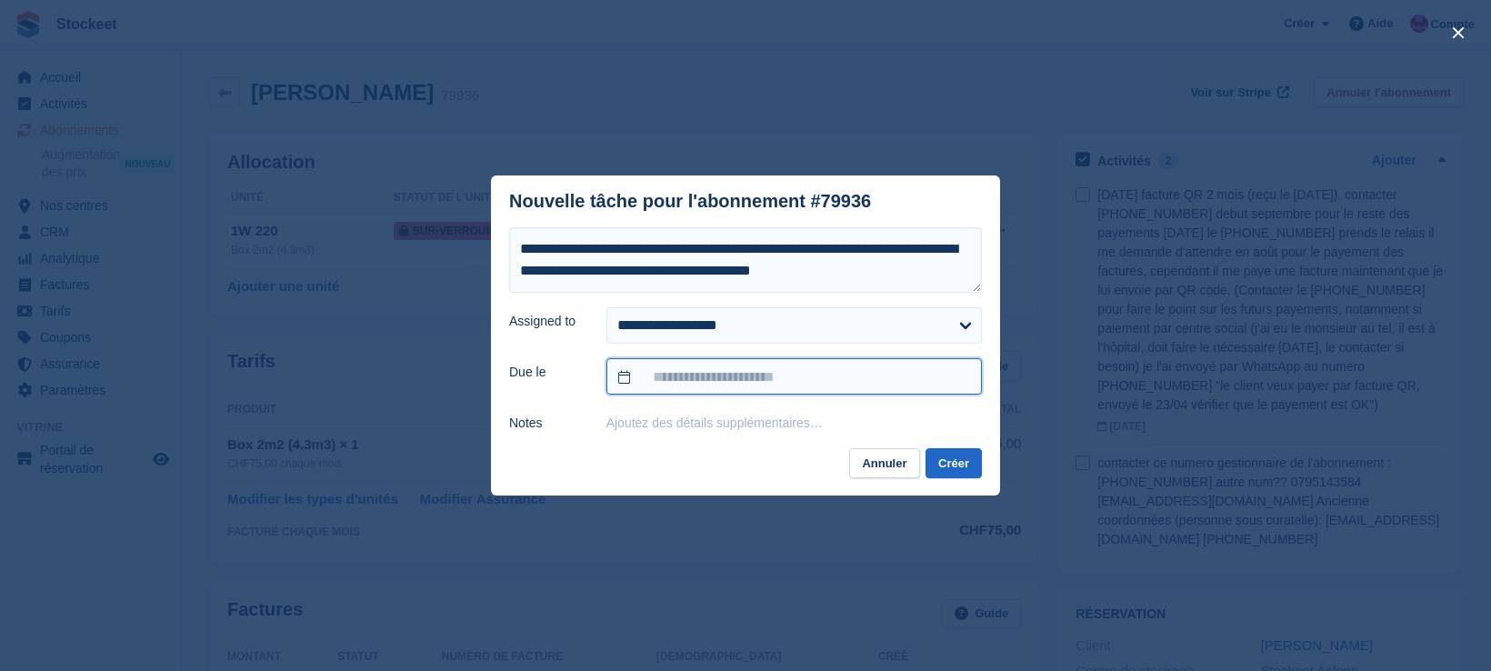
click at [735, 385] on input "text" at bounding box center [793, 376] width 375 height 36
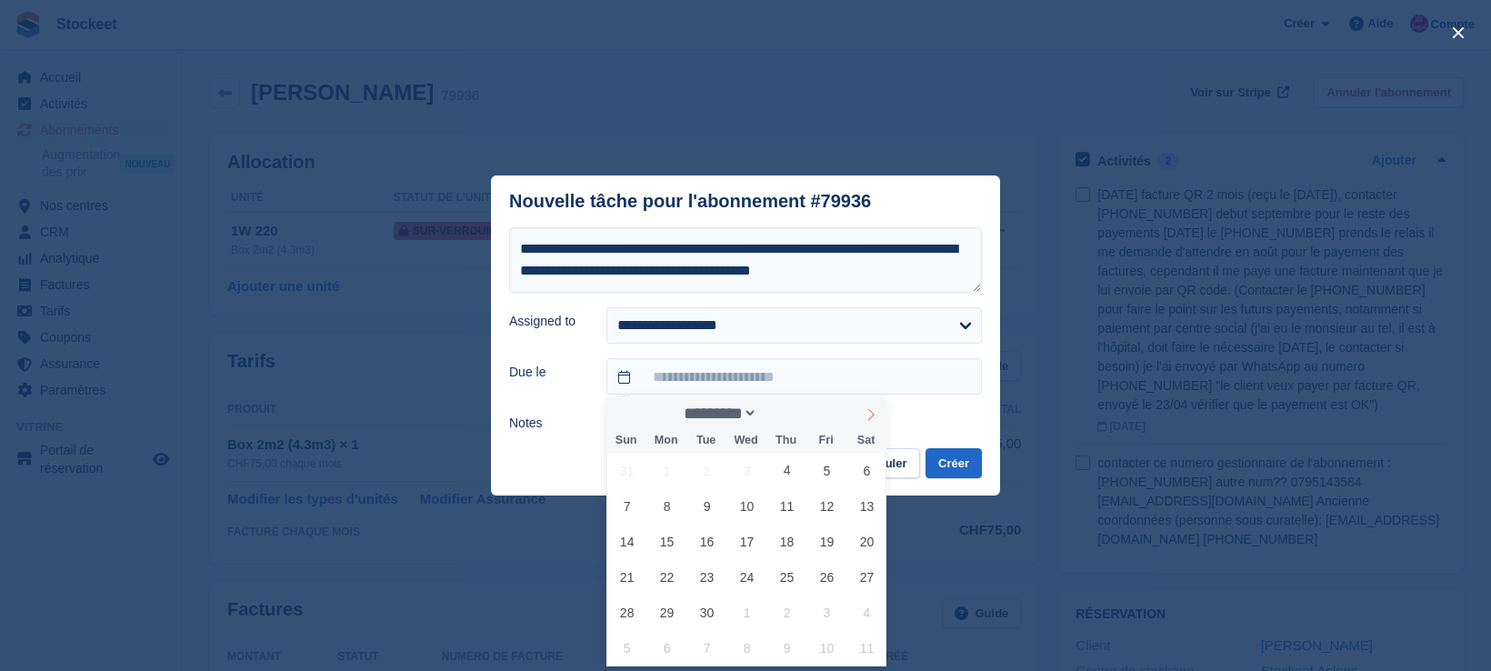
click at [862, 415] on span at bounding box center [870, 411] width 31 height 31
select select "*"
click at [635, 512] on span "5" at bounding box center [626, 505] width 35 height 35
type input "**********"
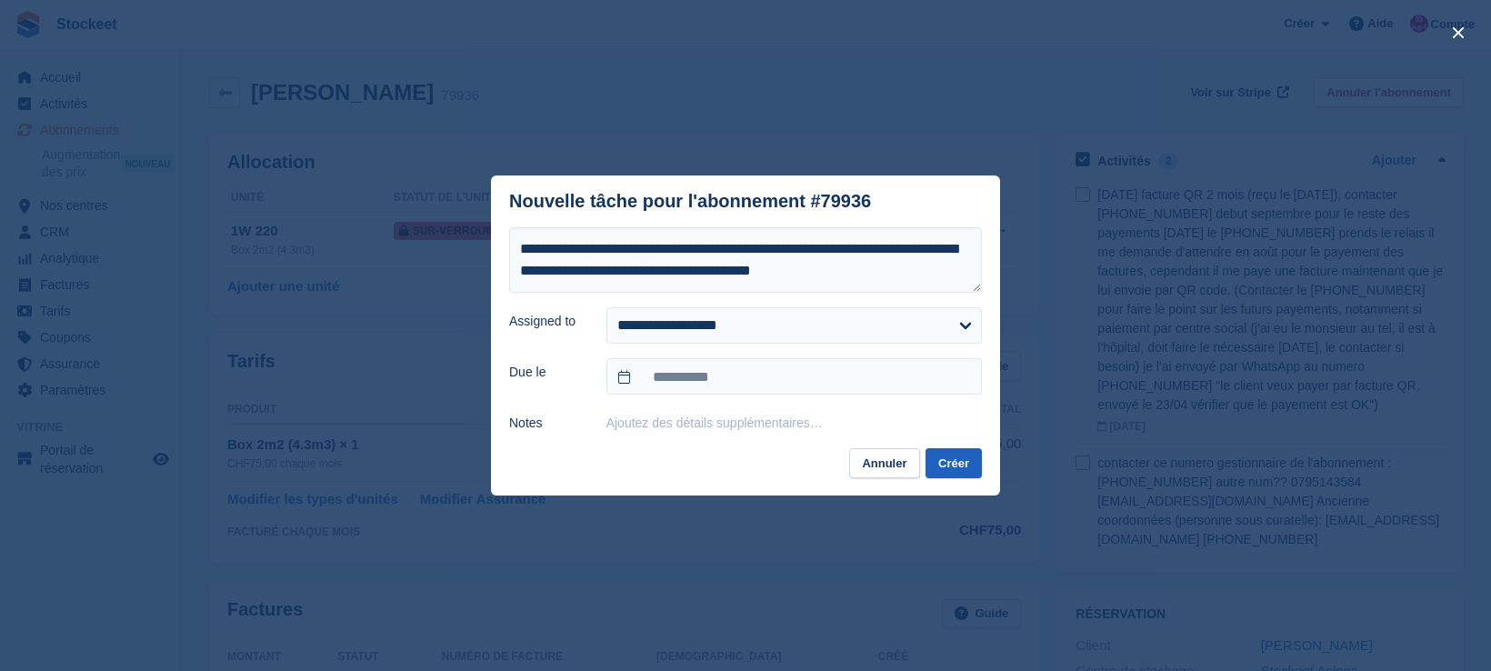
click at [956, 458] on button "Créer" at bounding box center [953, 463] width 56 height 30
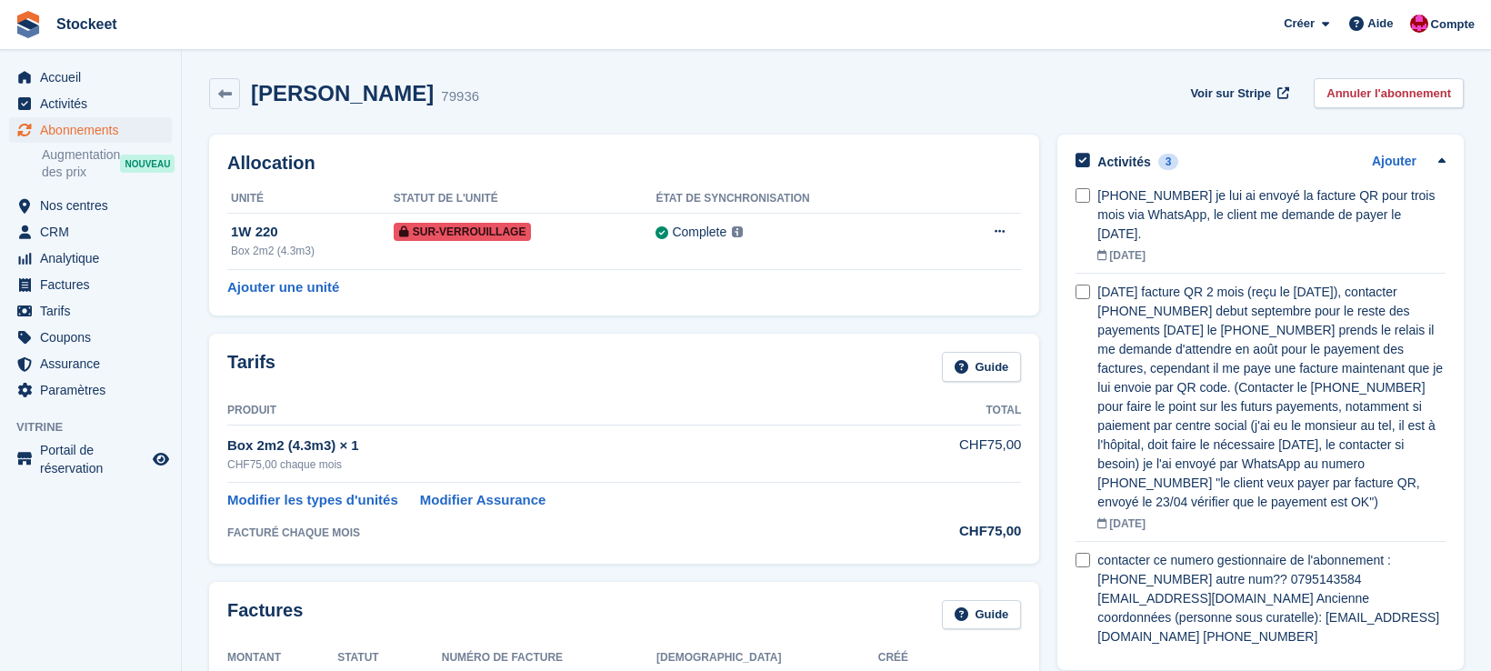
scroll to position [0, 0]
